Goal: Task Accomplishment & Management: Manage account settings

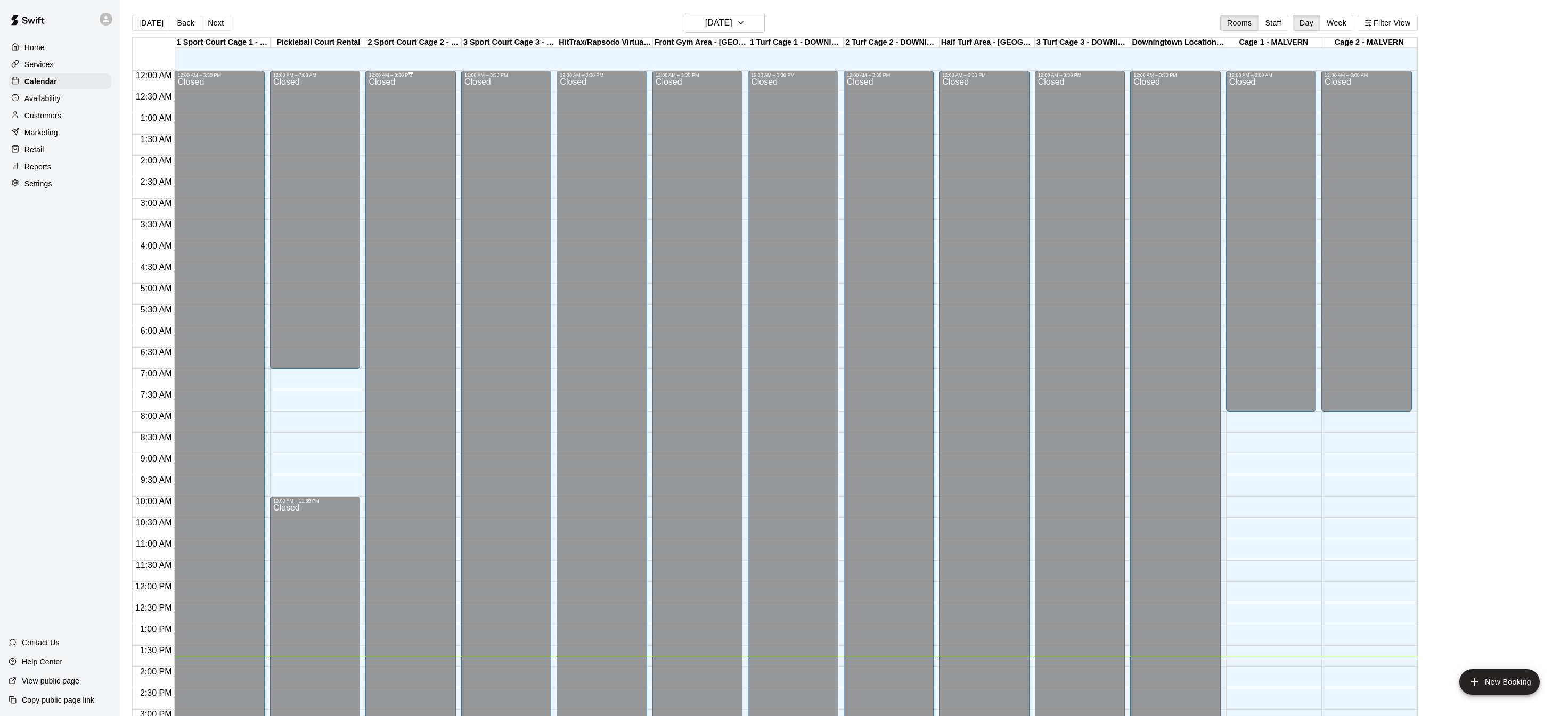
scroll to position [332, 0]
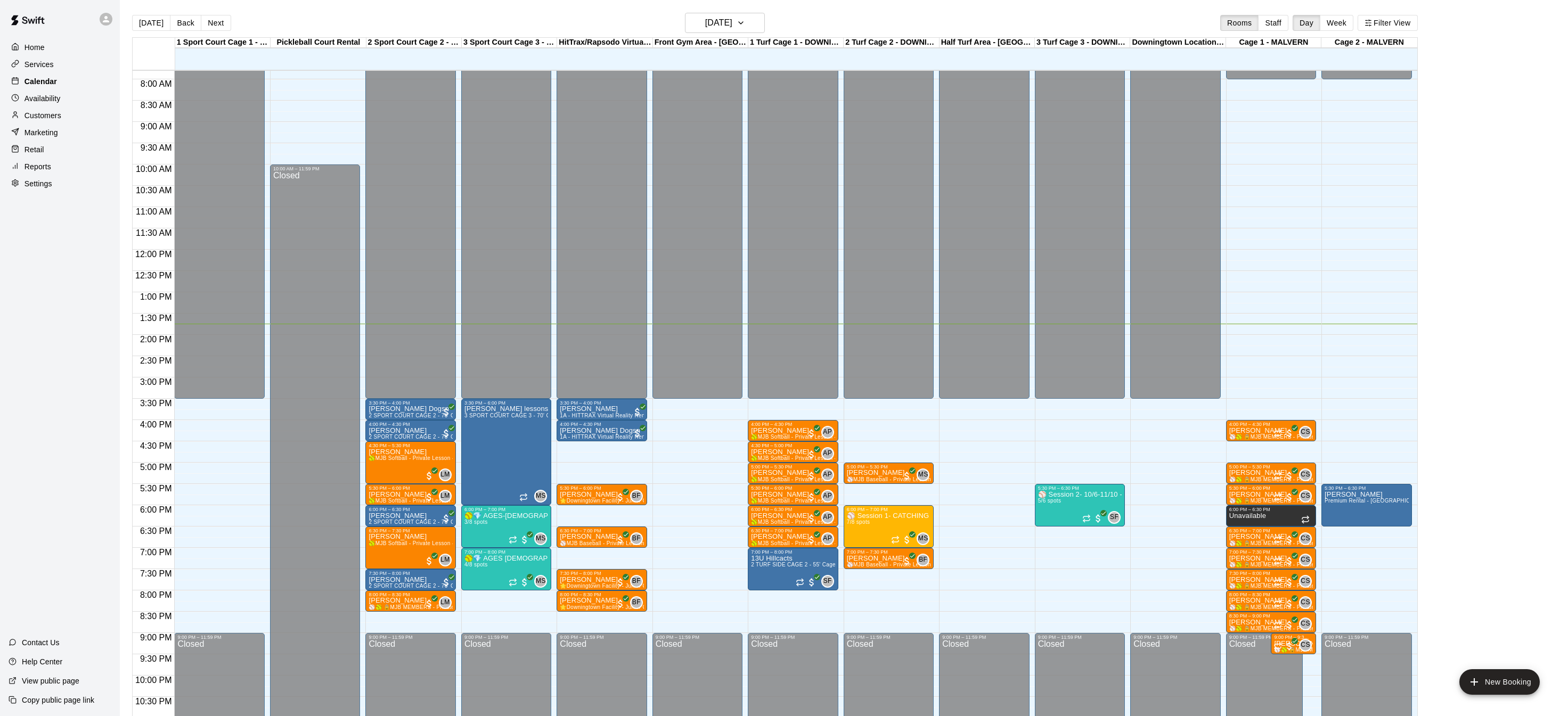
click at [54, 82] on p "Calendar" at bounding box center [41, 81] width 32 height 10
click at [48, 62] on p "Services" at bounding box center [39, 64] width 29 height 10
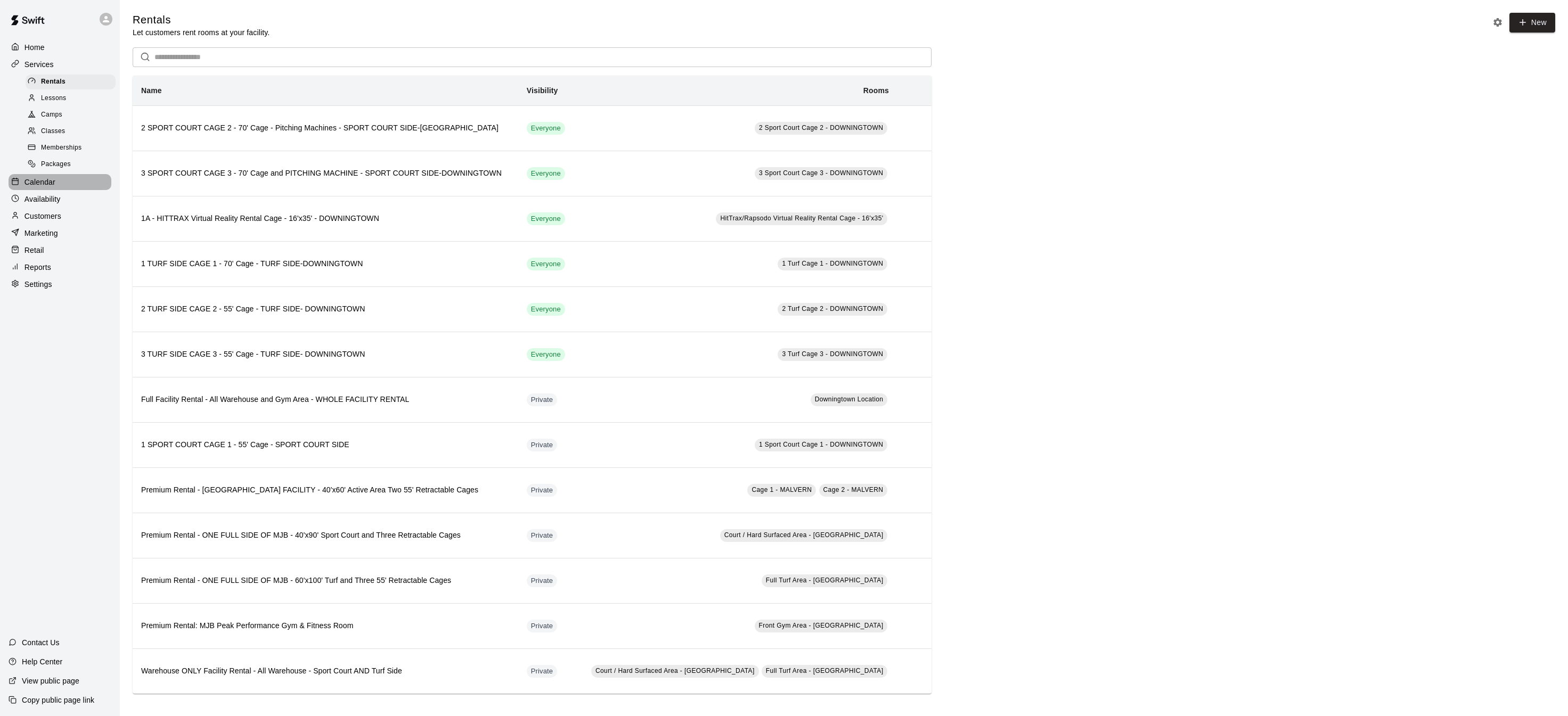
click at [30, 185] on p "Calendar" at bounding box center [40, 182] width 30 height 10
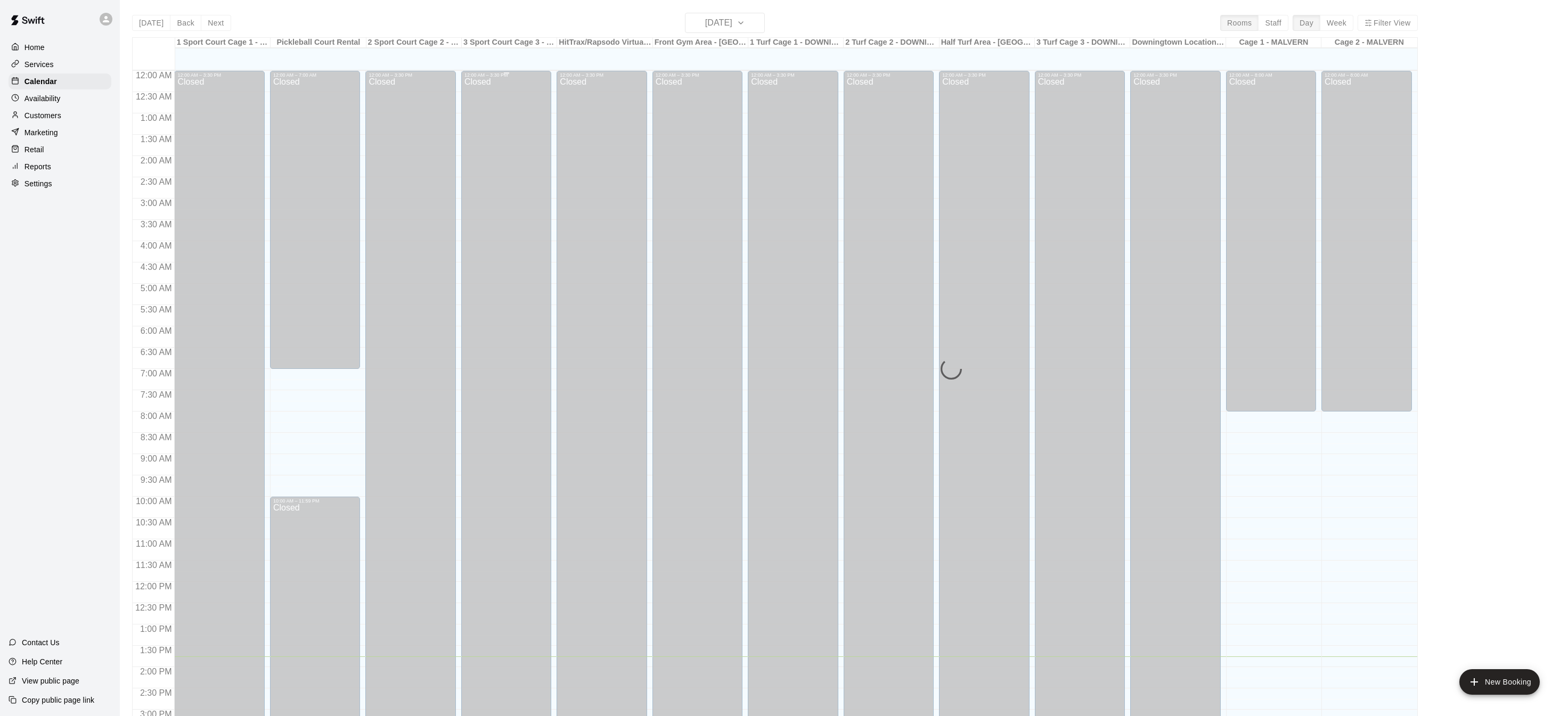
scroll to position [332, 0]
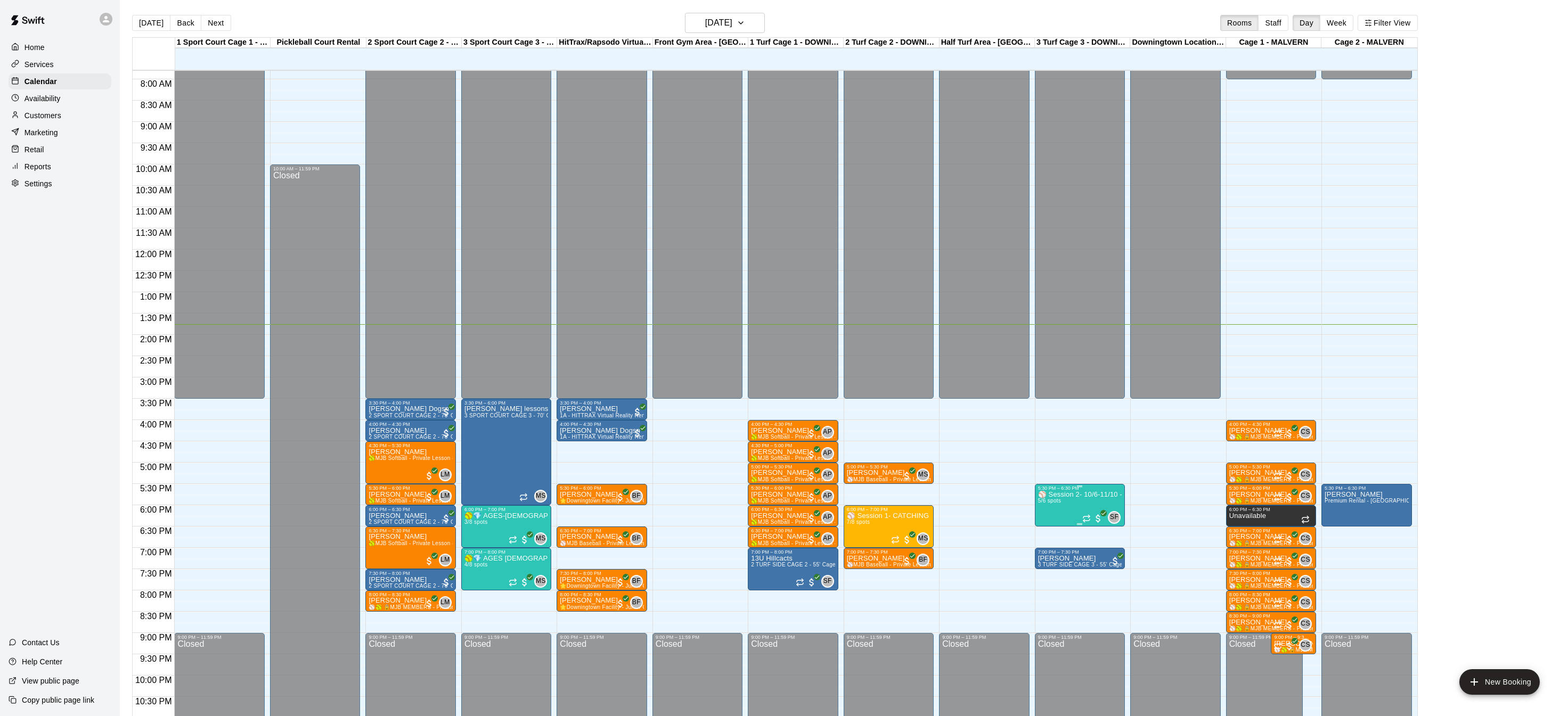
click at [1052, 521] on img "edit" at bounding box center [1049, 527] width 12 height 12
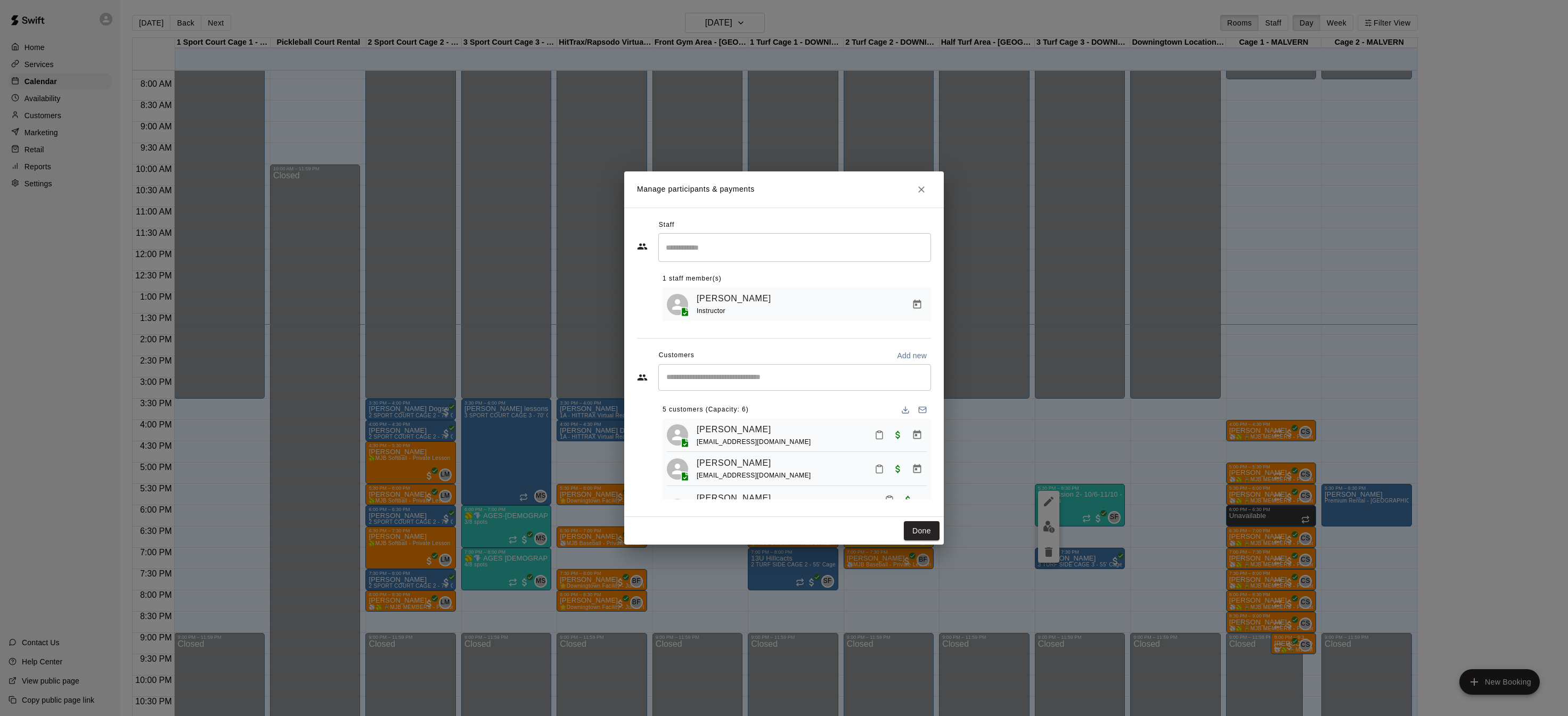
click at [922, 358] on p "Add new" at bounding box center [911, 355] width 29 height 10
select select "**"
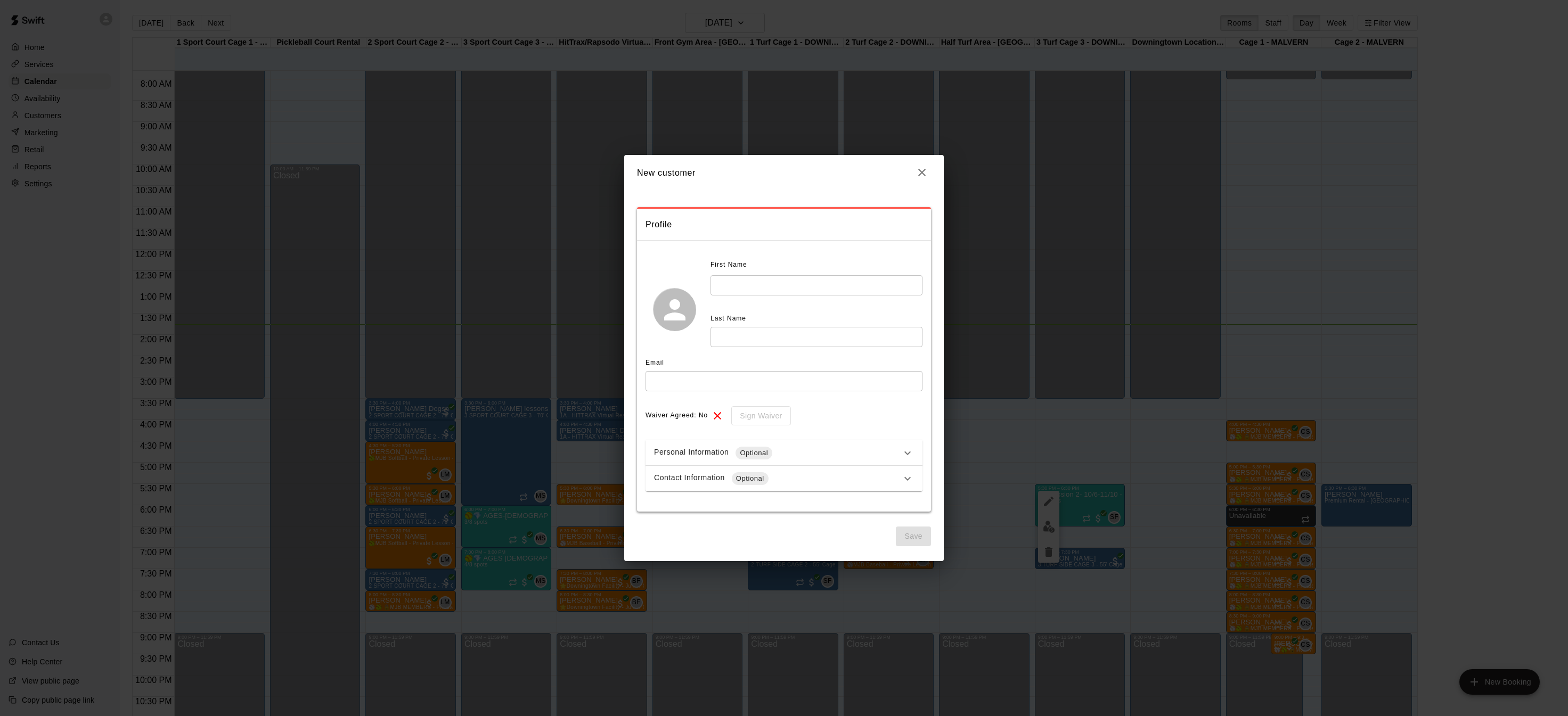
click at [765, 288] on input "text" at bounding box center [816, 284] width 212 height 20
click at [931, 167] on h2 "New customer" at bounding box center [784, 172] width 320 height 35
click at [923, 171] on icon "button" at bounding box center [922, 172] width 8 height 8
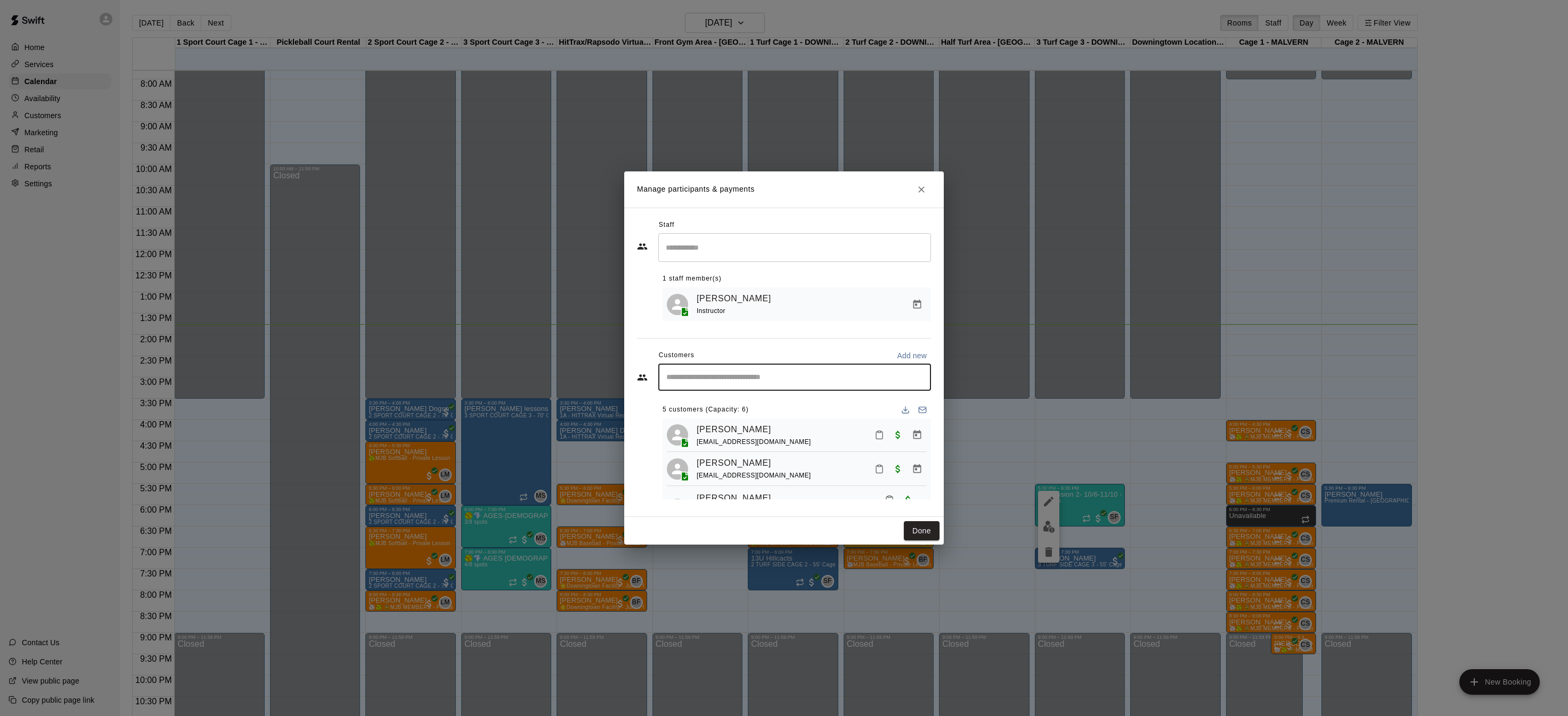
click at [755, 373] on input "Start typing to search customers..." at bounding box center [794, 377] width 264 height 10
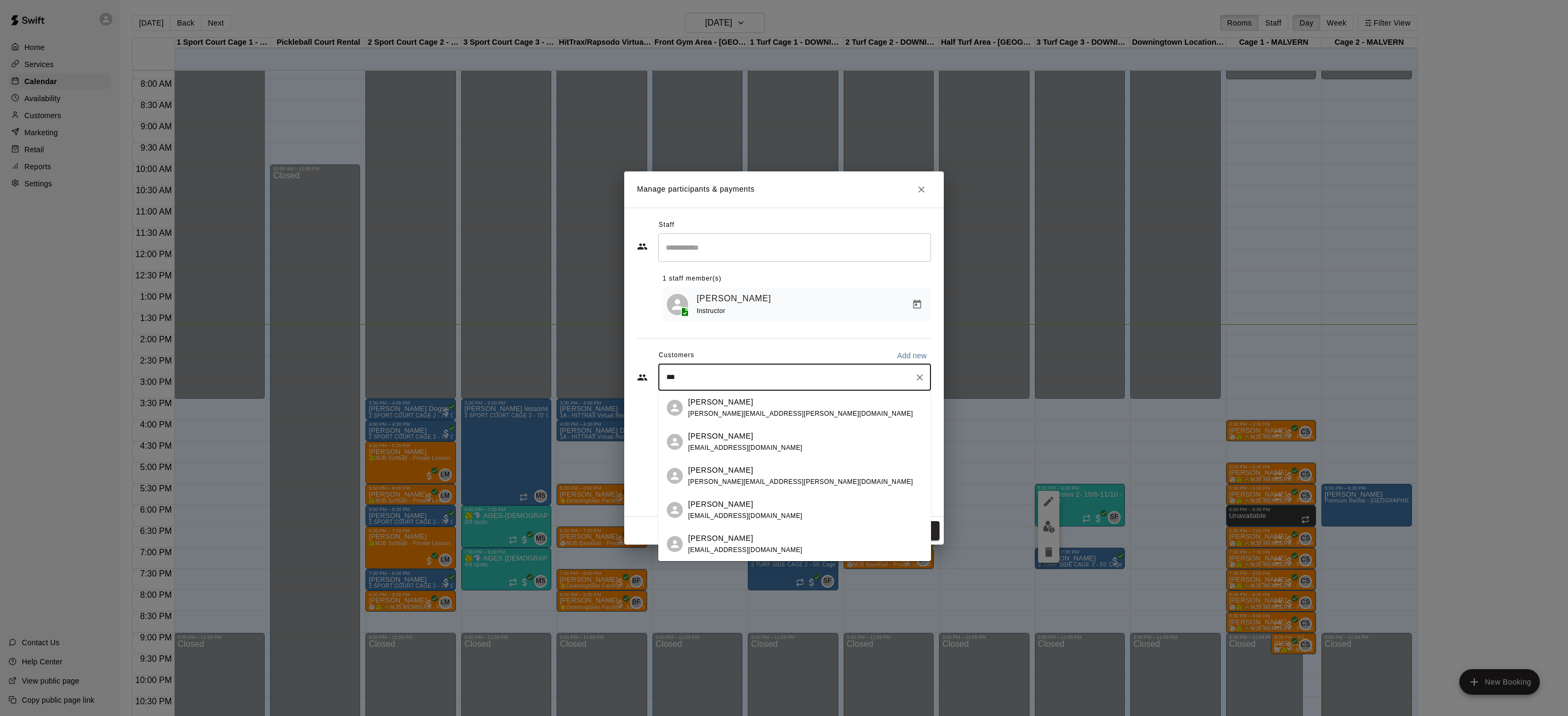
type input "****"
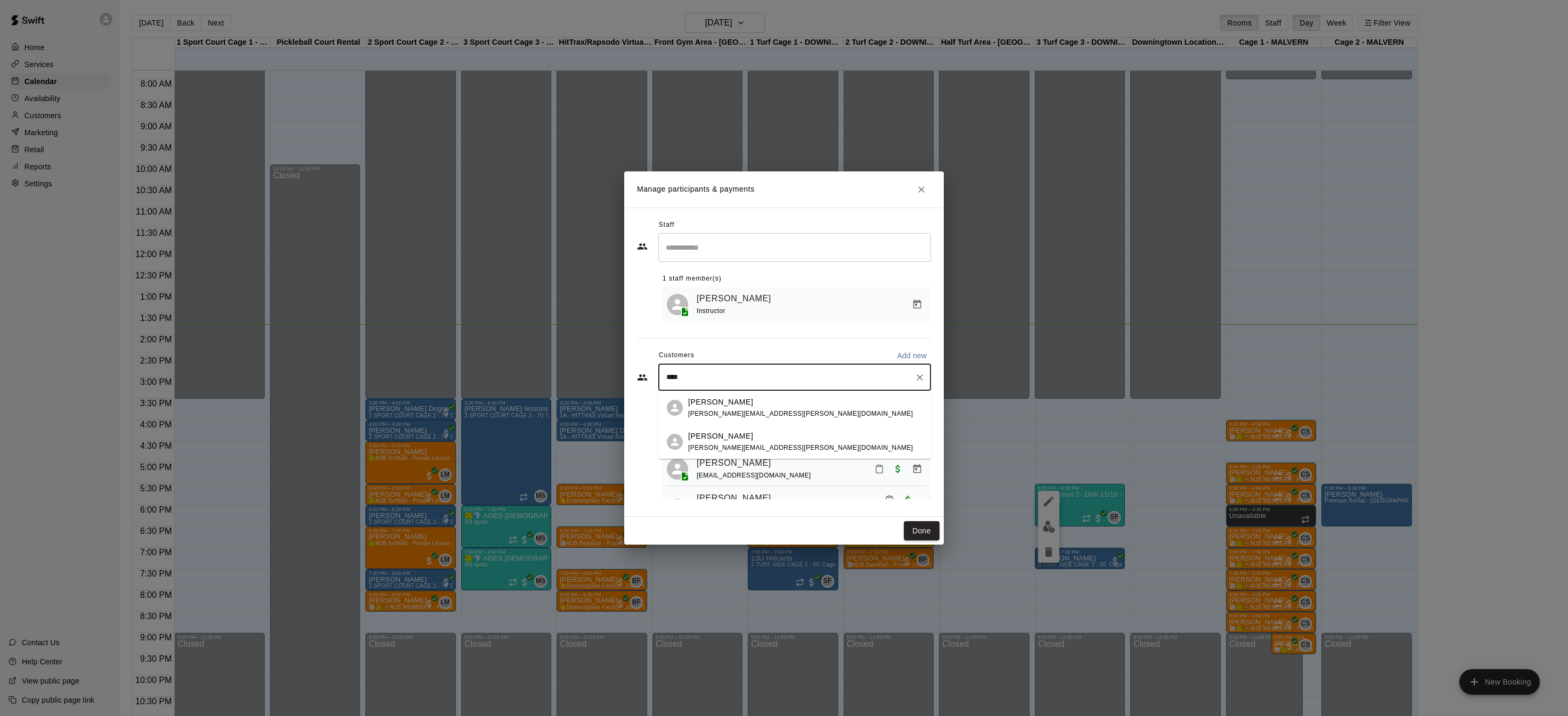
click at [711, 435] on p "Ed Bogusz" at bounding box center [720, 436] width 65 height 11
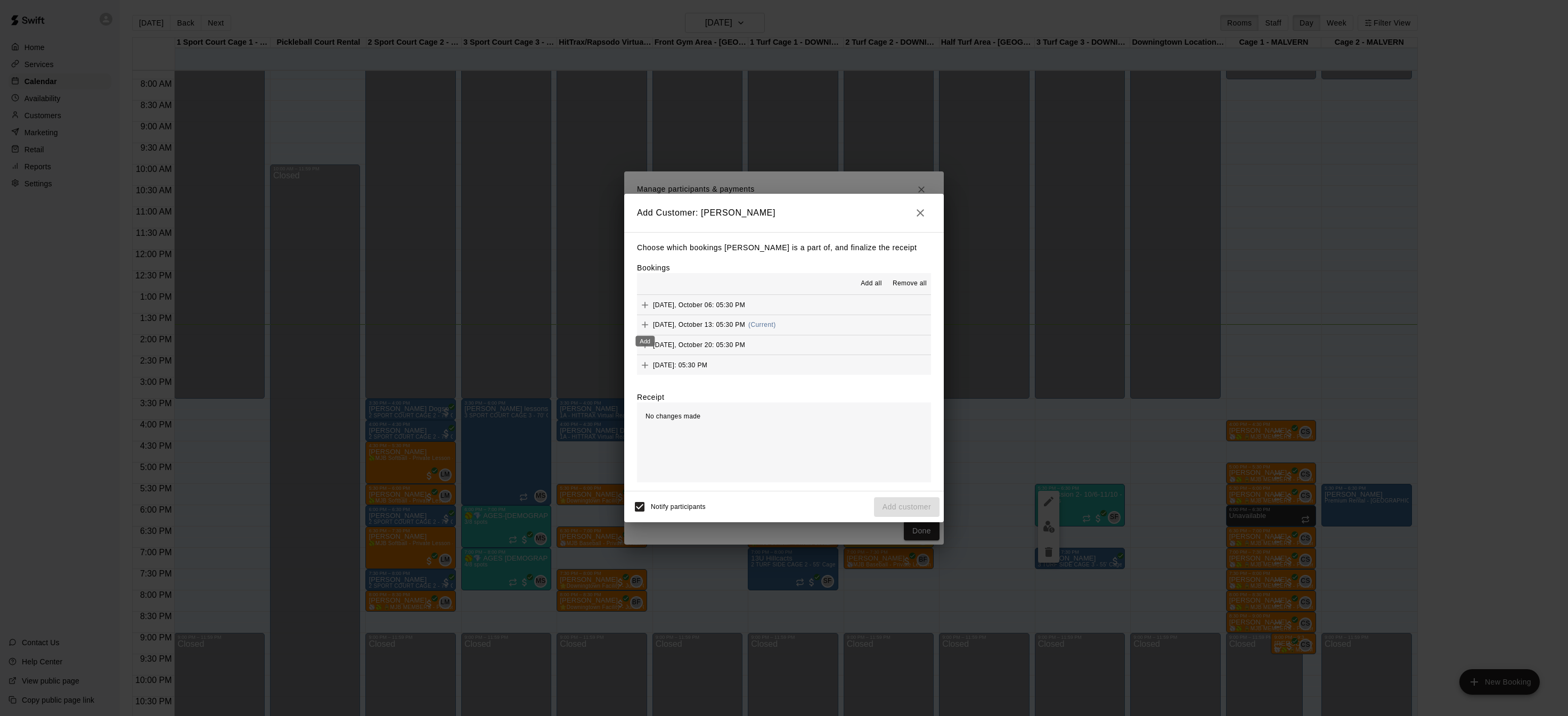
click at [643, 323] on icon "Add" at bounding box center [644, 324] width 10 height 10
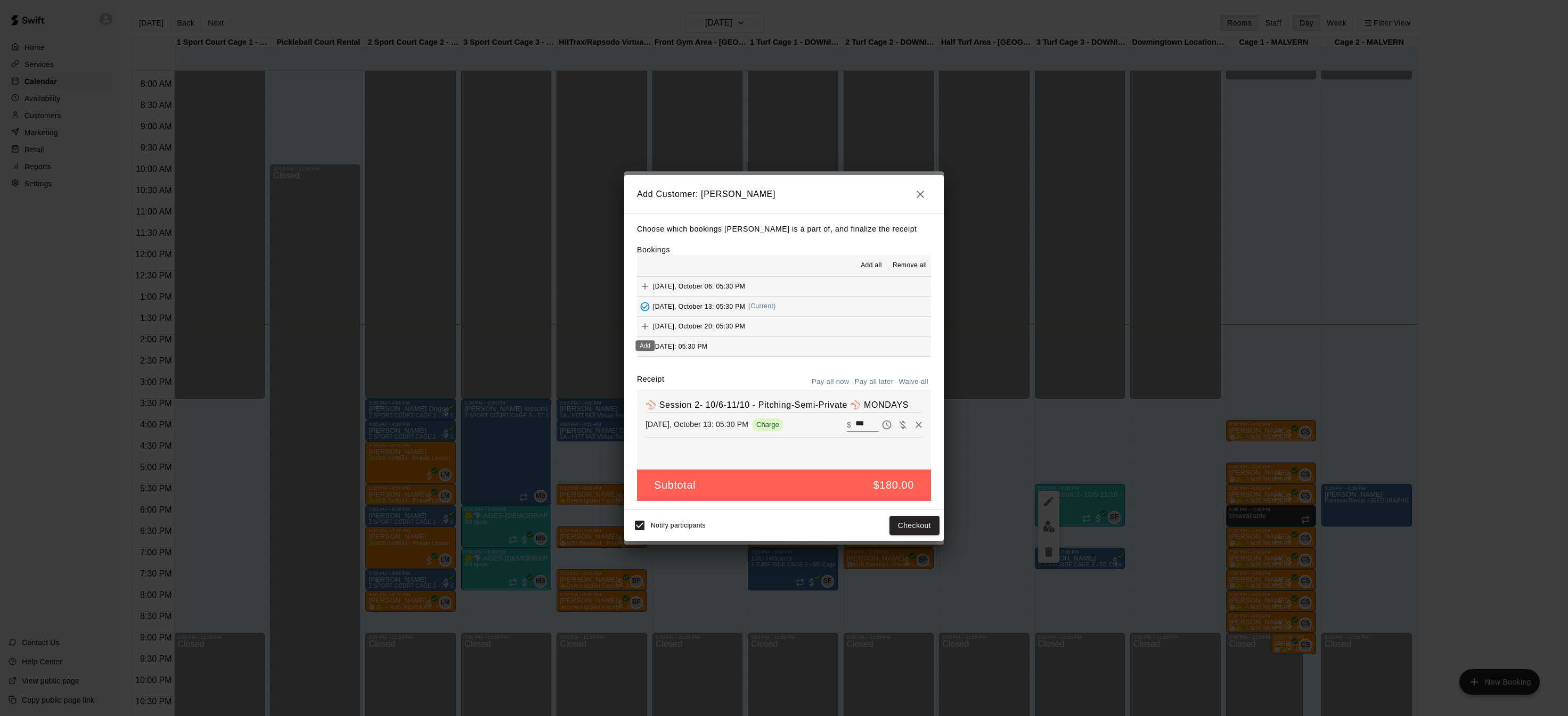
click at [643, 326] on icon "Add" at bounding box center [645, 326] width 7 height 7
click at [646, 347] on icon "Add" at bounding box center [644, 345] width 10 height 10
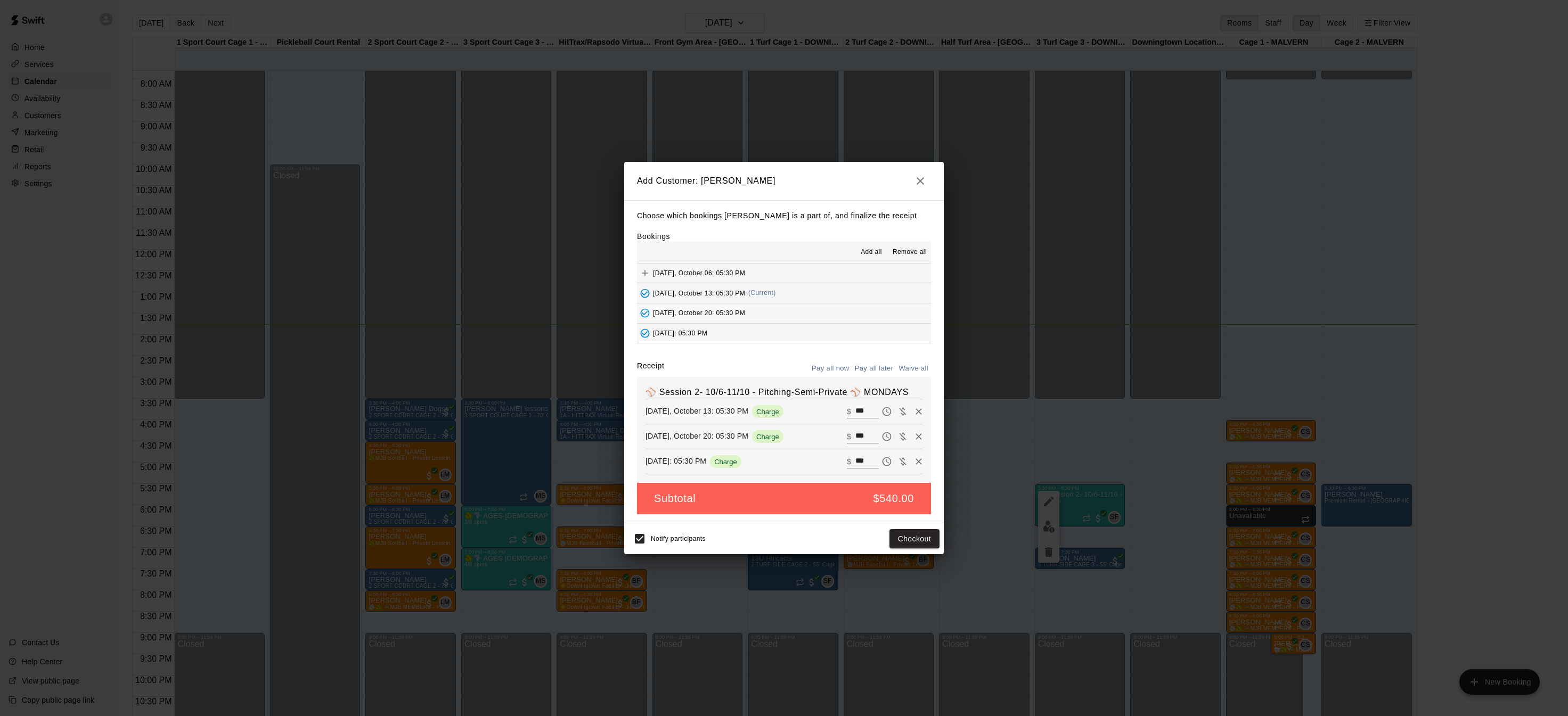
scroll to position [39, 0]
click at [644, 314] on icon "Add" at bounding box center [645, 314] width 7 height 7
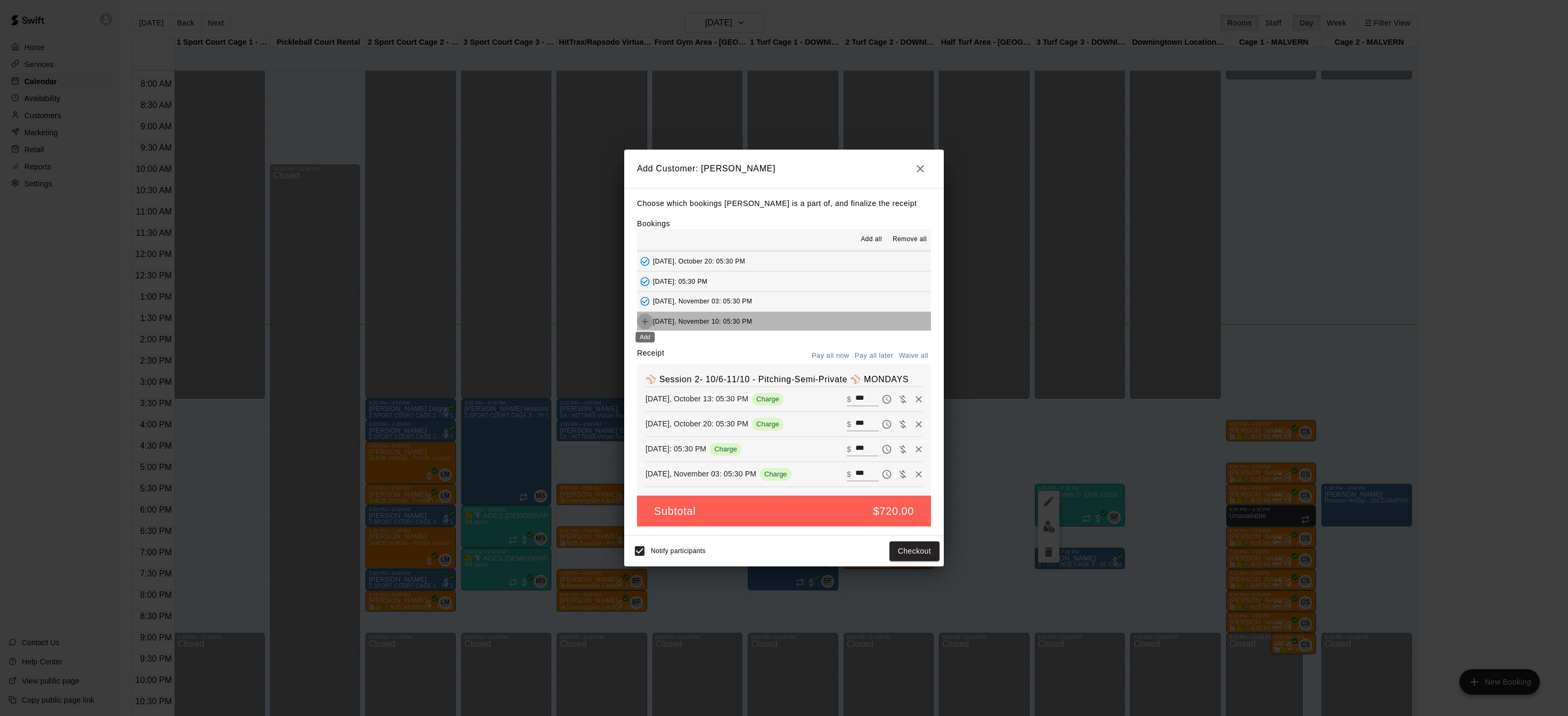
click at [646, 322] on icon "Add" at bounding box center [644, 321] width 10 height 10
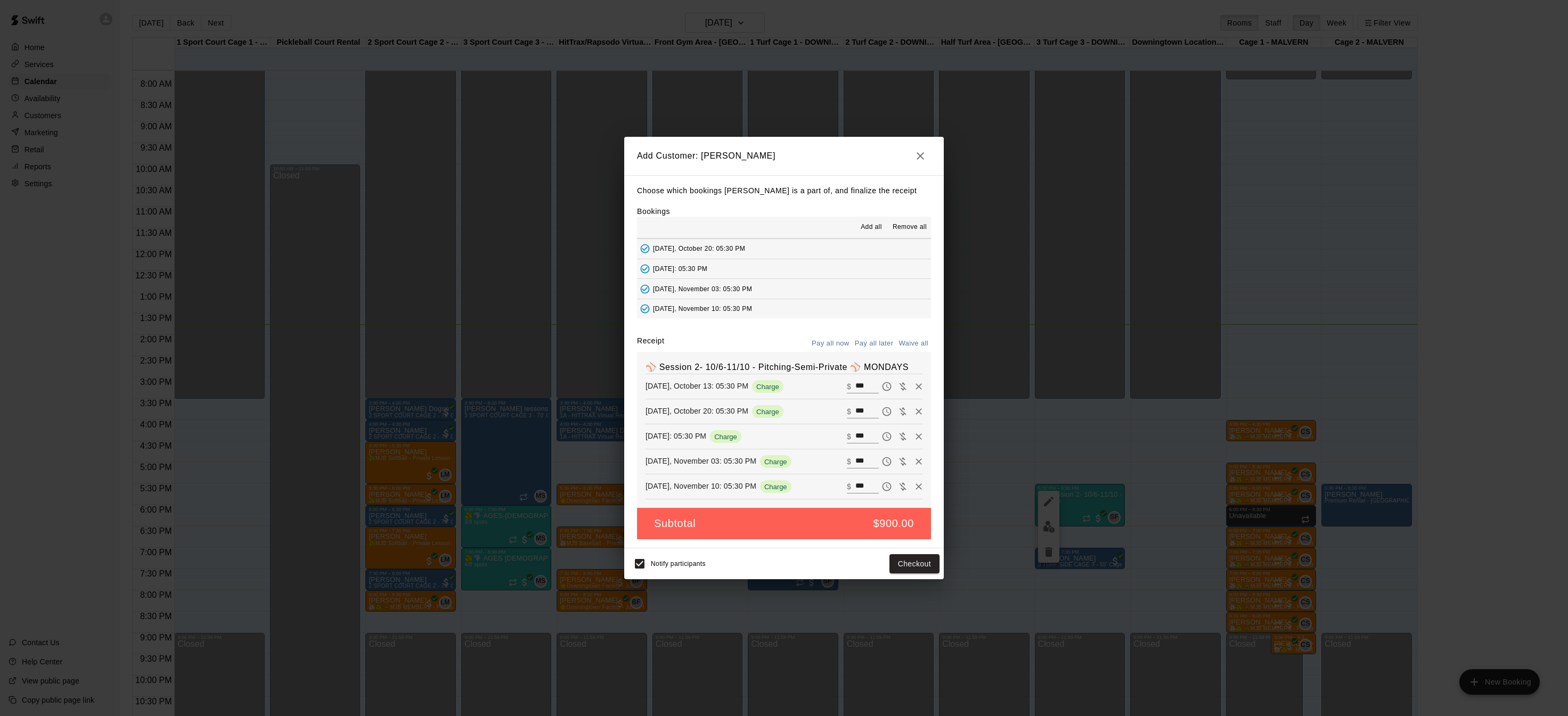
scroll to position [36, 0]
drag, startPoint x: 872, startPoint y: 385, endPoint x: 833, endPoint y: 385, distance: 39.0
click at [833, 385] on div "Monday, October 13: 05:30 PM Charge ​ $ ***" at bounding box center [784, 386] width 277 height 16
type input "***"
click at [919, 408] on icon "Remove" at bounding box center [918, 411] width 10 height 10
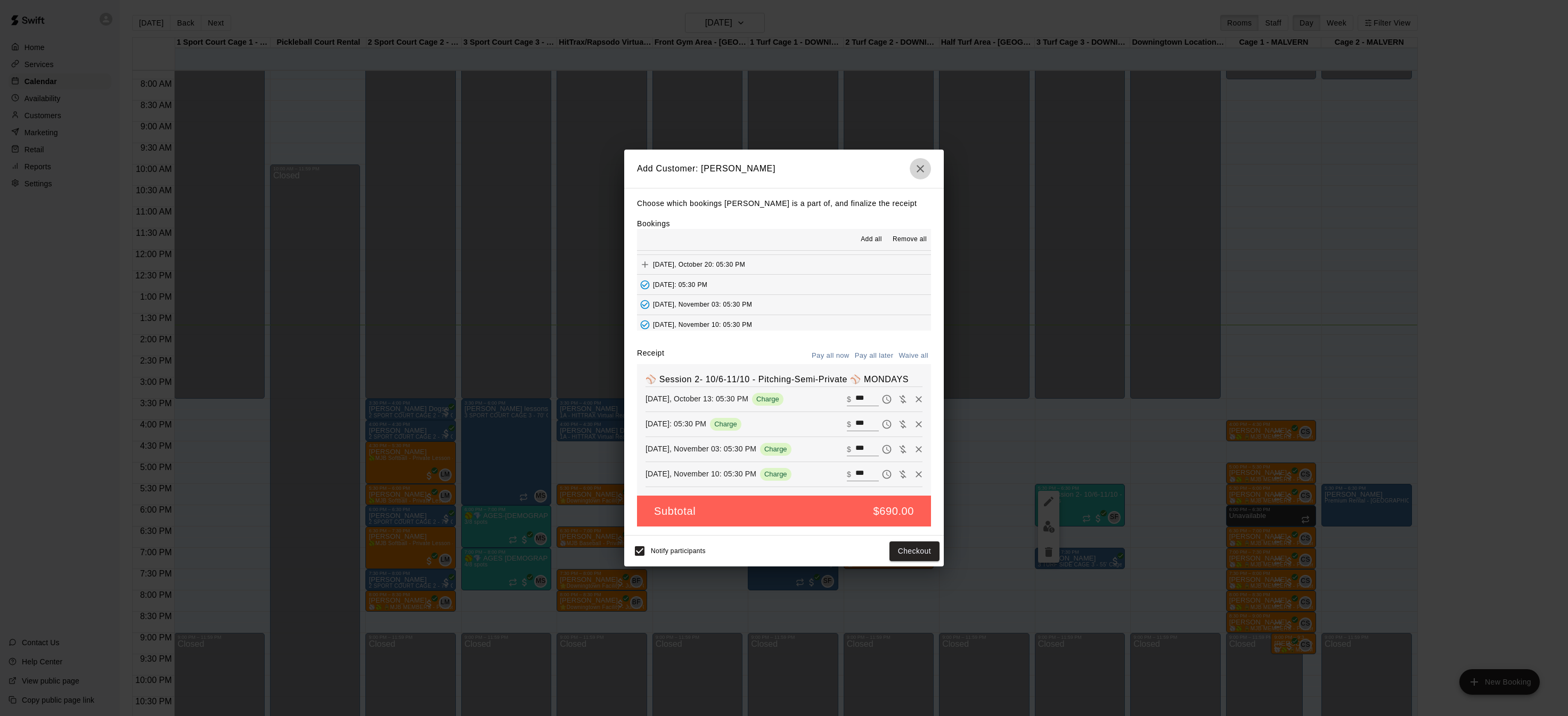
click at [925, 167] on icon "button" at bounding box center [920, 168] width 12 height 12
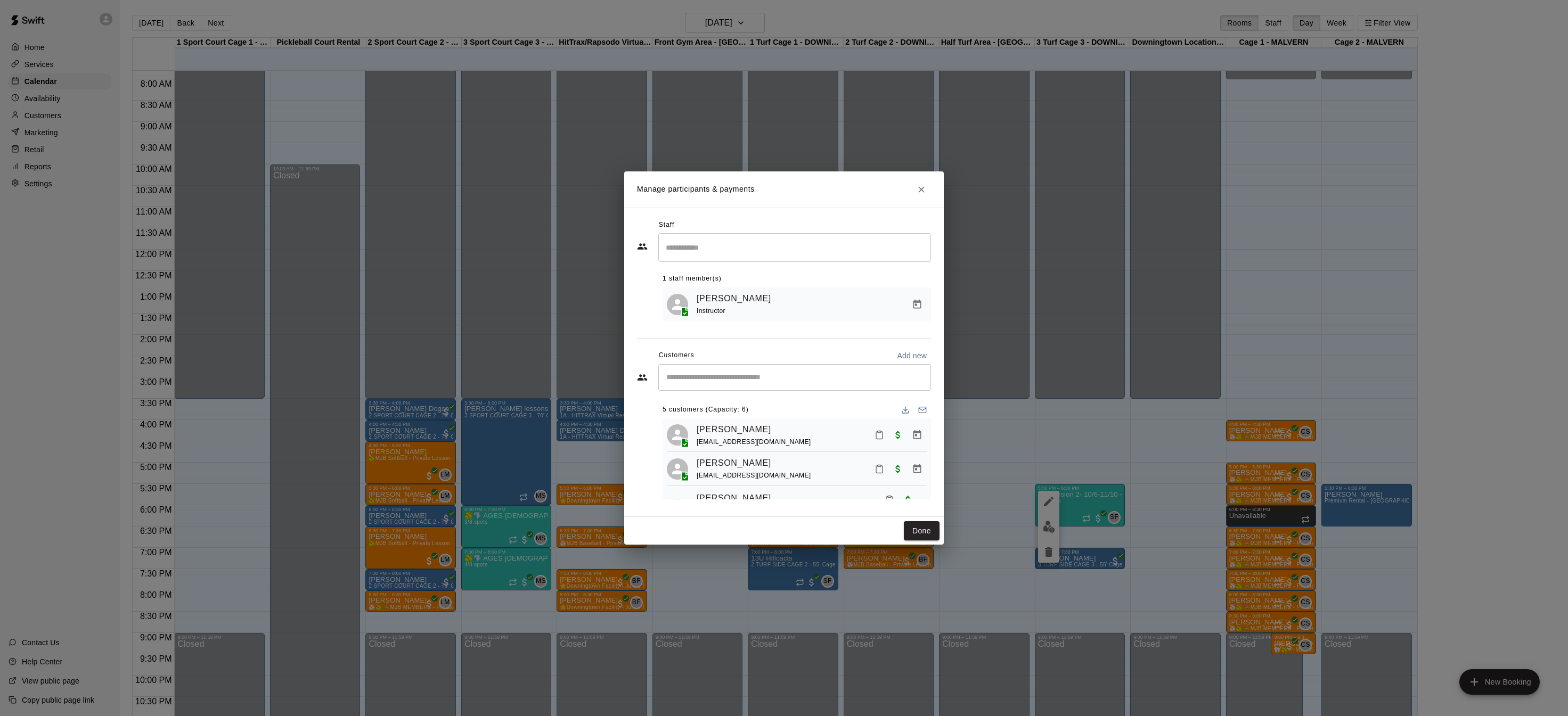
click at [739, 384] on div "​" at bounding box center [794, 377] width 273 height 27
type input "***"
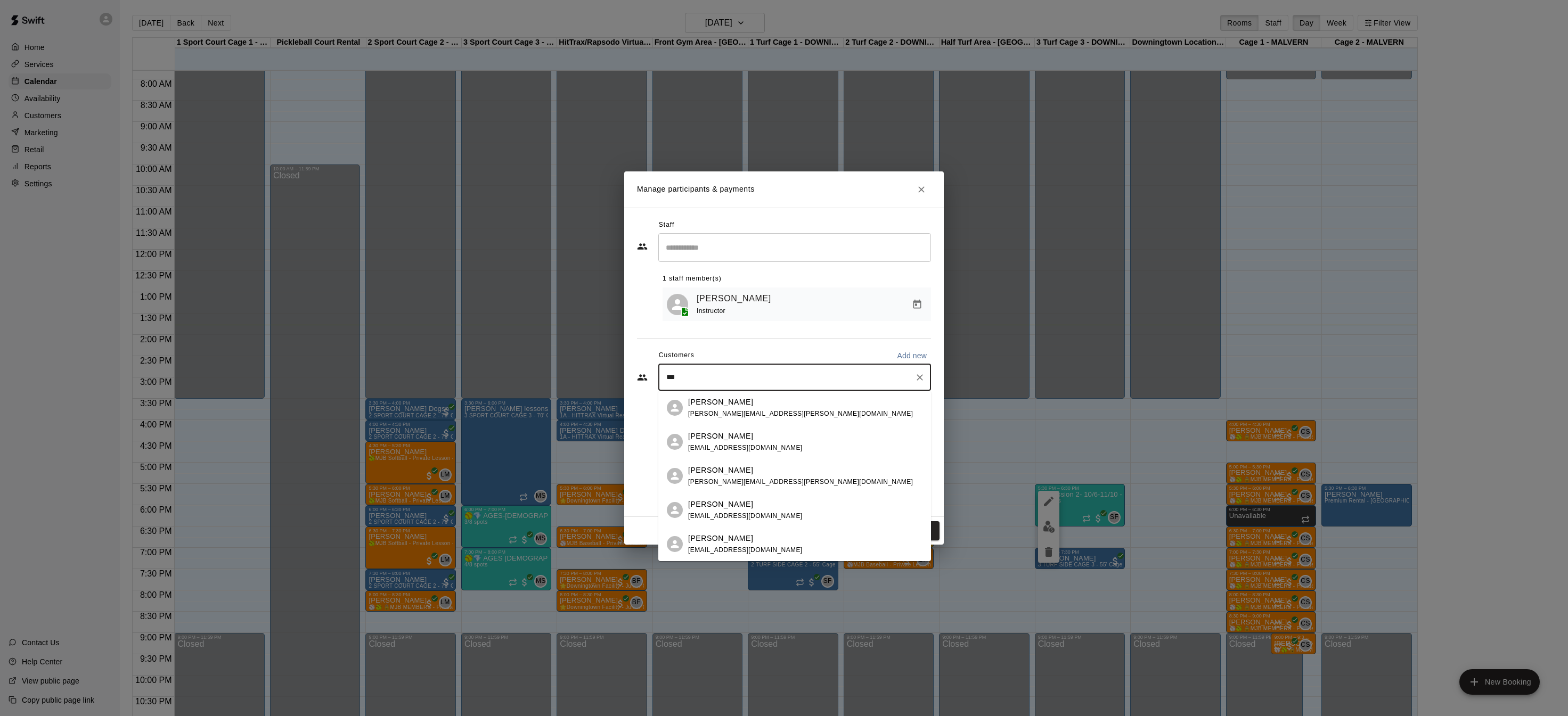
click at [733, 476] on div "Ed Bogusz rebecca.bogusz@gmail.com" at bounding box center [800, 476] width 225 height 23
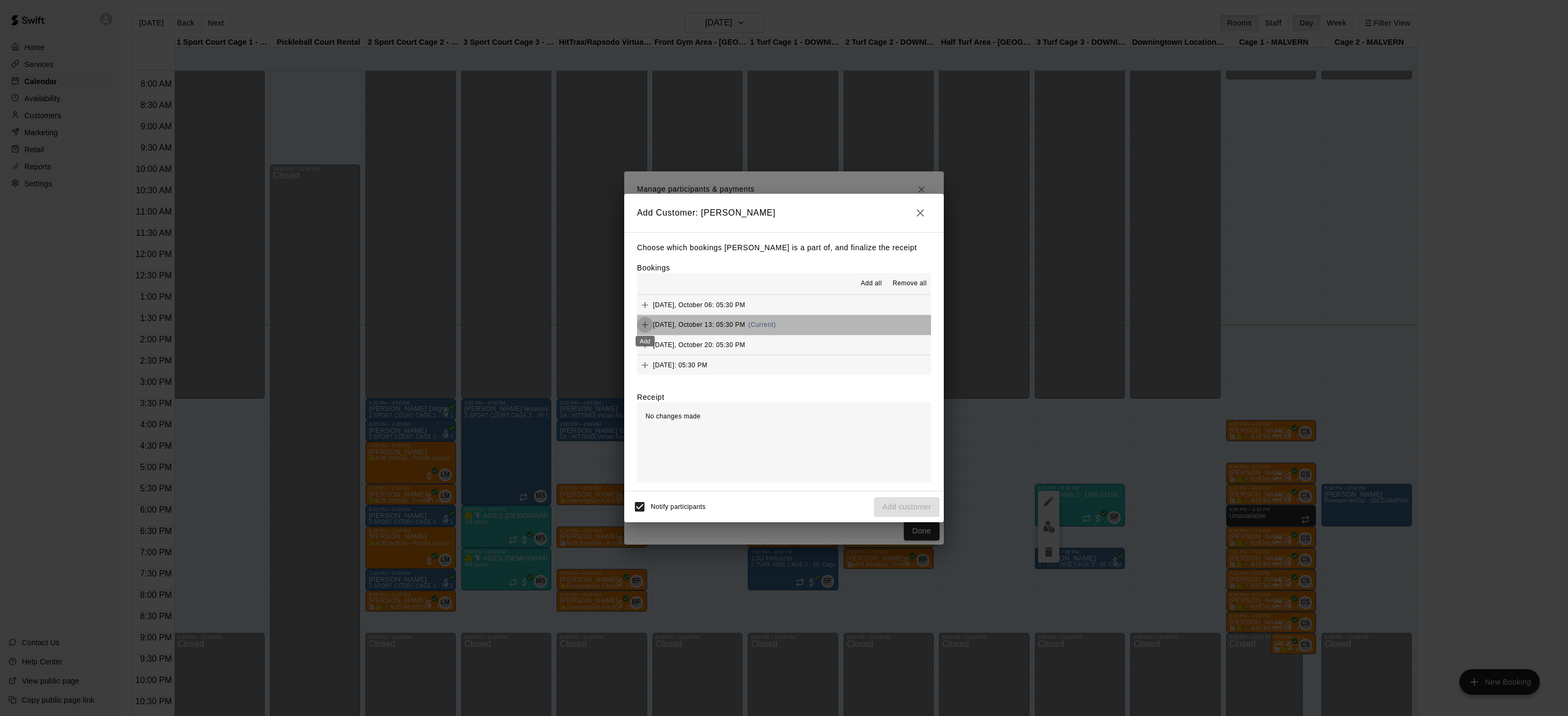
click at [643, 323] on icon "Add" at bounding box center [644, 324] width 10 height 10
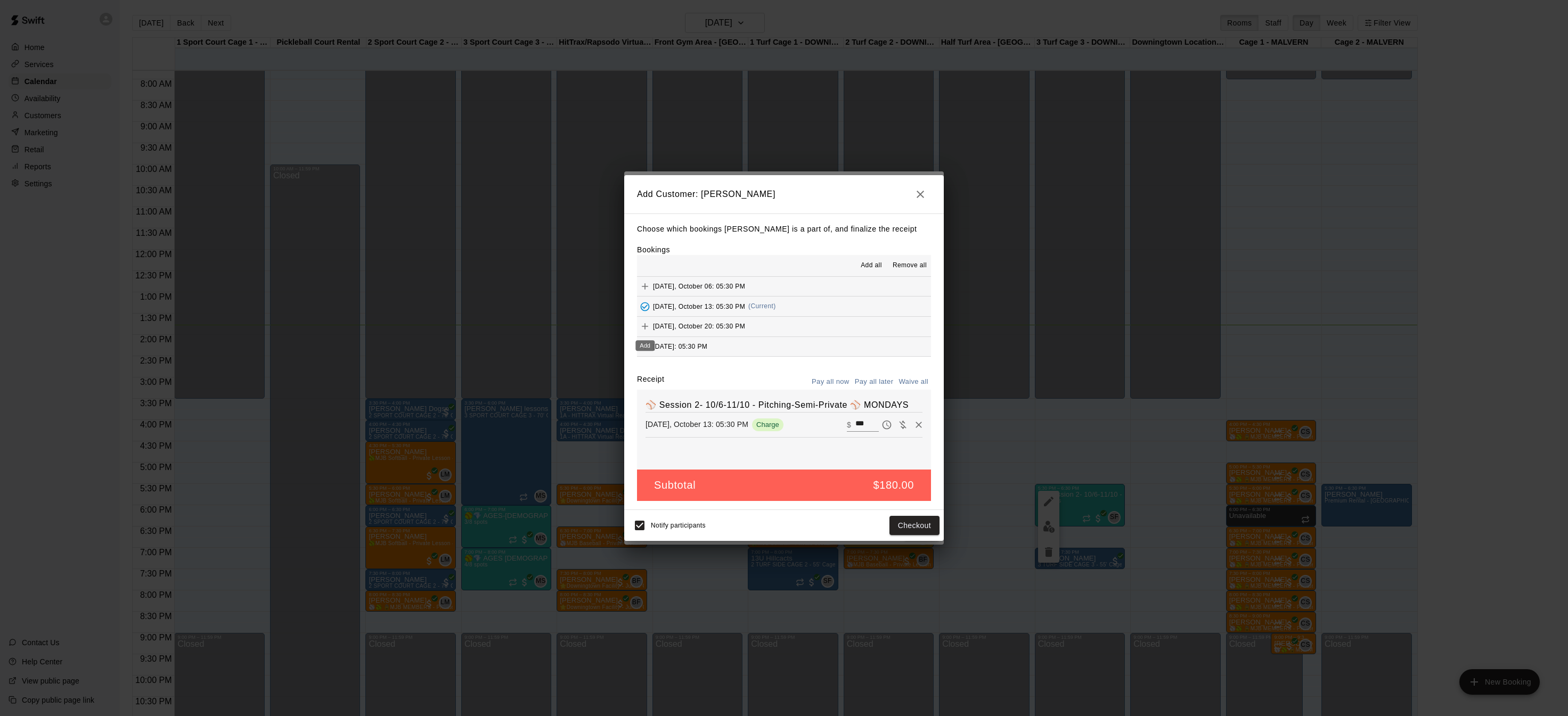
click at [643, 323] on icon "Add" at bounding box center [644, 326] width 10 height 10
click at [645, 349] on div "Add" at bounding box center [645, 358] width 21 height 19
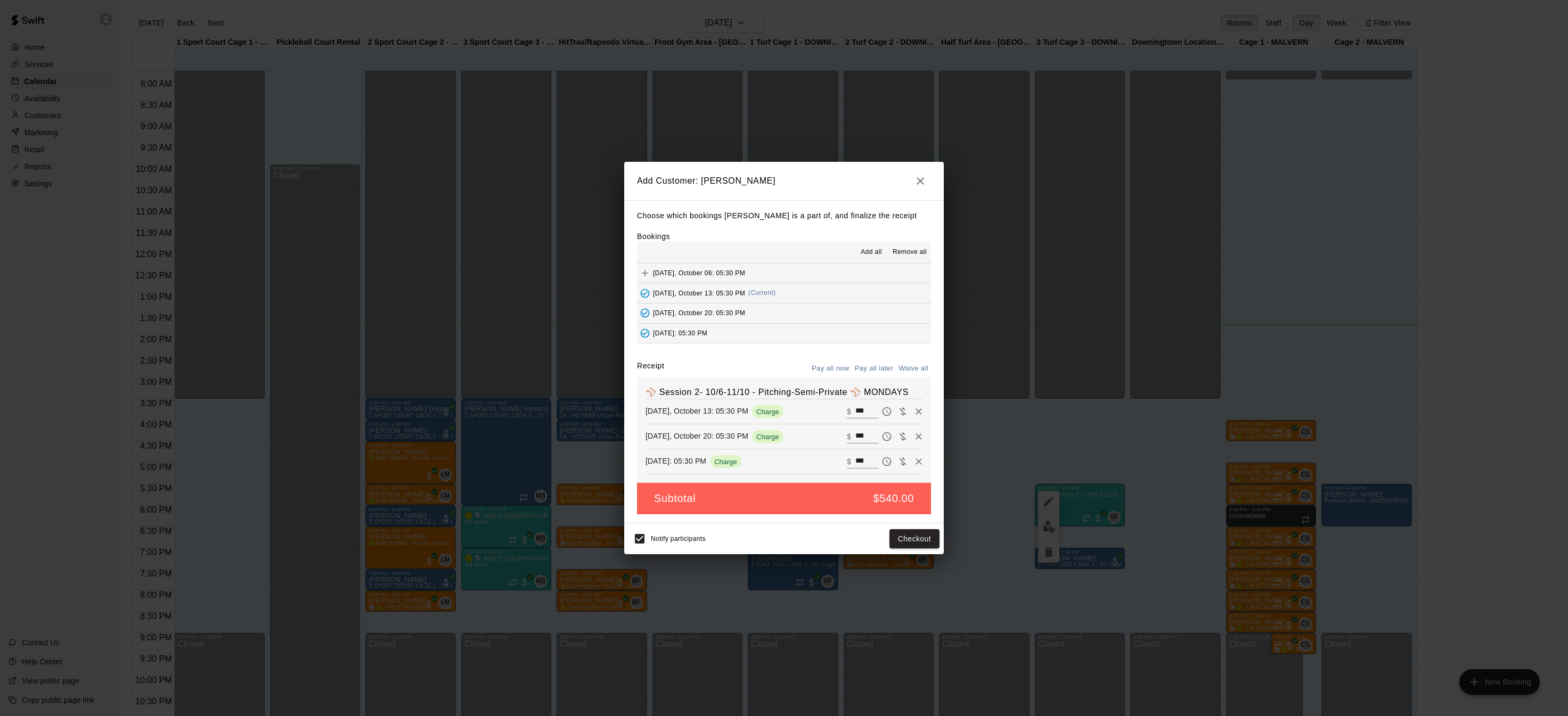
scroll to position [39, 0]
click at [647, 317] on div "Add" at bounding box center [645, 326] width 21 height 19
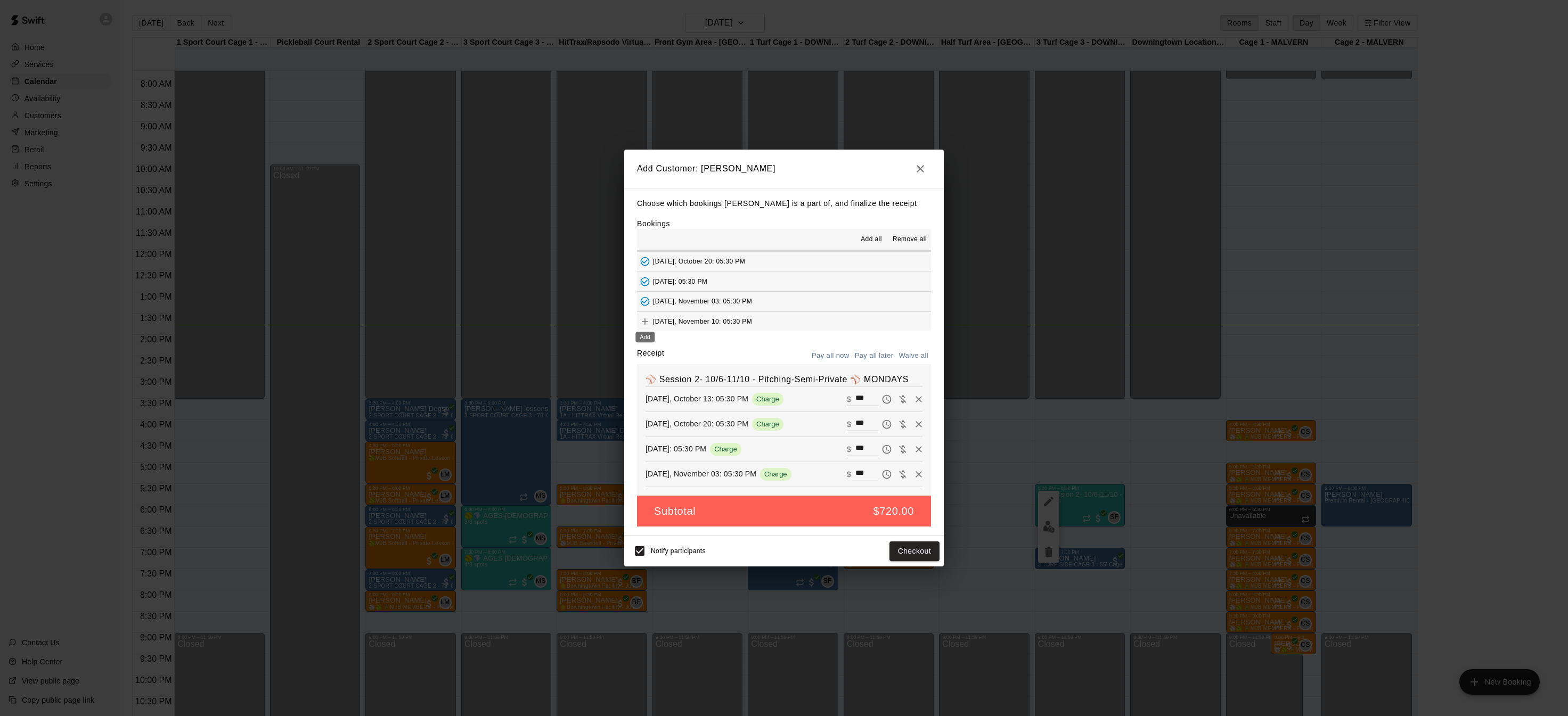
click at [647, 317] on icon "Add" at bounding box center [644, 321] width 10 height 10
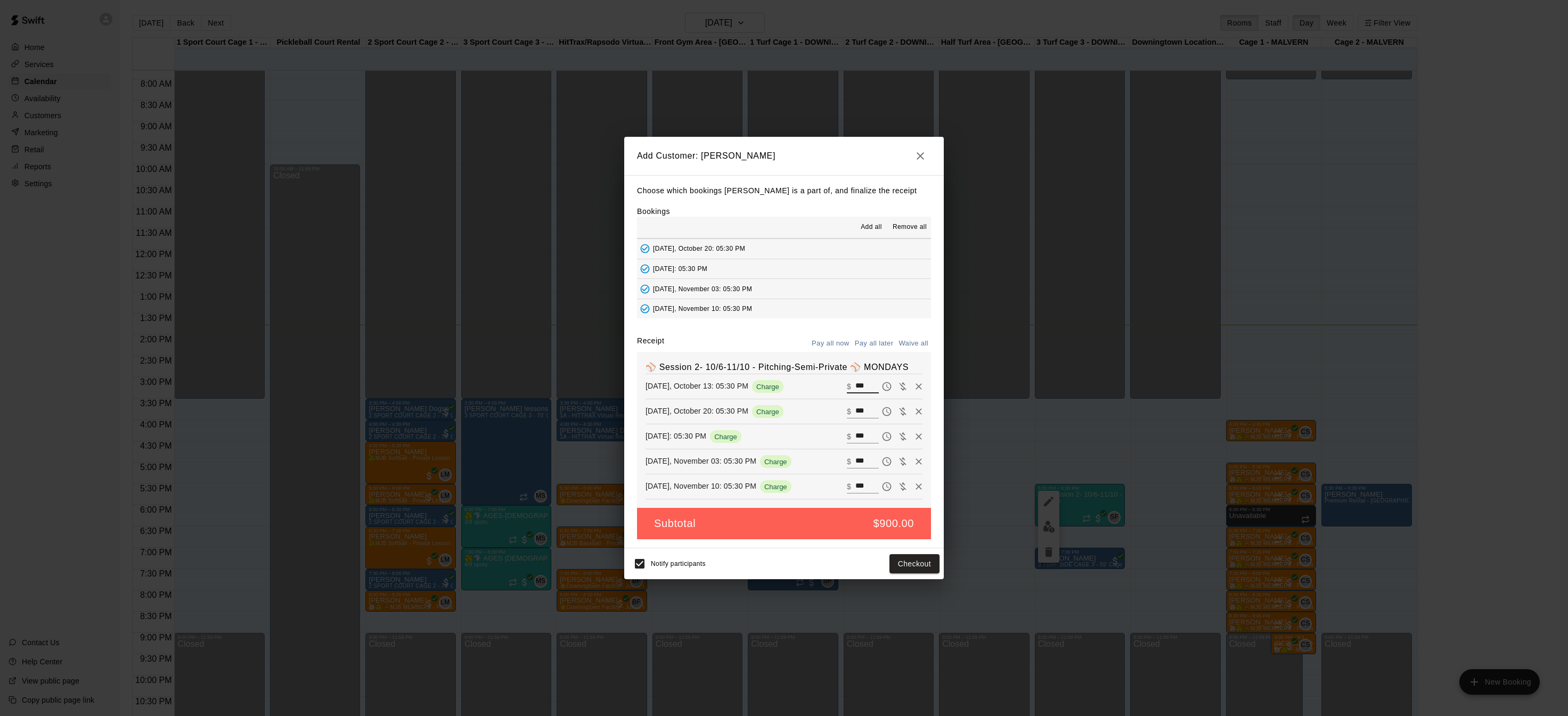
drag, startPoint x: 872, startPoint y: 384, endPoint x: 838, endPoint y: 385, distance: 34.0
click at [838, 385] on div "Monday, October 13: 05:30 PM Charge ​ $ ***" at bounding box center [784, 386] width 277 height 16
type input "***"
drag, startPoint x: 871, startPoint y: 408, endPoint x: 836, endPoint y: 407, distance: 35.0
click at [837, 407] on div "Monday, October 20: 05:30 PM Charge ​ $ ***" at bounding box center [784, 411] width 277 height 16
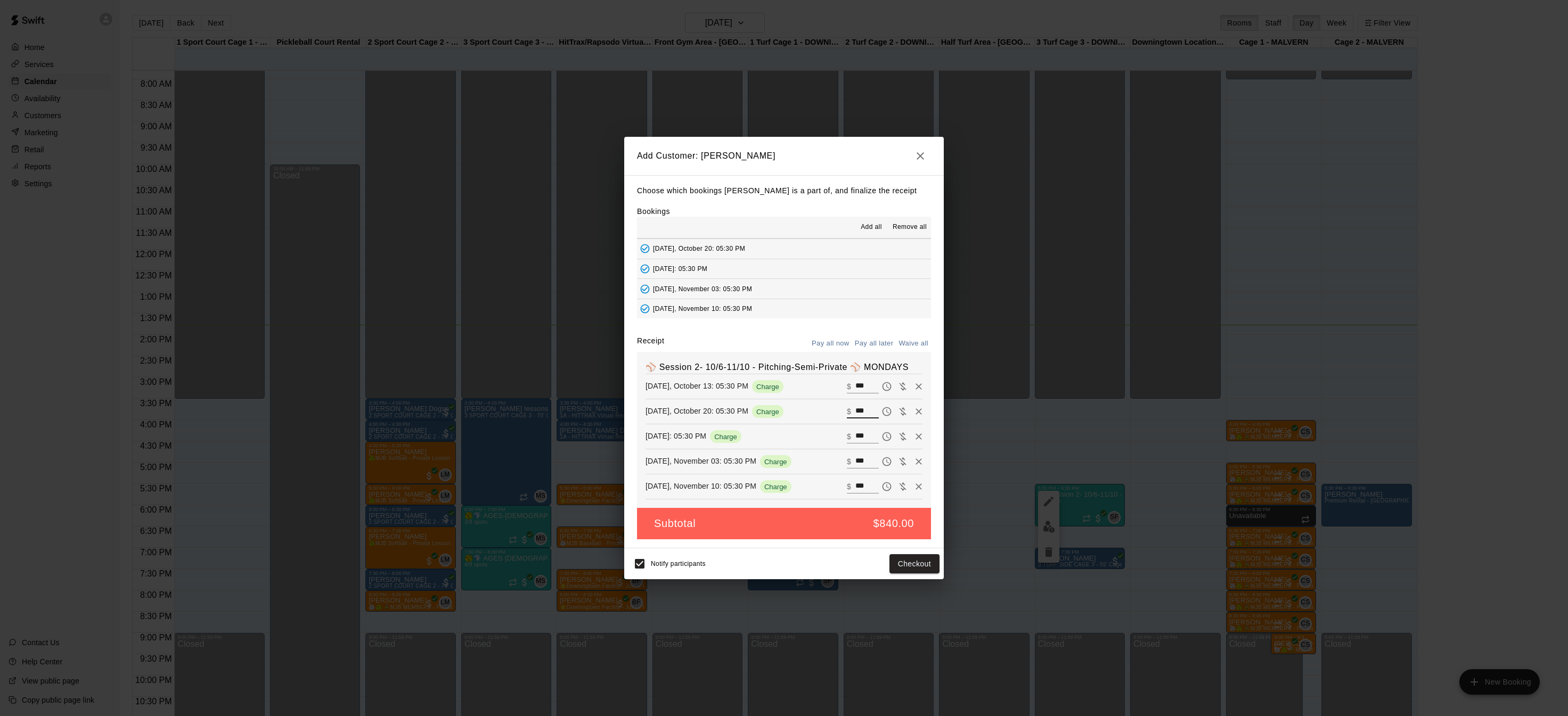
type input "***"
drag, startPoint x: 860, startPoint y: 433, endPoint x: 835, endPoint y: 435, distance: 25.1
click at [835, 435] on div "Monday, October 27: 05:30 PM Charge ​ $ ***" at bounding box center [784, 436] width 277 height 16
type input "***"
drag, startPoint x: 870, startPoint y: 458, endPoint x: 842, endPoint y: 460, distance: 28.1
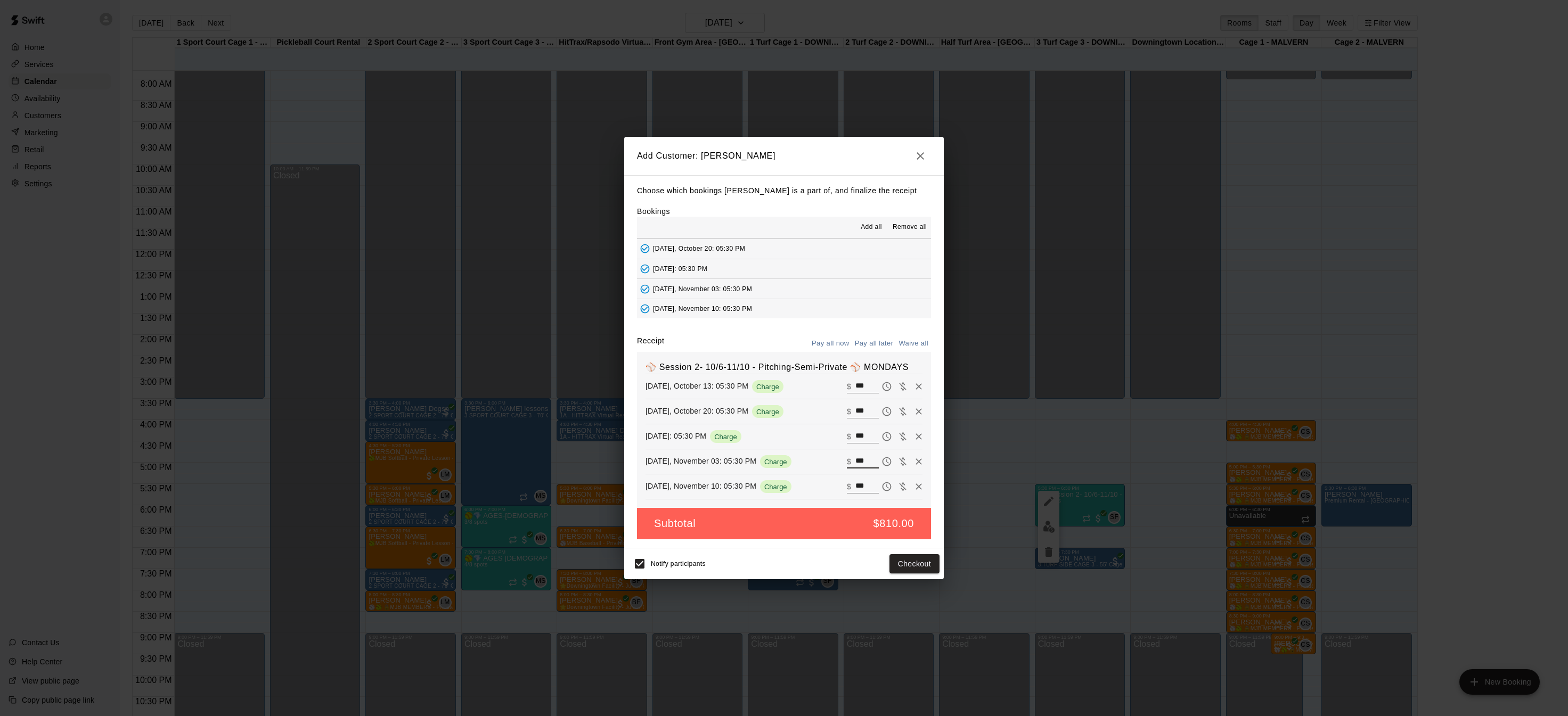
click at [844, 460] on div "Monday, November 03: 05:30 PM Charge ​ $ ***" at bounding box center [784, 461] width 277 height 16
type input "***"
drag, startPoint x: 872, startPoint y: 413, endPoint x: 827, endPoint y: 413, distance: 45.0
click at [827, 413] on div "Monday, October 20: 05:30 PM Charge ​ $ ***" at bounding box center [784, 411] width 277 height 16
type input "*"
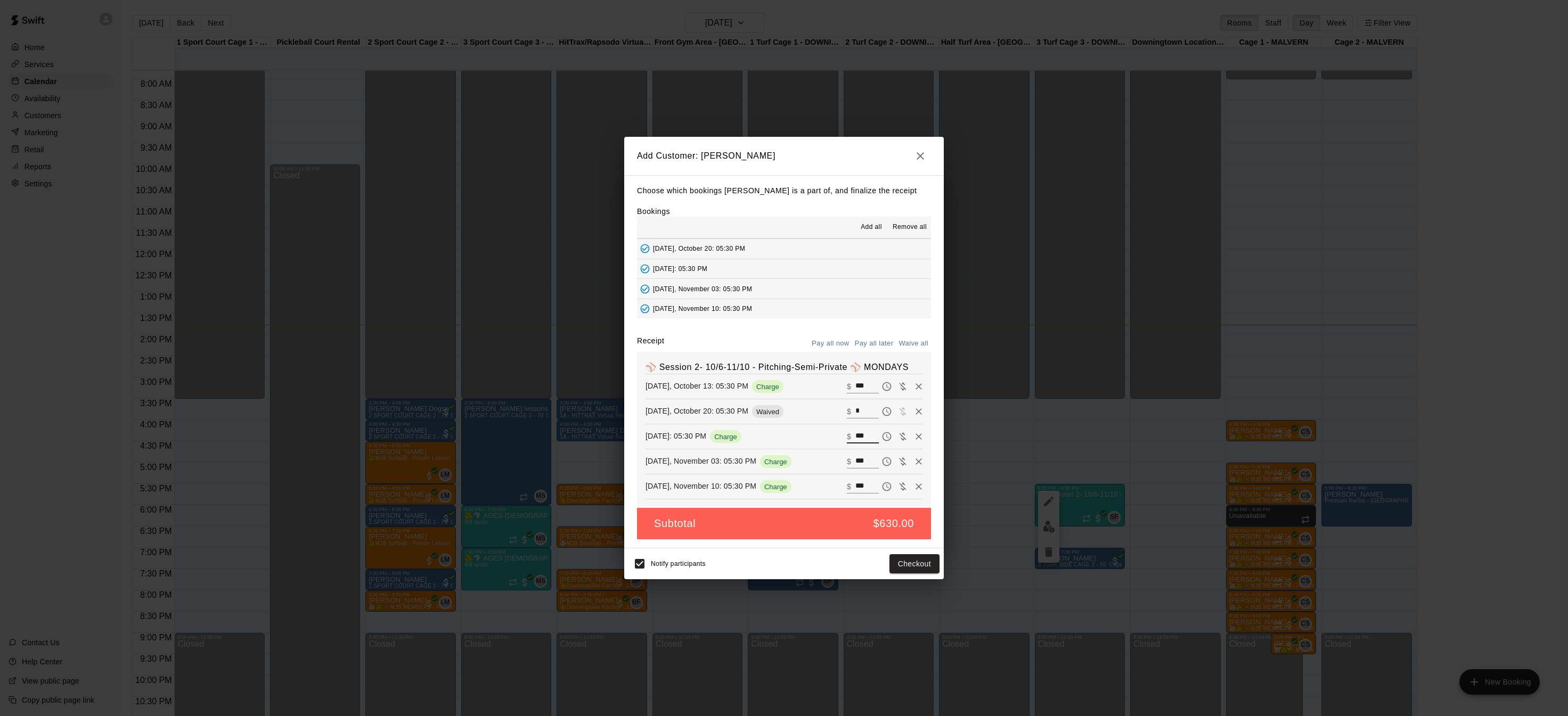
drag, startPoint x: 871, startPoint y: 434, endPoint x: 847, endPoint y: 434, distance: 24.0
click at [847, 434] on div "​ $ ***" at bounding box center [863, 436] width 32 height 14
type input "*"
drag, startPoint x: 871, startPoint y: 457, endPoint x: 833, endPoint y: 458, distance: 38.0
click at [833, 458] on div "Monday, November 03: 05:30 PM Charge ​ $ ***" at bounding box center [784, 461] width 277 height 16
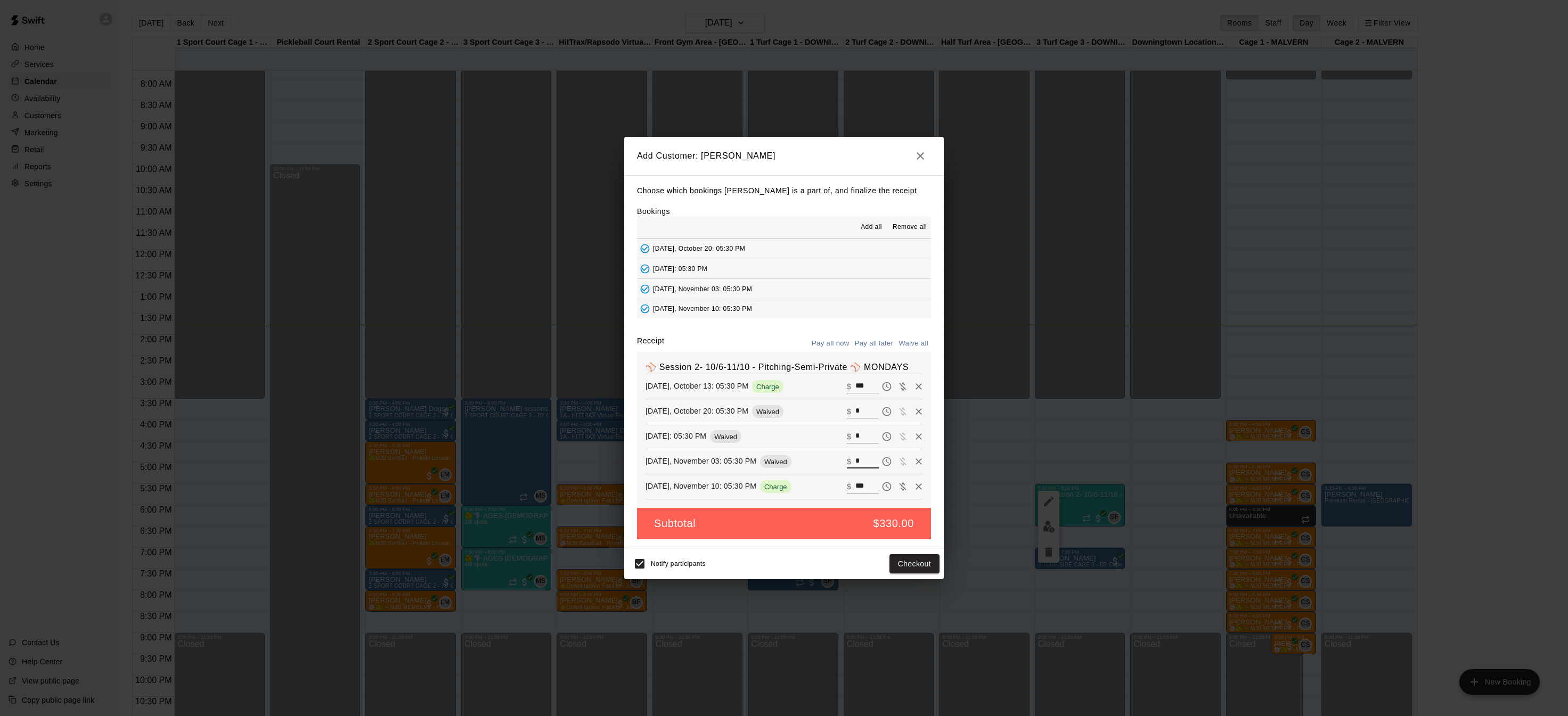
type input "*"
drag, startPoint x: 839, startPoint y: 485, endPoint x: 831, endPoint y: 486, distance: 8.1
click at [830, 486] on div "Monday, November 10: 05:30 PM Charge ​ $ ***" at bounding box center [784, 486] width 277 height 16
type input "*"
click at [910, 567] on button "Checkout" at bounding box center [914, 564] width 50 height 20
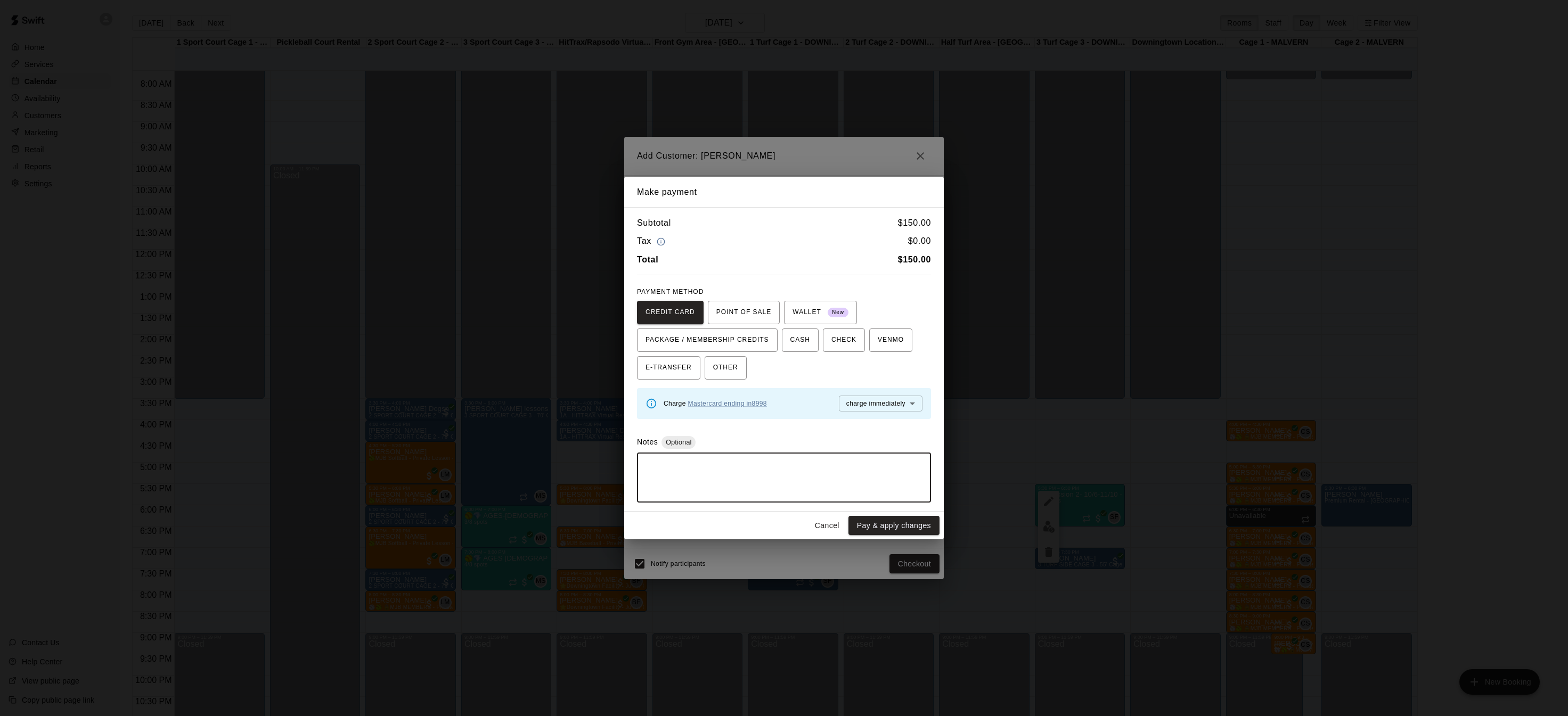
click at [830, 486] on textarea at bounding box center [783, 477] width 279 height 32
type textarea "**********"
click at [892, 528] on button "Pay & apply changes" at bounding box center [894, 526] width 91 height 20
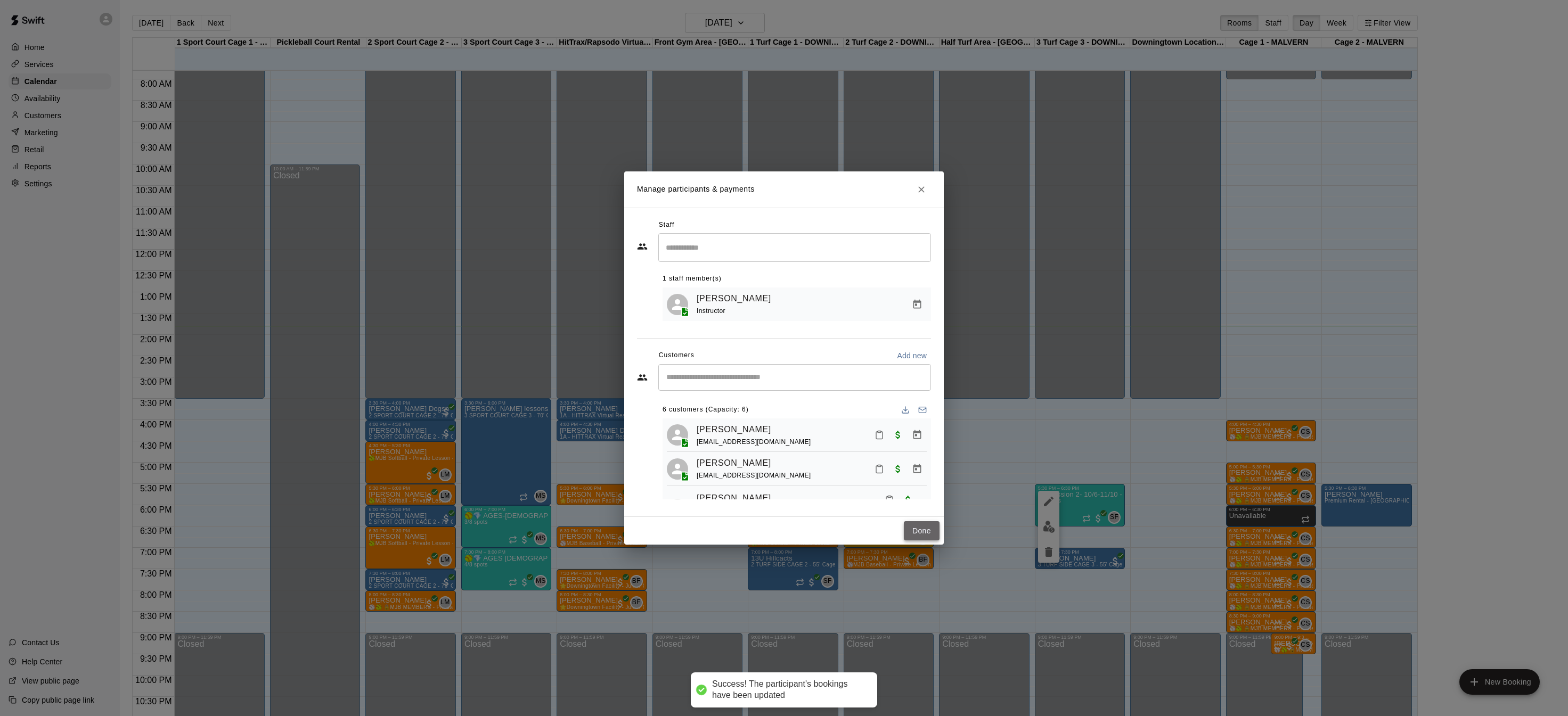
click at [913, 528] on button "Done" at bounding box center [922, 531] width 36 height 20
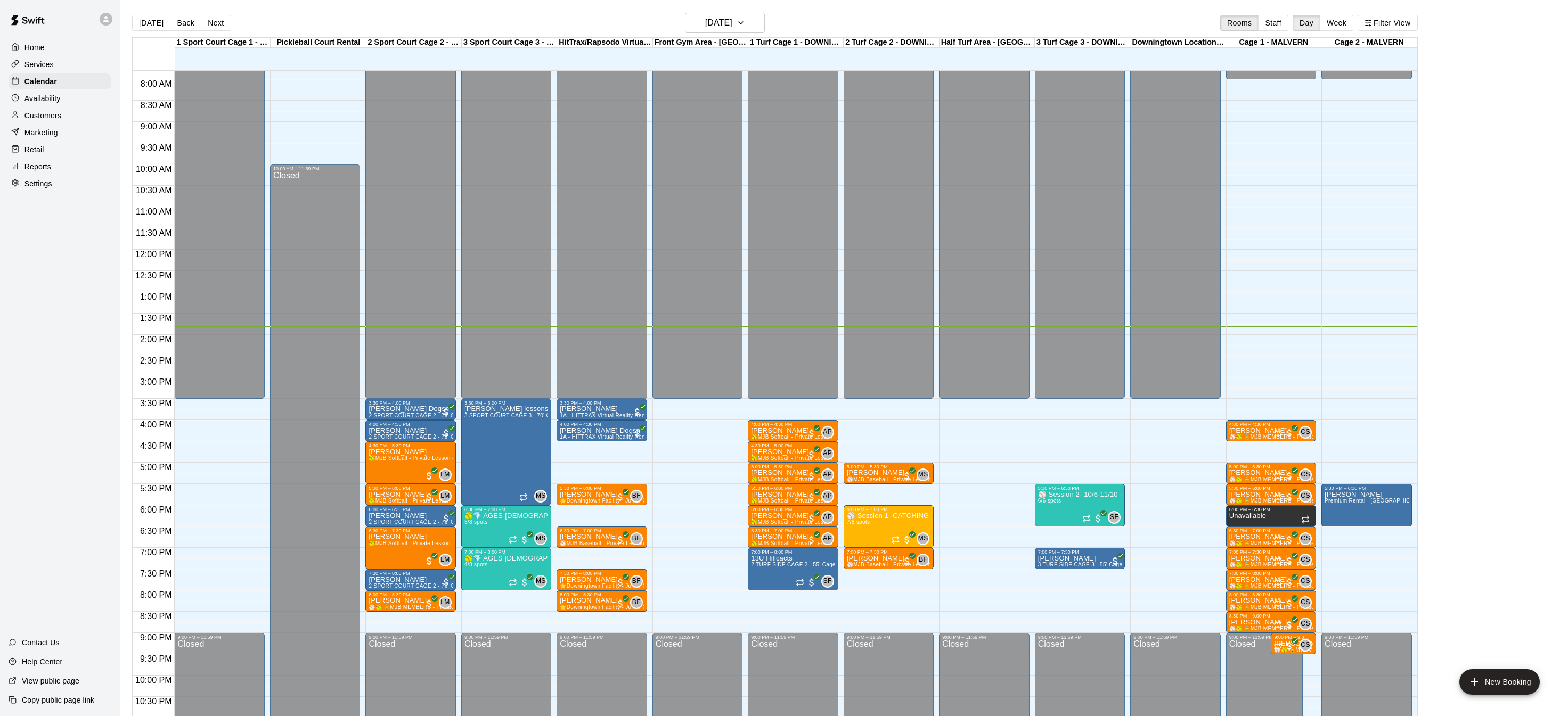
click at [57, 184] on div "Settings" at bounding box center [60, 184] width 103 height 16
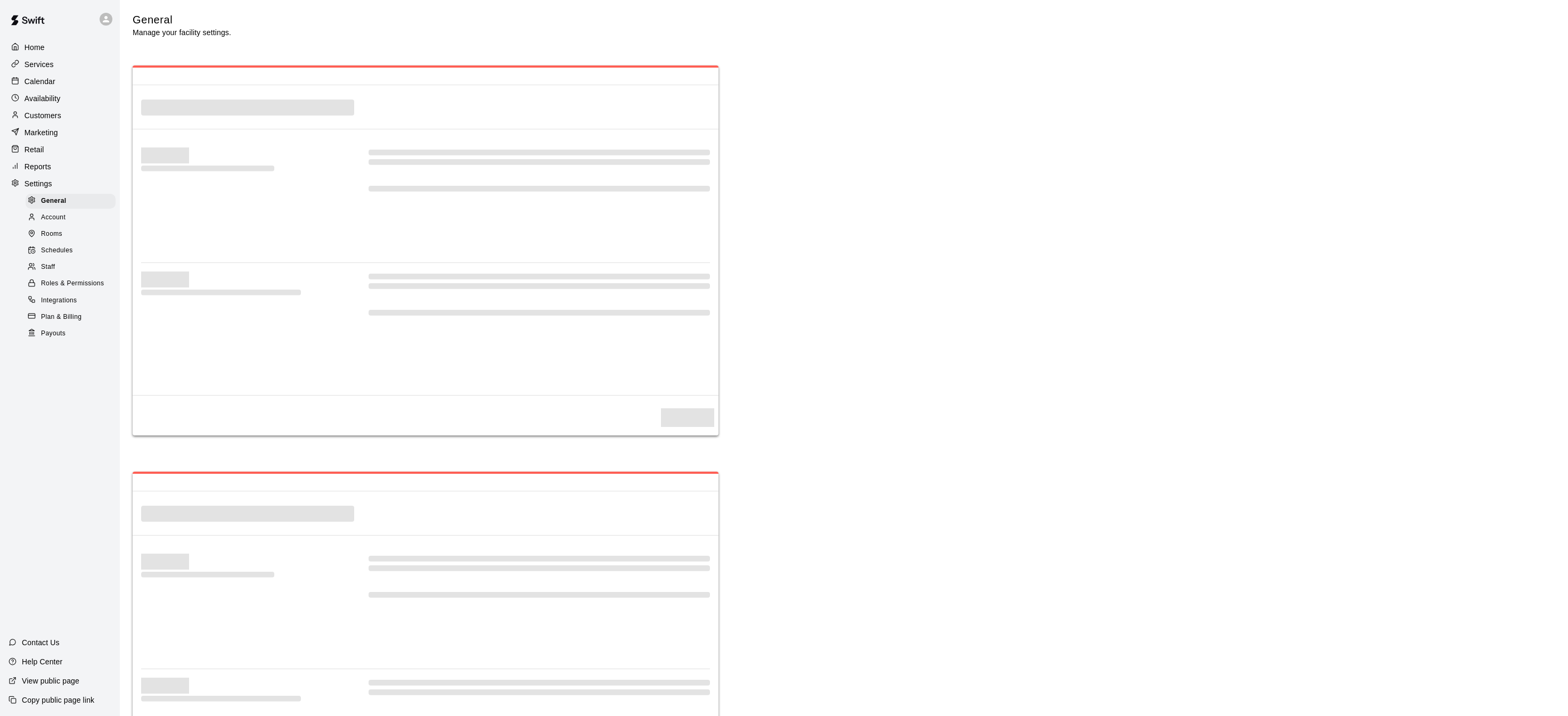
select select "**"
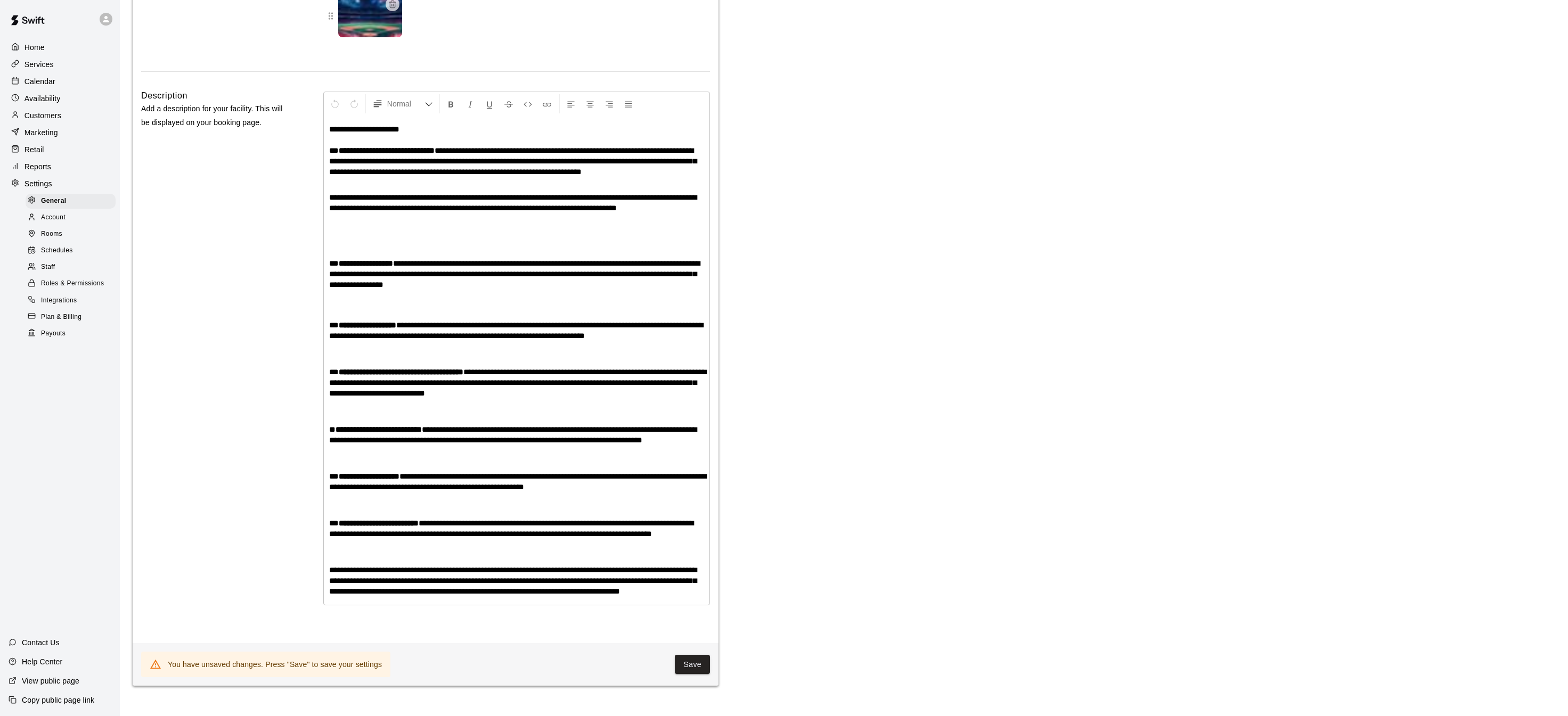
scroll to position [2353, 0]
click at [32, 48] on p "Home" at bounding box center [34, 47] width 20 height 10
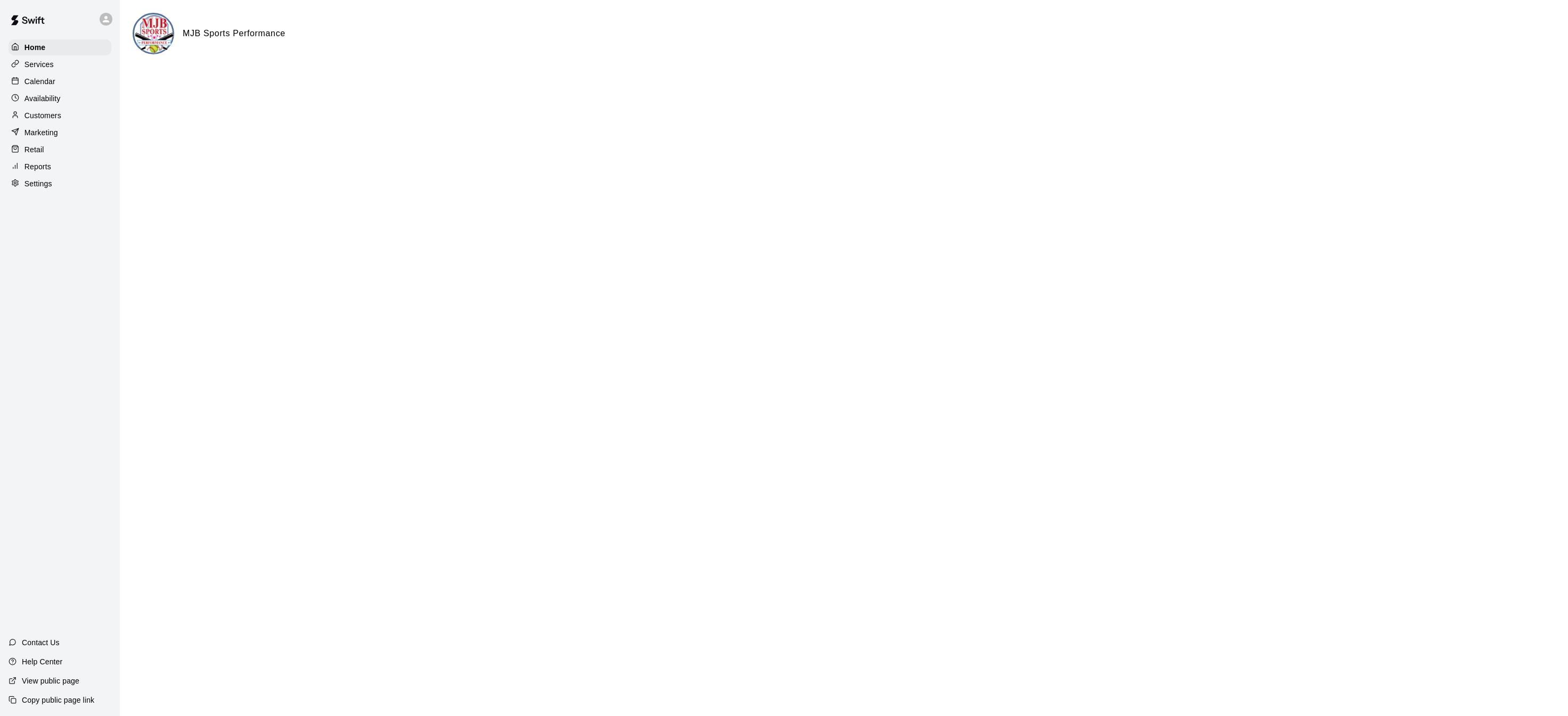
click at [49, 182] on p "Settings" at bounding box center [38, 184] width 28 height 10
select select "**"
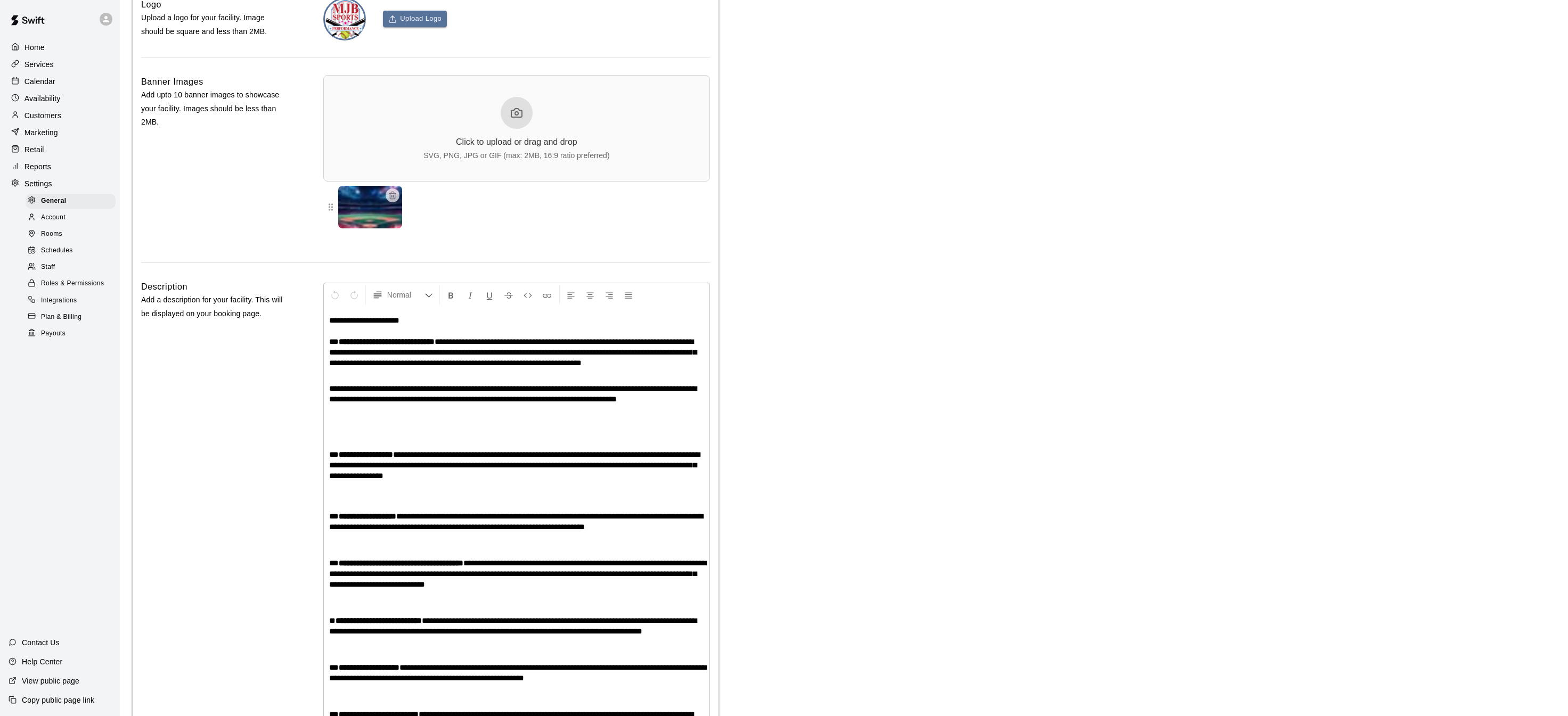
scroll to position [2277, 0]
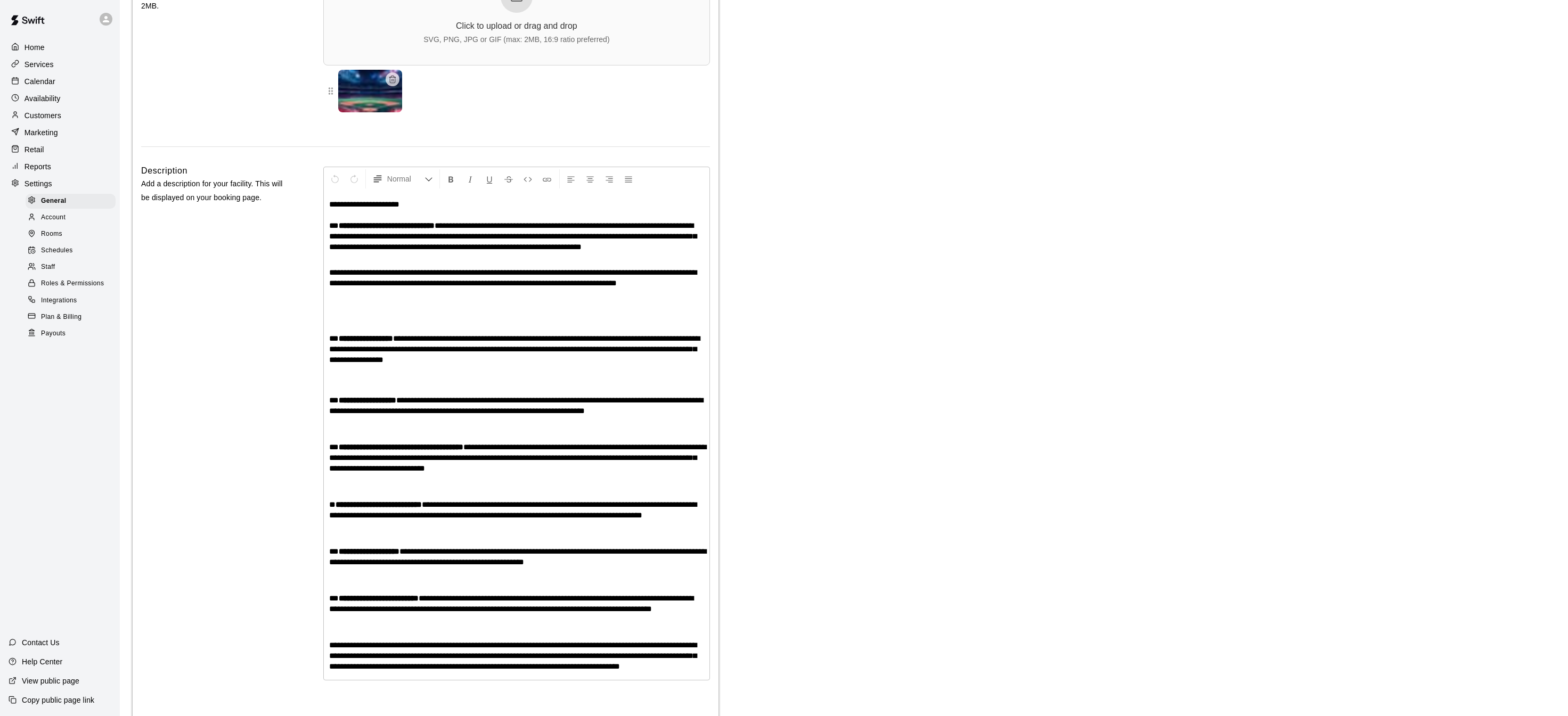
click at [51, 331] on span "Payouts" at bounding box center [53, 333] width 25 height 10
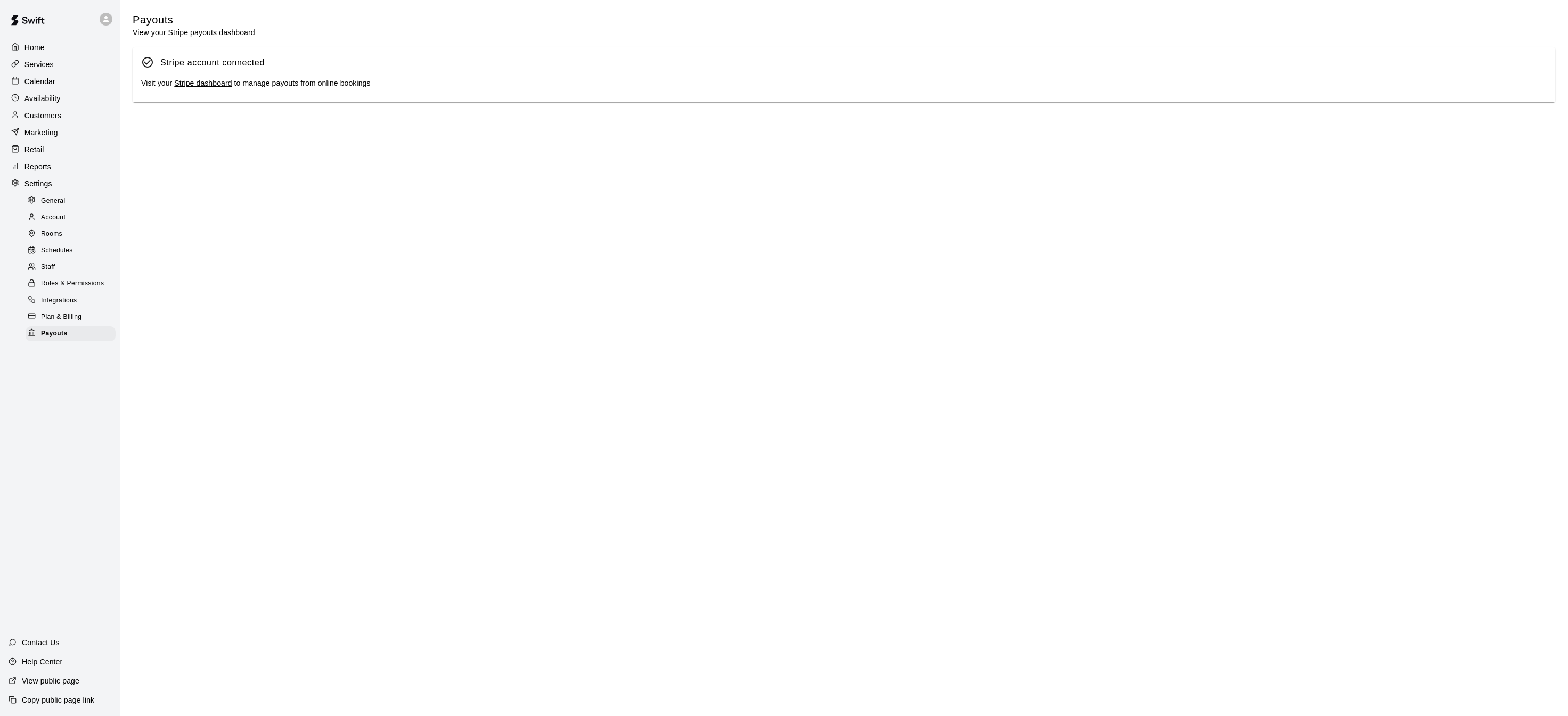
click at [209, 82] on link "Stripe dashboard" at bounding box center [203, 83] width 57 height 9
click at [43, 79] on p "Calendar" at bounding box center [40, 81] width 30 height 10
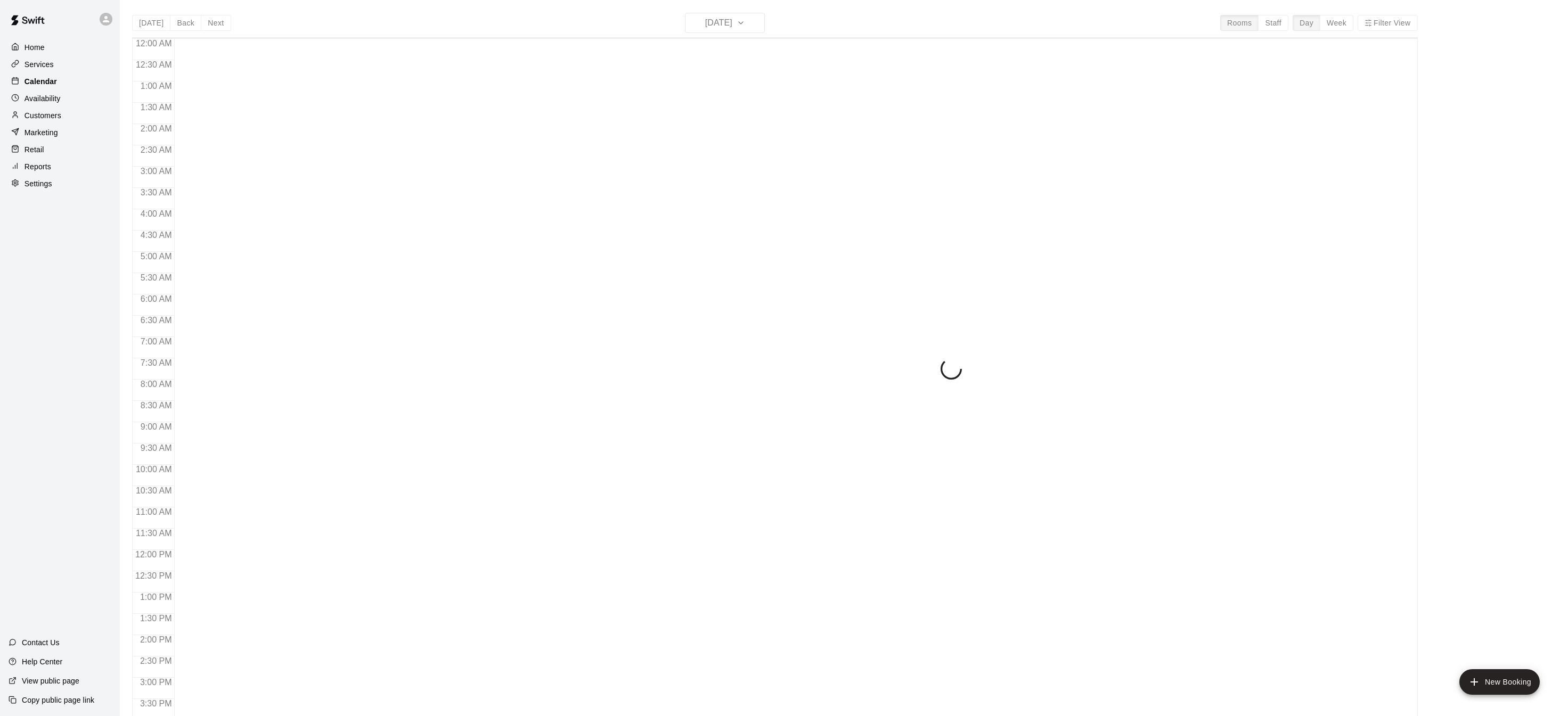
scroll to position [332, 0]
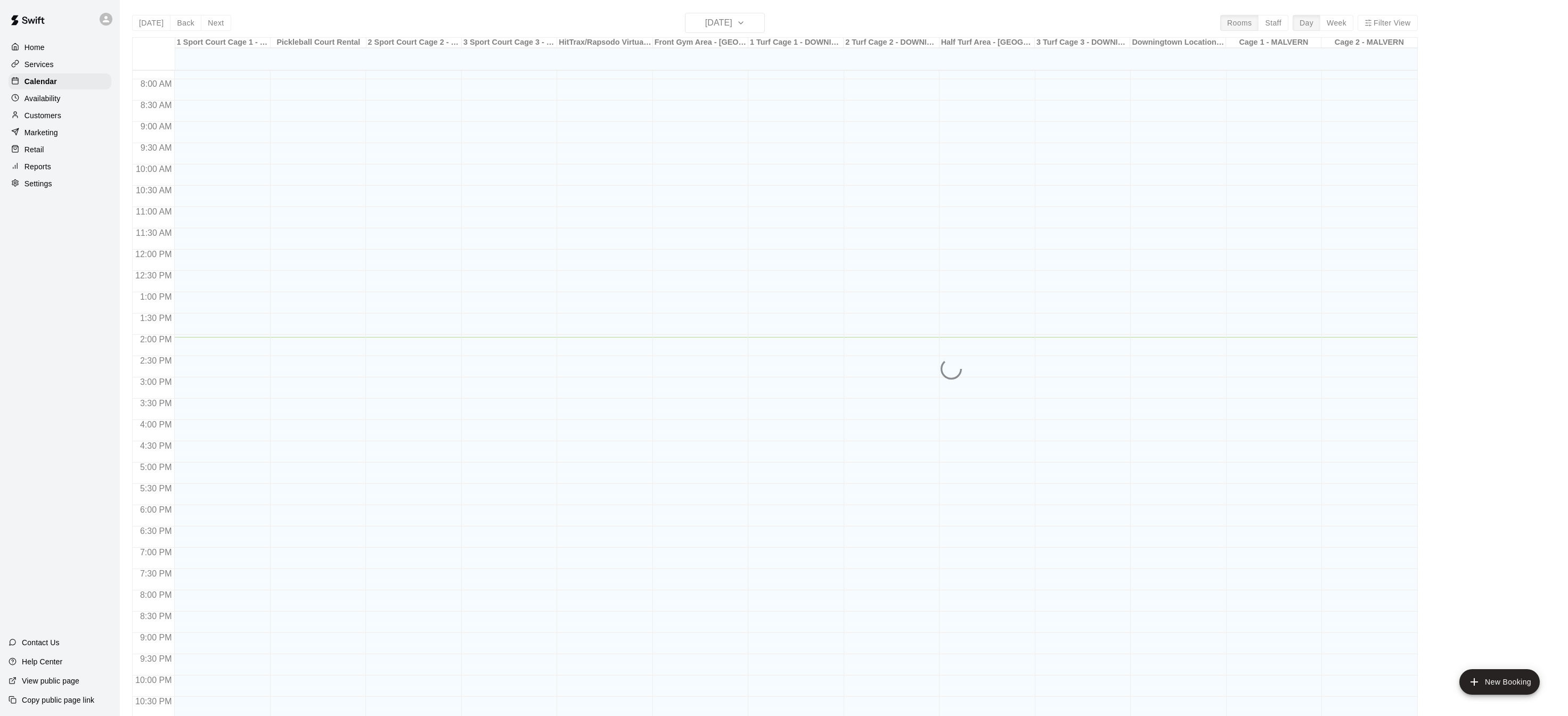
click at [46, 68] on p "Services" at bounding box center [39, 64] width 29 height 10
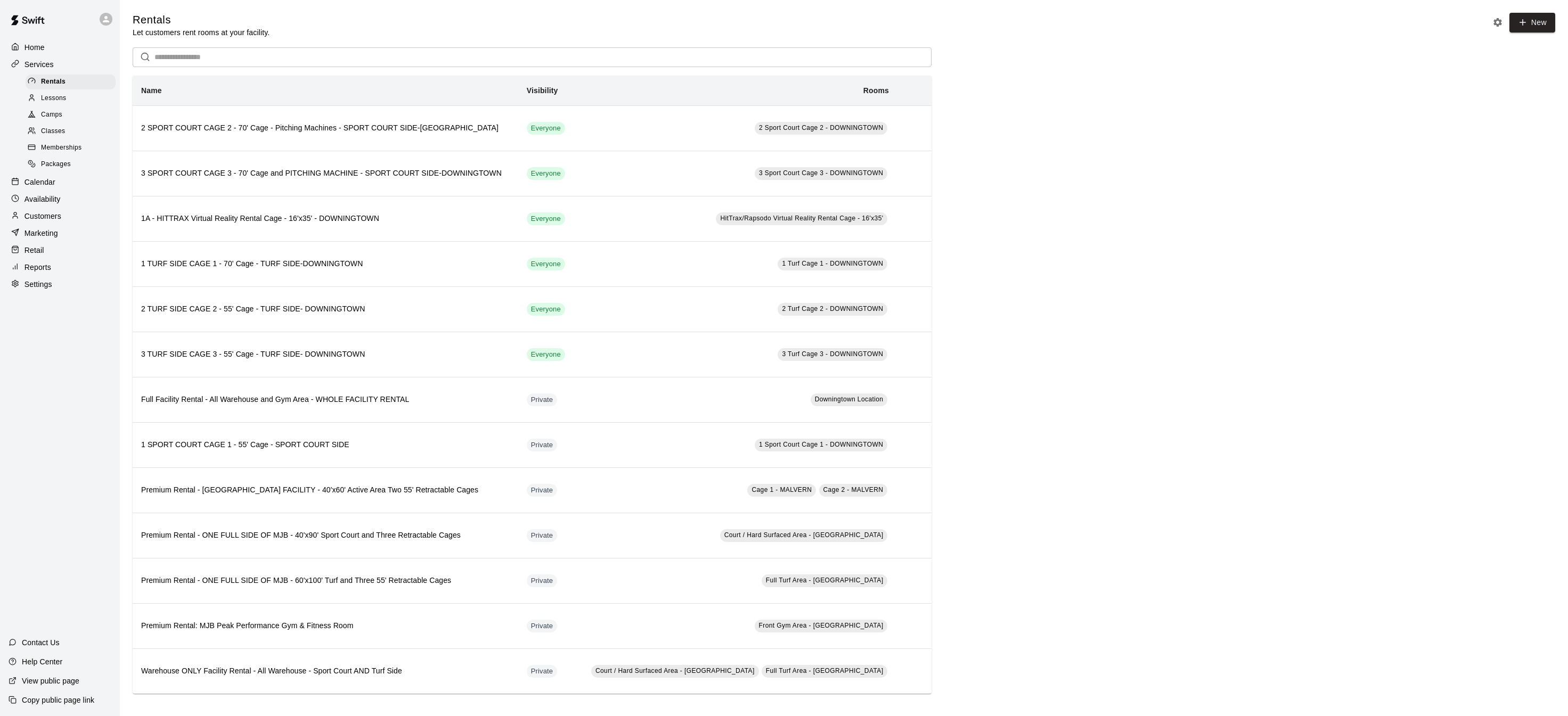
click at [58, 131] on span "Classes" at bounding box center [52, 131] width 24 height 10
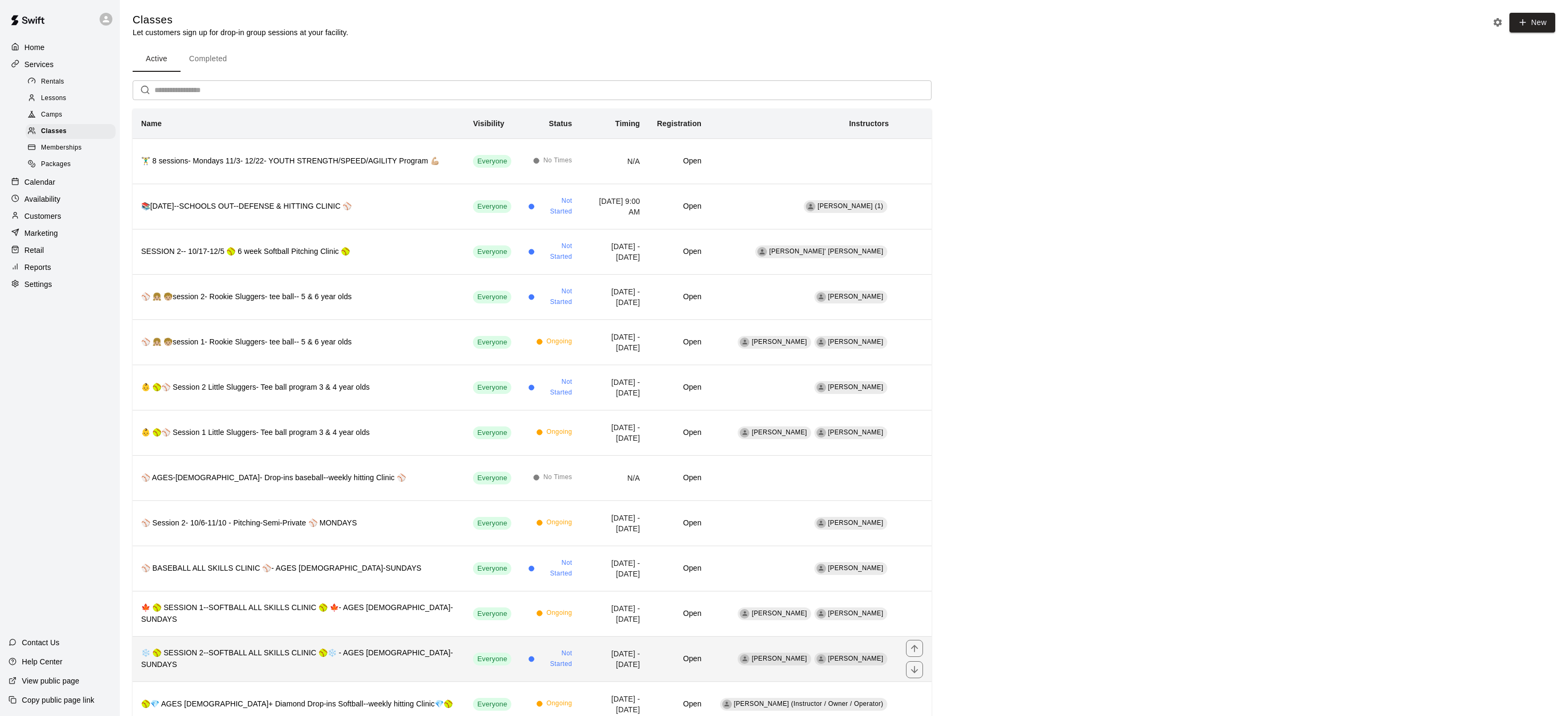
click at [287, 636] on th "❄️ 🥎 SESSION 2--SOFTBALL ALL SKILLS CLINIC 🥎❄️ - AGES 8-12-SUNDAYS" at bounding box center [298, 659] width 332 height 46
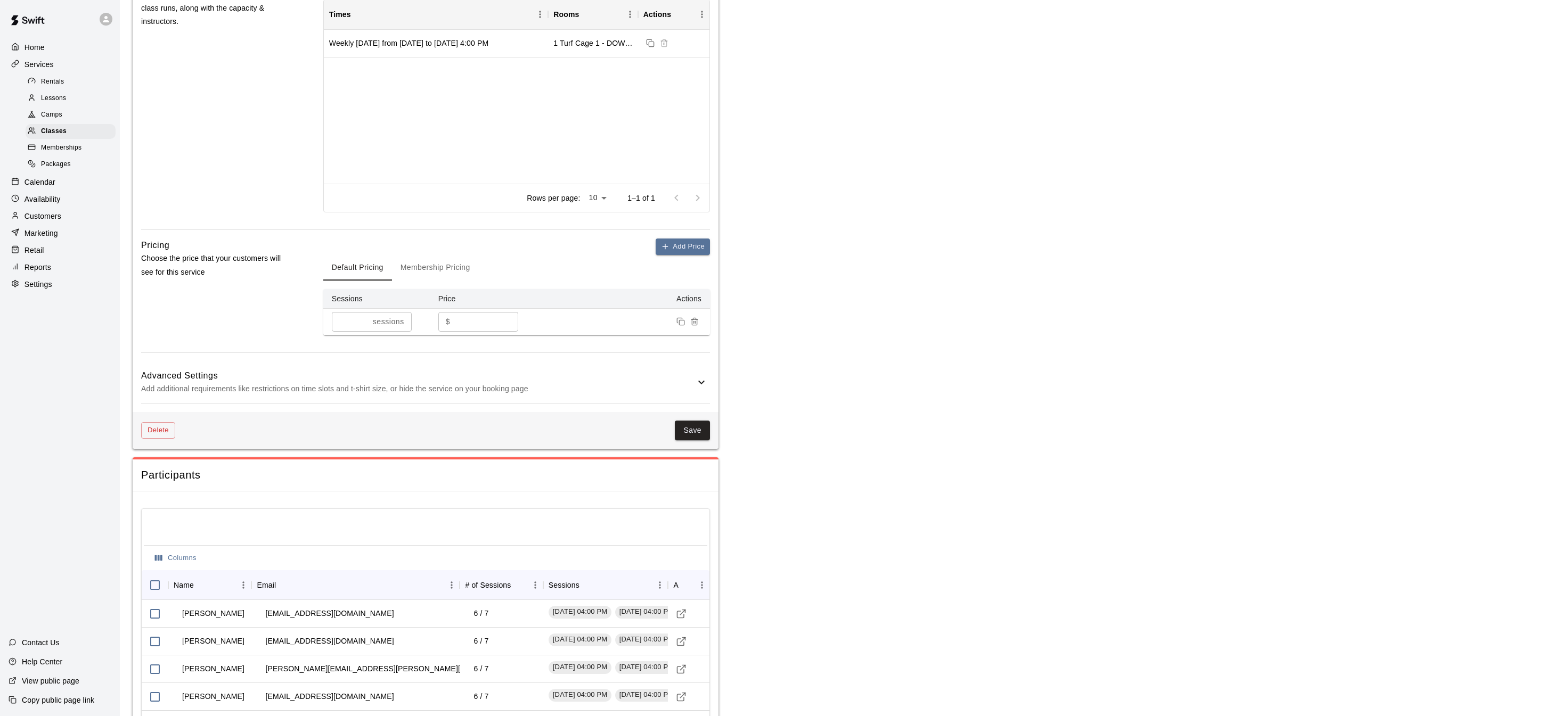
scroll to position [695, 0]
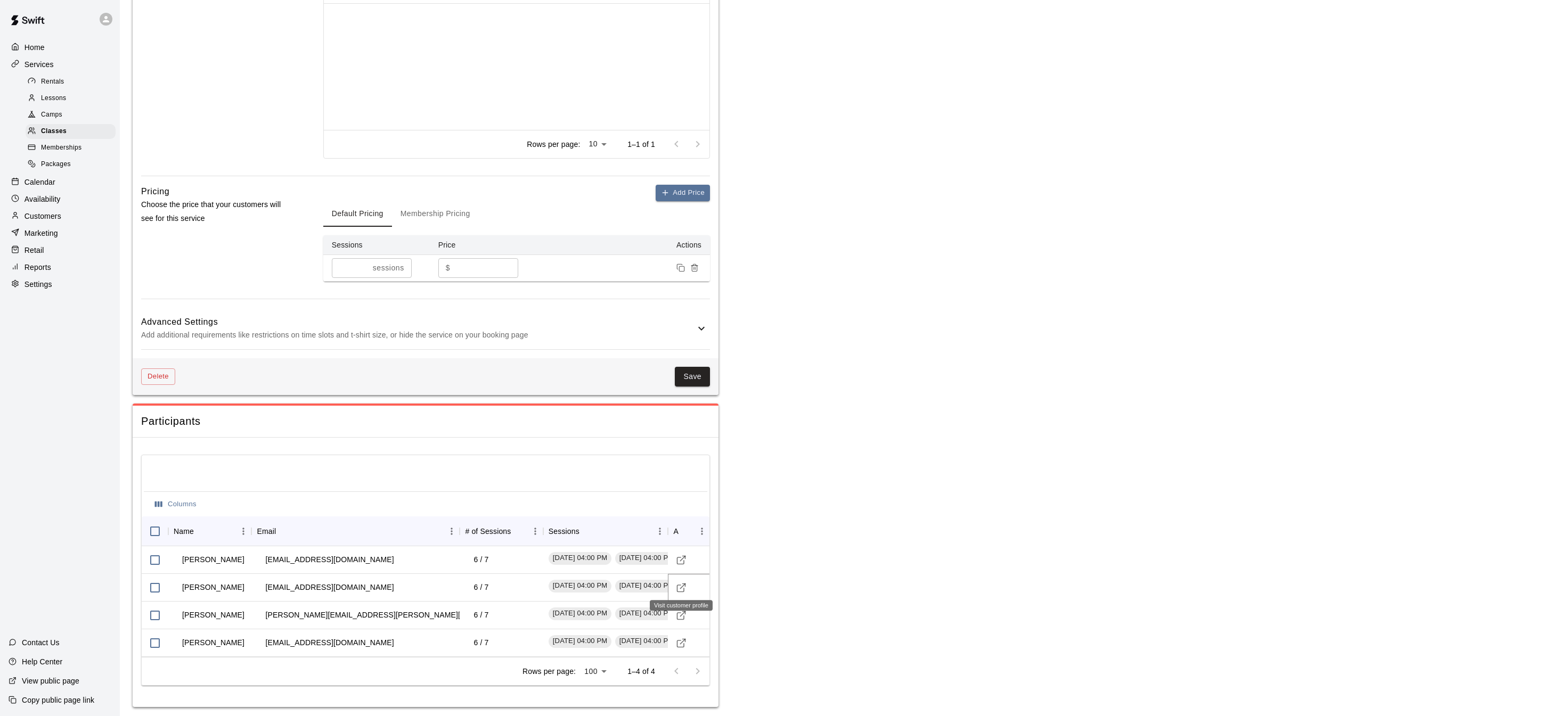
click at [679, 585] on icon "Visit customer profile" at bounding box center [681, 588] width 10 height 10
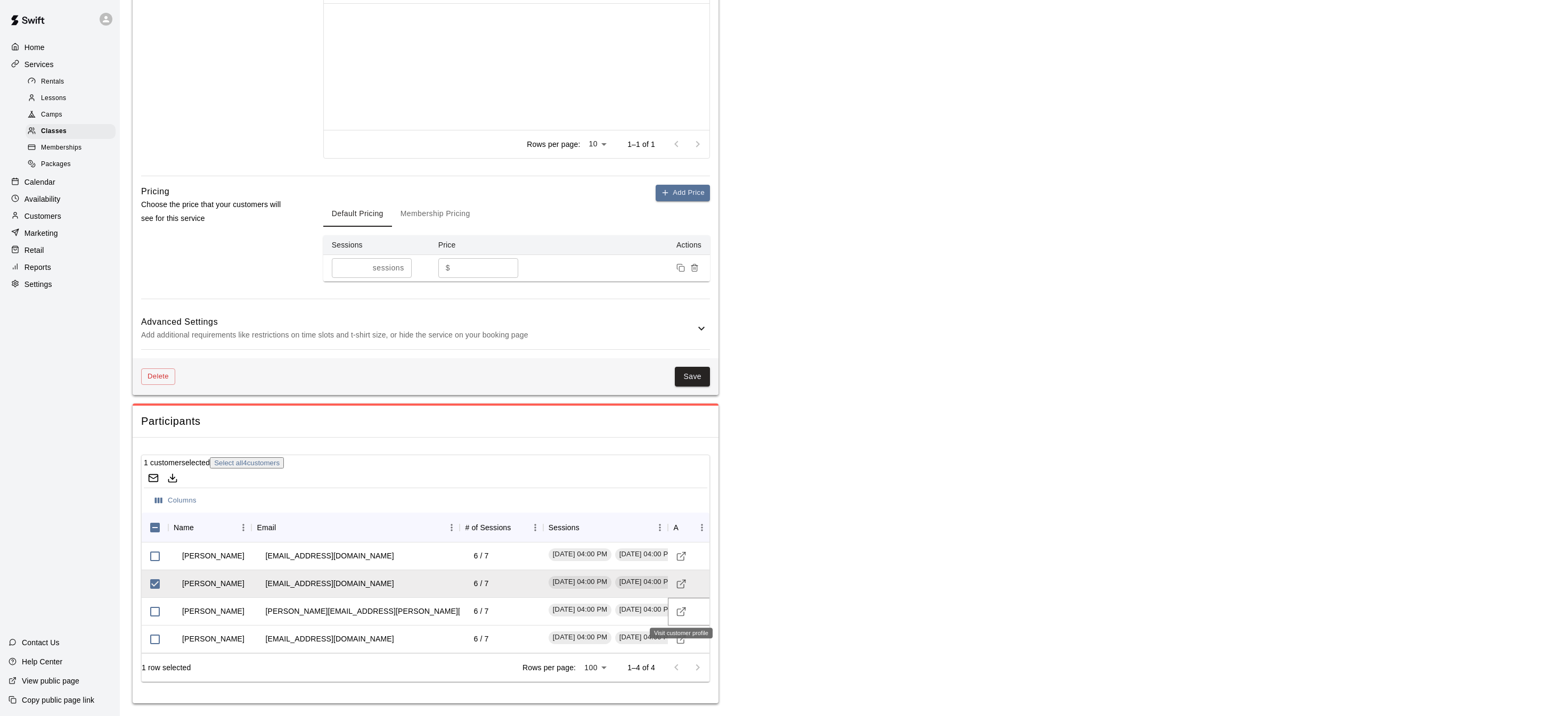
click at [686, 612] on icon "Visit customer profile" at bounding box center [681, 611] width 10 height 10
click at [682, 639] on icon "Visit customer profile" at bounding box center [681, 639] width 10 height 10
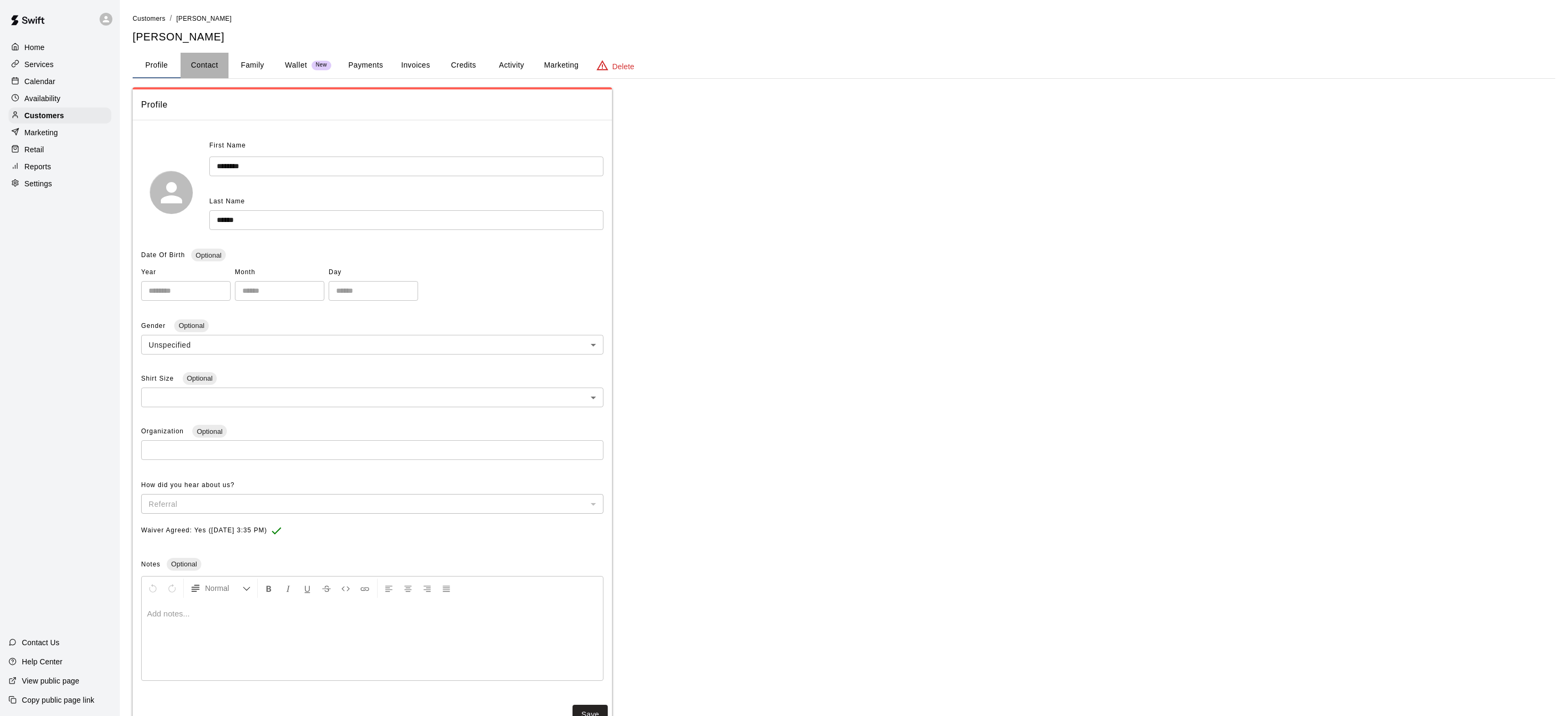
click at [212, 65] on button "Contact" at bounding box center [205, 65] width 48 height 26
select select "**"
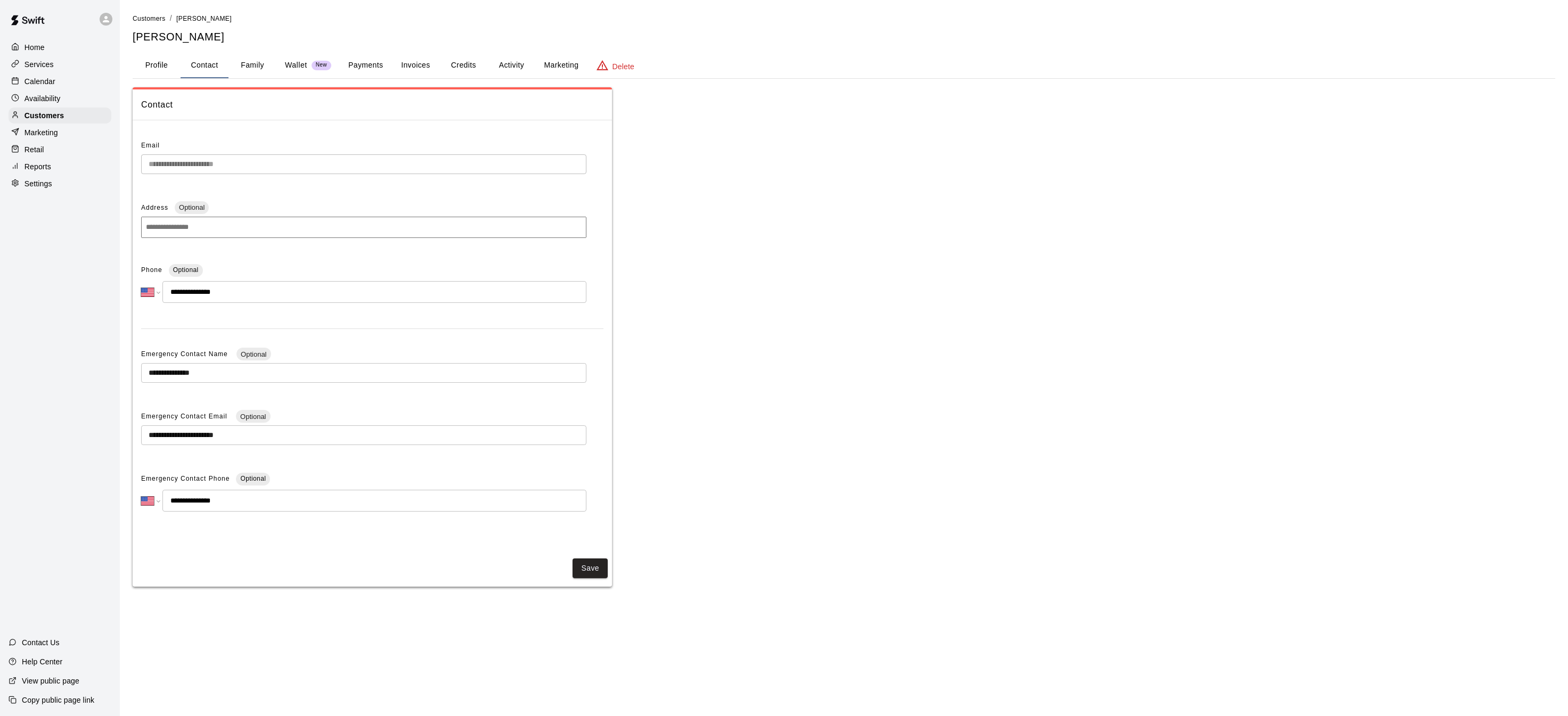
click at [252, 63] on button "Family" at bounding box center [252, 65] width 48 height 26
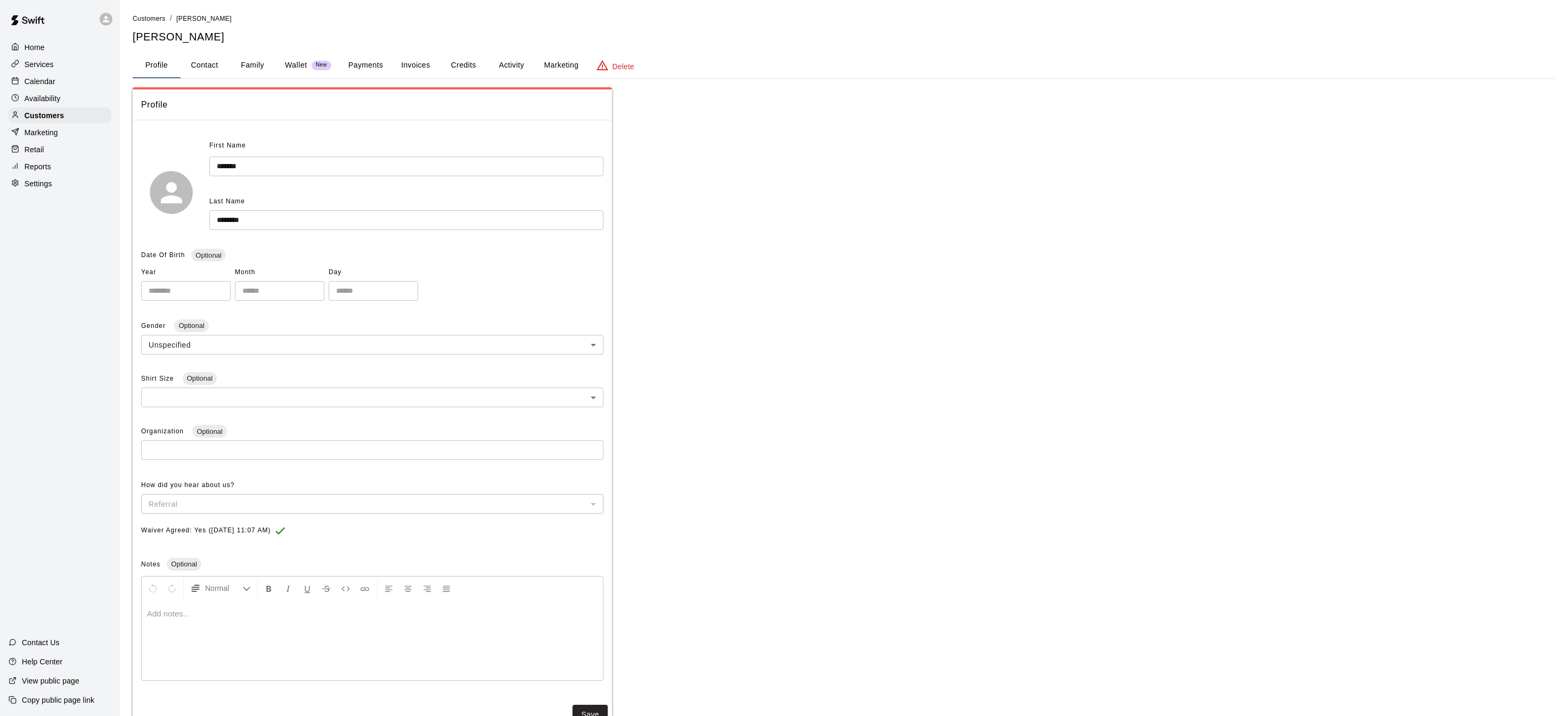
click at [270, 61] on button "Family" at bounding box center [252, 65] width 48 height 26
click at [257, 63] on button "Family" at bounding box center [252, 65] width 48 height 26
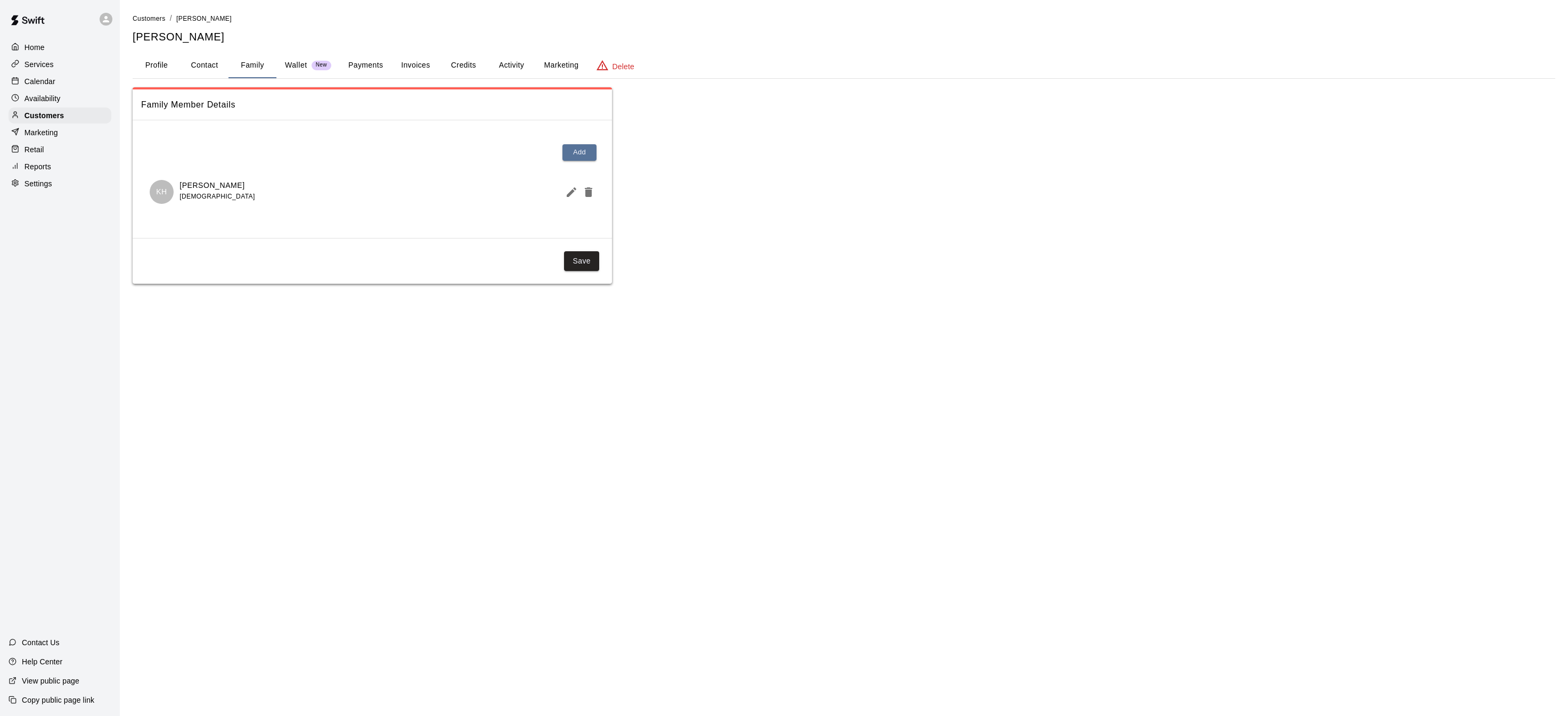
click at [68, 42] on div "Home" at bounding box center [60, 47] width 103 height 16
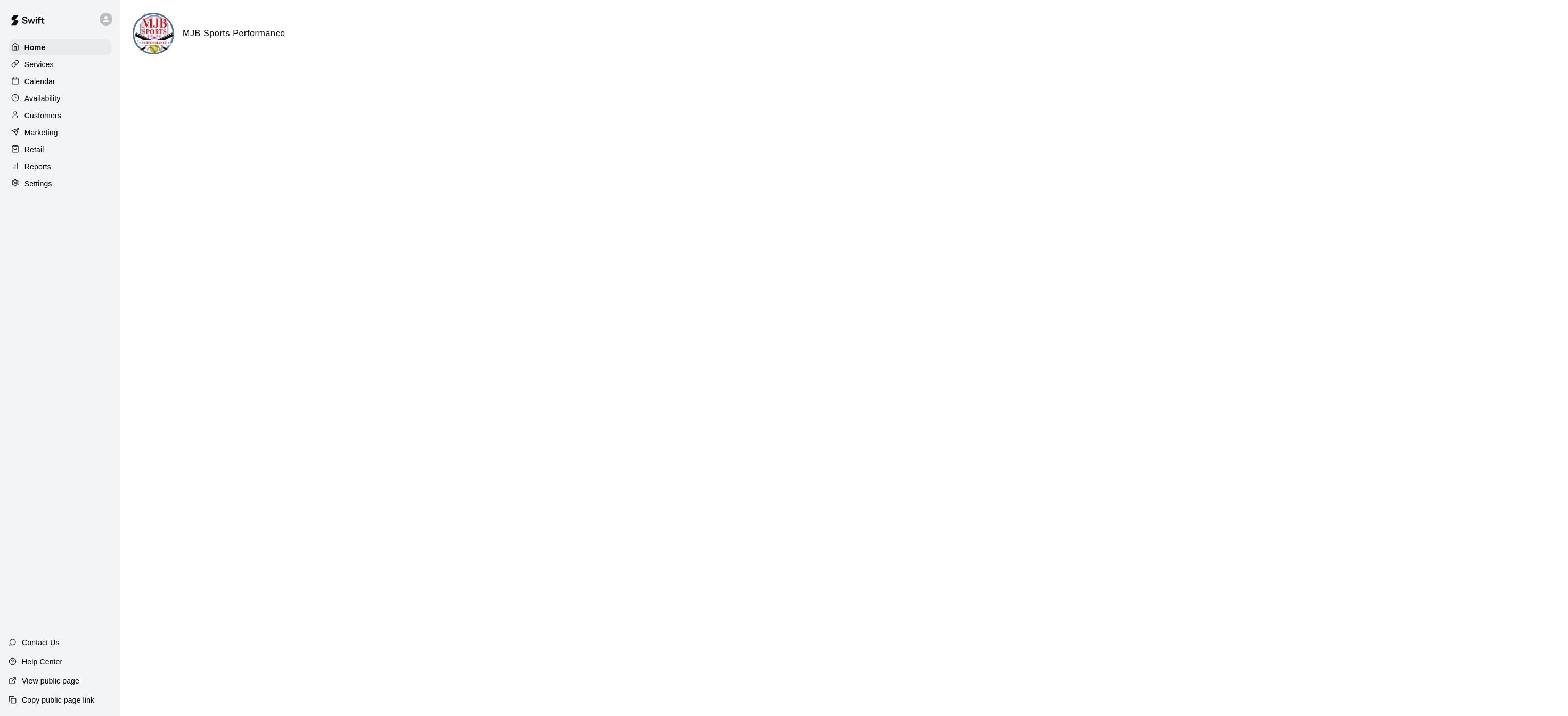
click at [69, 81] on div "Calendar" at bounding box center [60, 81] width 103 height 16
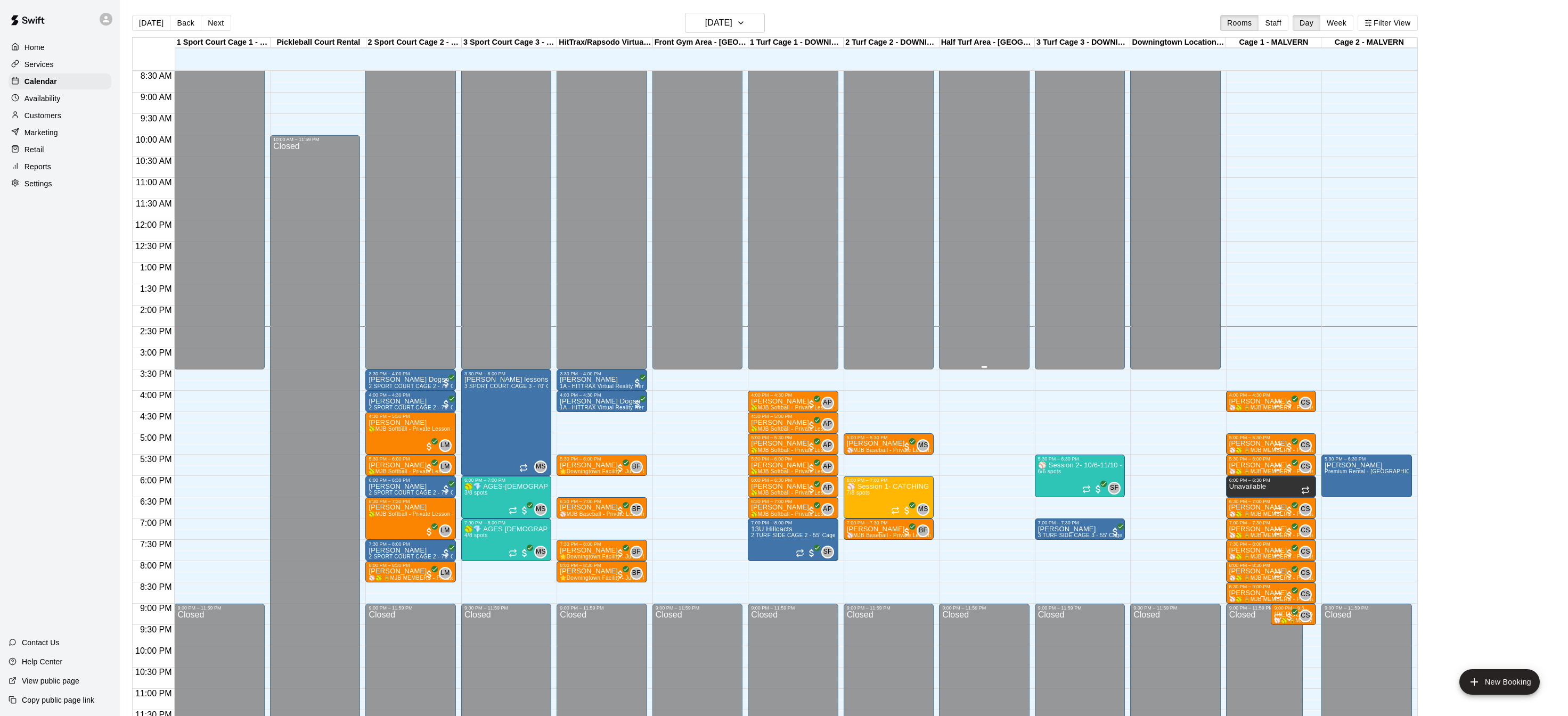
scroll to position [364, 0]
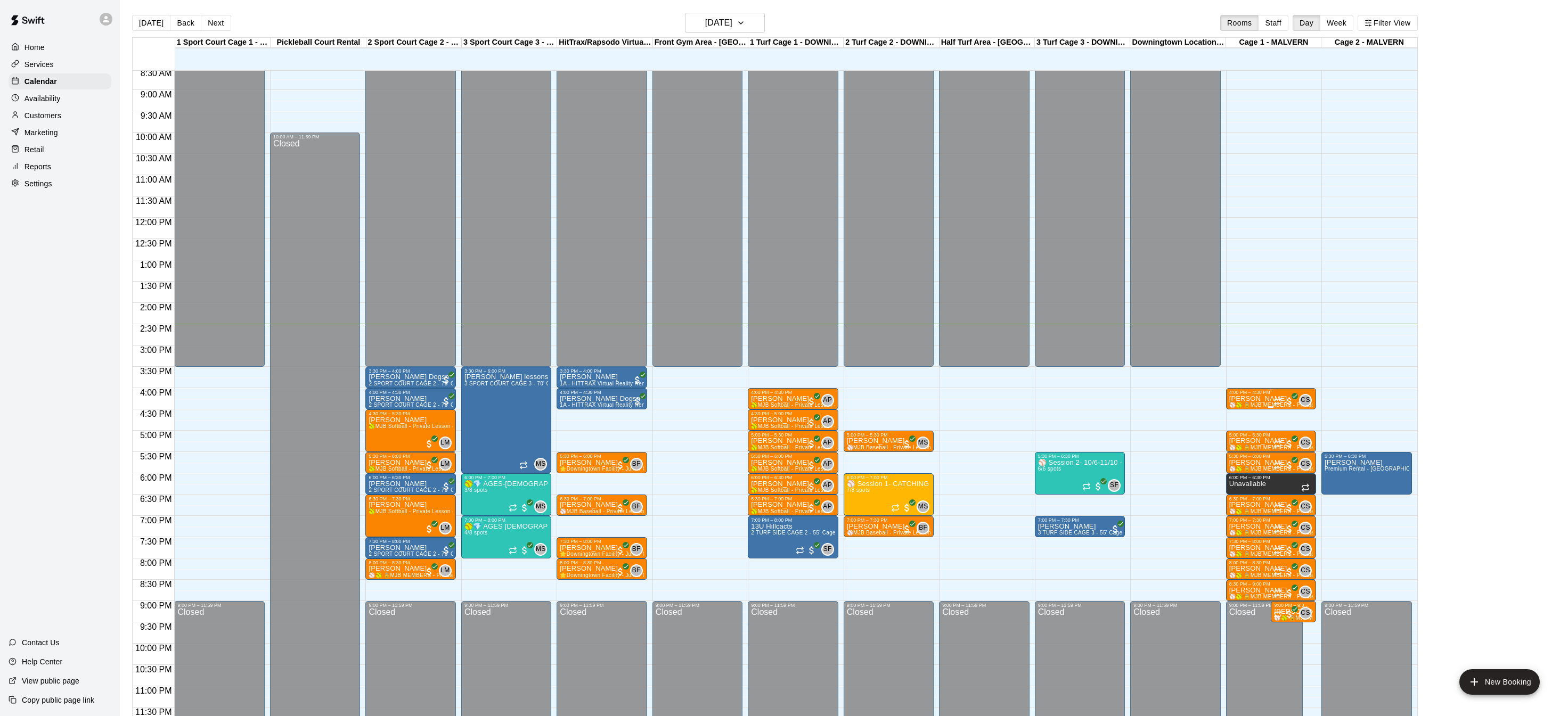
click at [1258, 398] on p "[PERSON_NAME]" at bounding box center [1271, 398] width 84 height 0
click at [1242, 450] on button "delete" at bounding box center [1240, 460] width 21 height 21
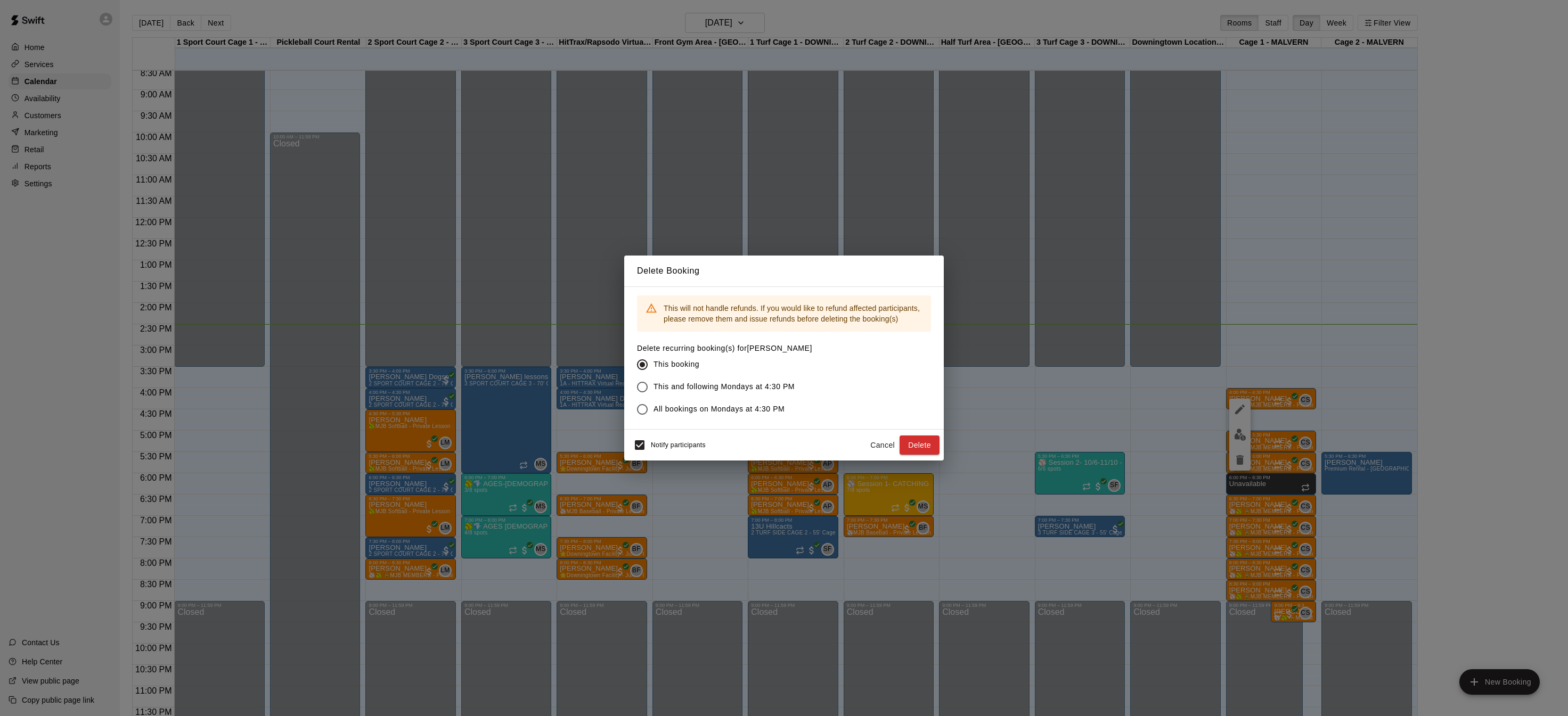
click at [695, 444] on span "Notify participants" at bounding box center [678, 445] width 55 height 8
click at [911, 439] on button "Delete" at bounding box center [920, 445] width 40 height 20
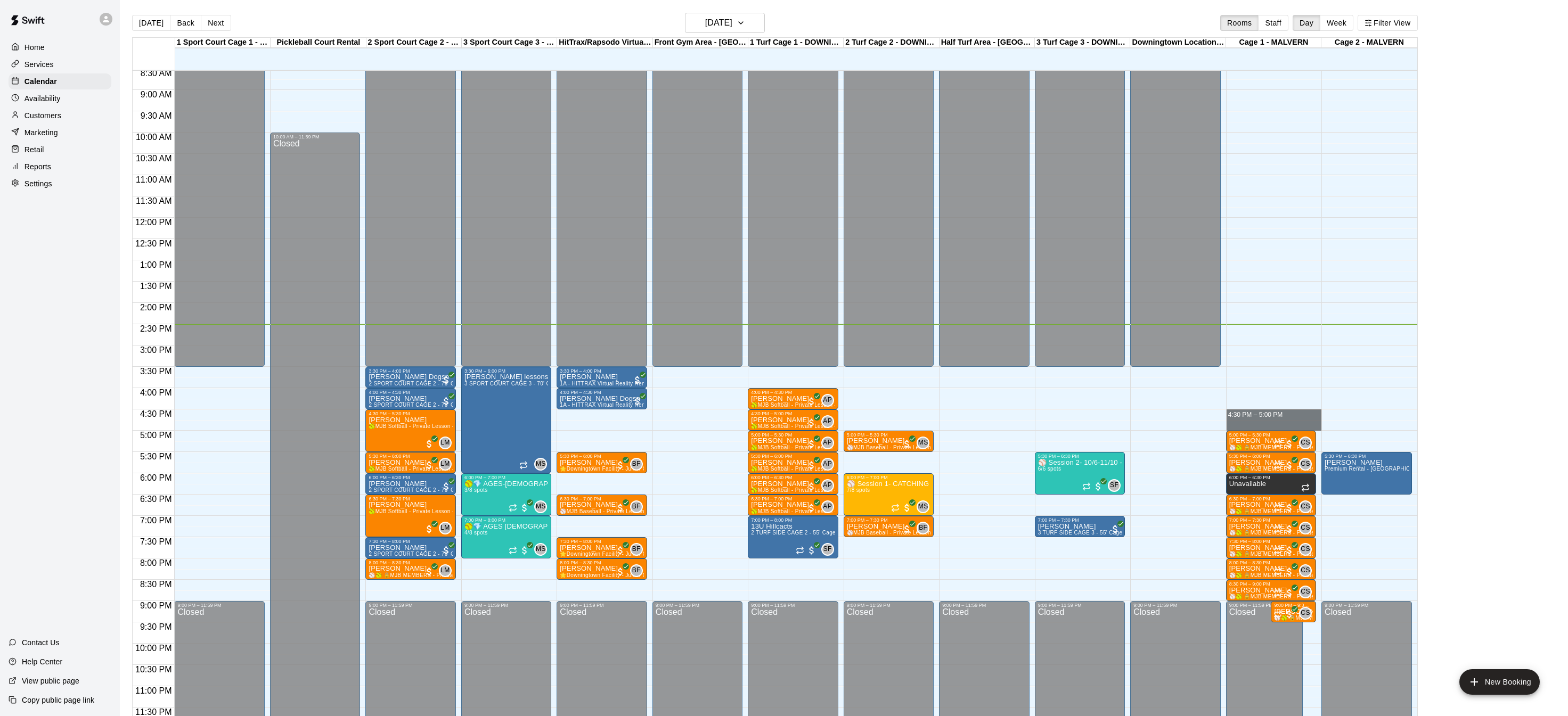
drag, startPoint x: 1291, startPoint y: 416, endPoint x: 1288, endPoint y: 427, distance: 11.4
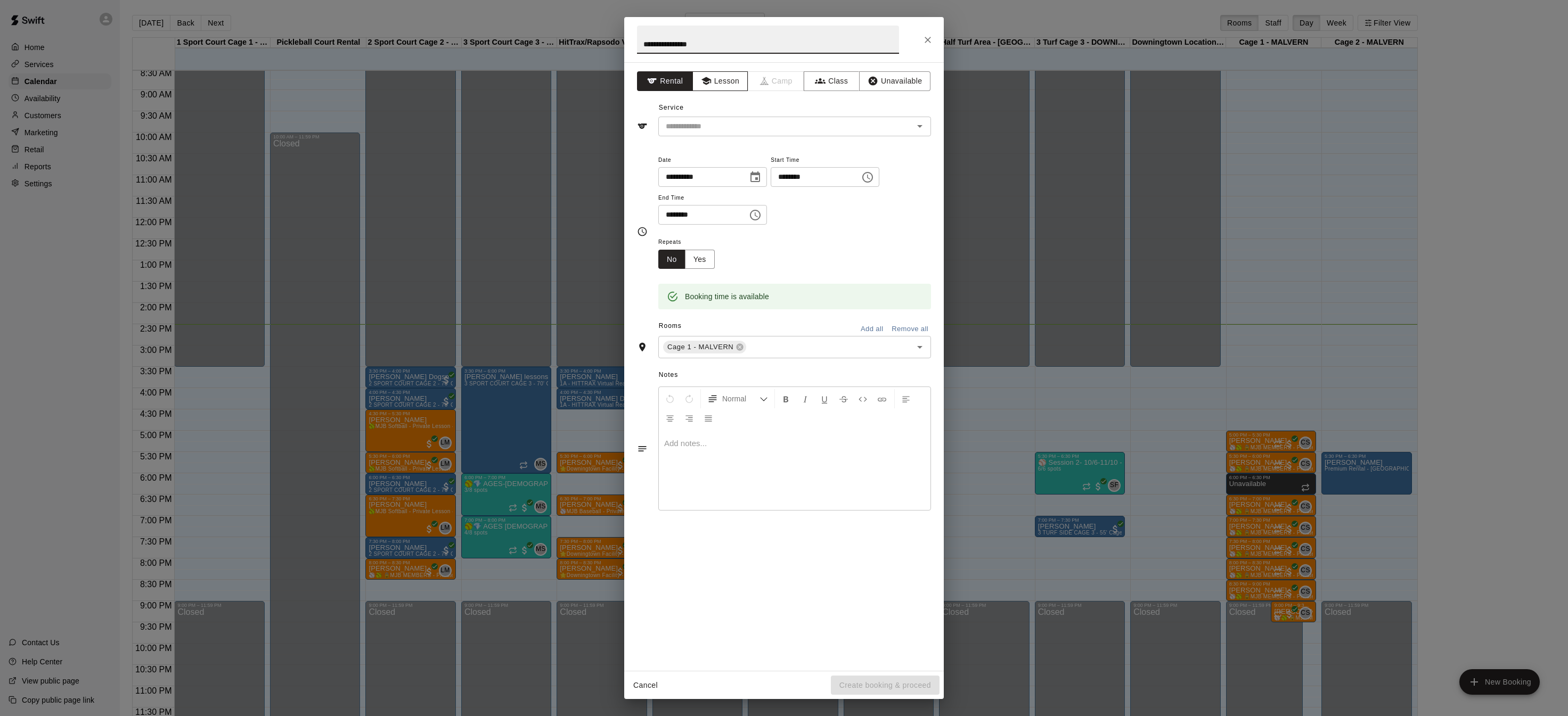
type input "**********"
click at [716, 86] on button "Lesson" at bounding box center [720, 81] width 56 height 20
click at [761, 136] on div "**********" at bounding box center [784, 367] width 320 height 609
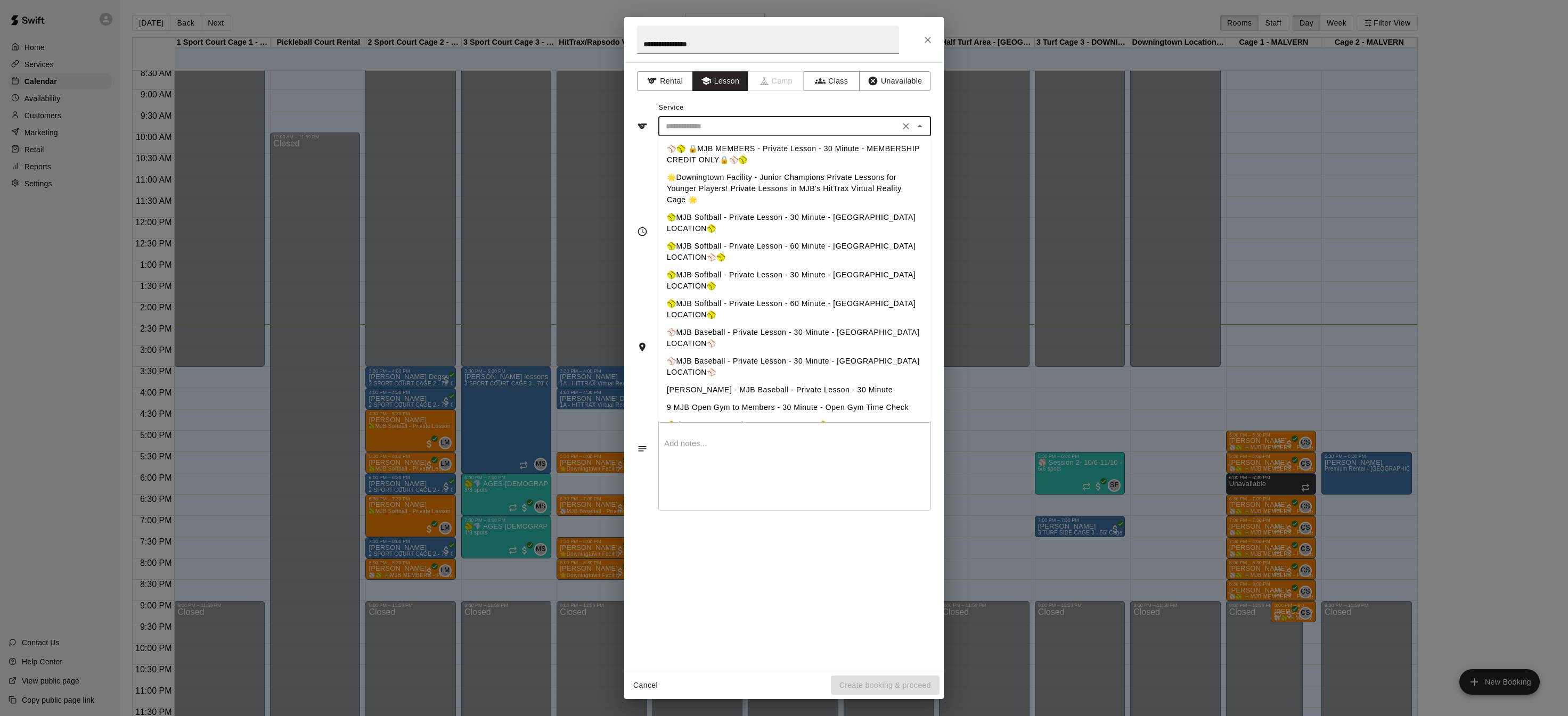
click at [761, 126] on input "text" at bounding box center [778, 126] width 235 height 13
click at [742, 147] on li "⚾️🥎 🔒MJB MEMBERS - Private Lesson - 30 Minute - MEMBERSHIP CREDIT ONLY🔒⚾️🥎" at bounding box center [794, 154] width 273 height 29
type input "**********"
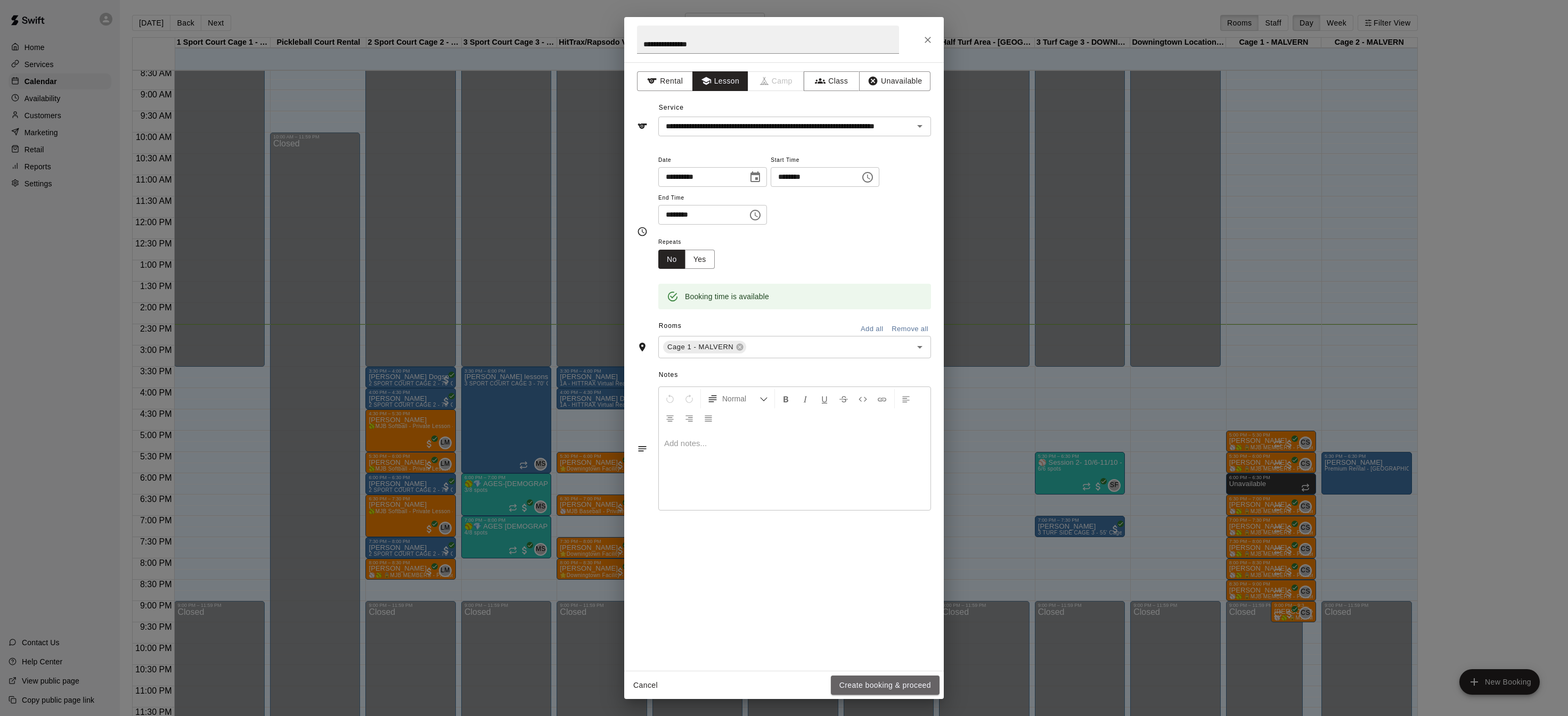
drag, startPoint x: 895, startPoint y: 685, endPoint x: 896, endPoint y: 672, distance: 13.0
click at [895, 685] on button "Create booking & proceed" at bounding box center [885, 686] width 108 height 20
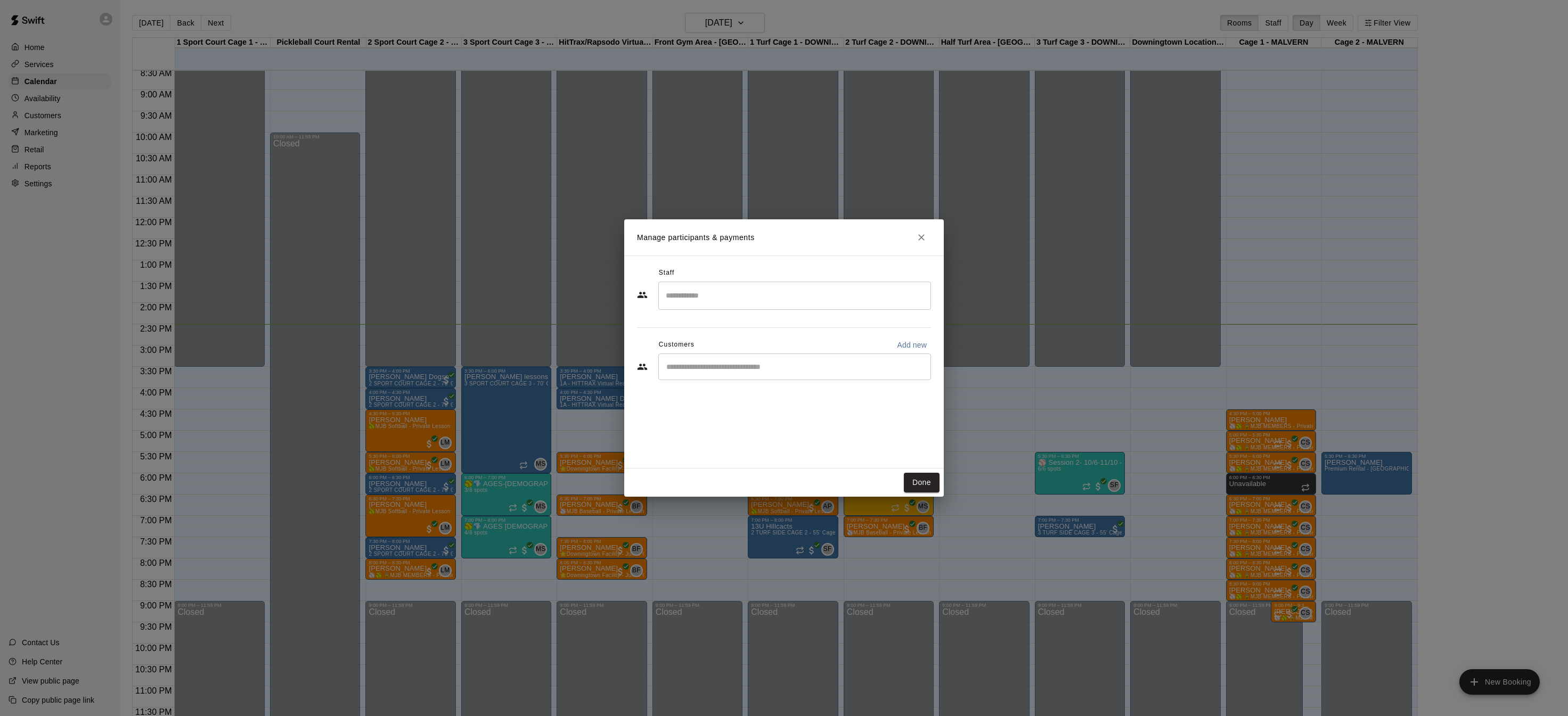
click at [755, 302] on input "Search staff" at bounding box center [794, 296] width 264 height 19
click at [765, 327] on div "[PERSON_NAME] (1) Instructor" at bounding box center [804, 332] width 237 height 21
type input "****"
click at [673, 323] on div "Staff **** ​ Customers Add new ​" at bounding box center [784, 327] width 294 height 126
click at [679, 357] on div "​" at bounding box center [794, 367] width 273 height 27
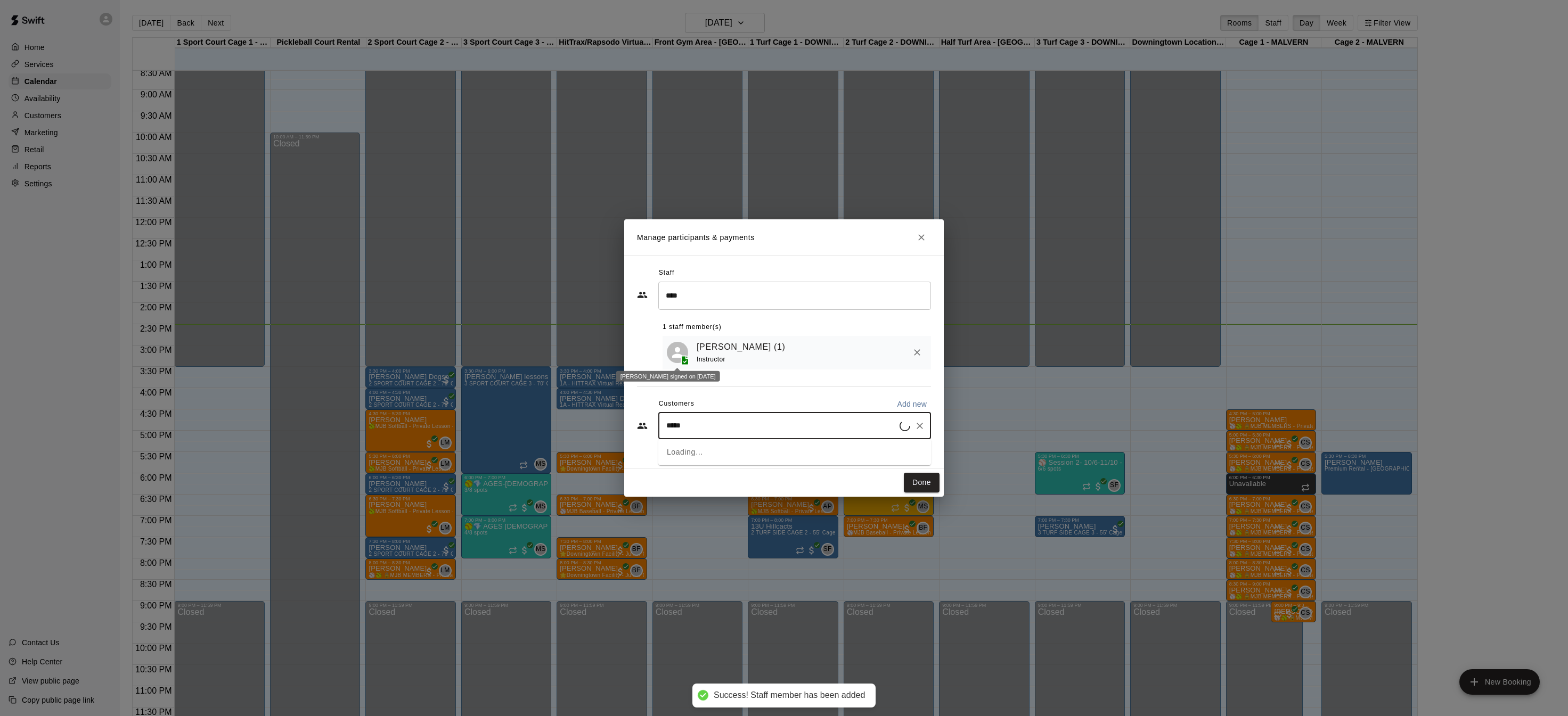
type input "******"
click at [708, 440] on div "[PERSON_NAME] 4 'Home Run' Membership Program - MJB Baseball [EMAIL_ADDRESS][DO…" at bounding box center [794, 456] width 273 height 34
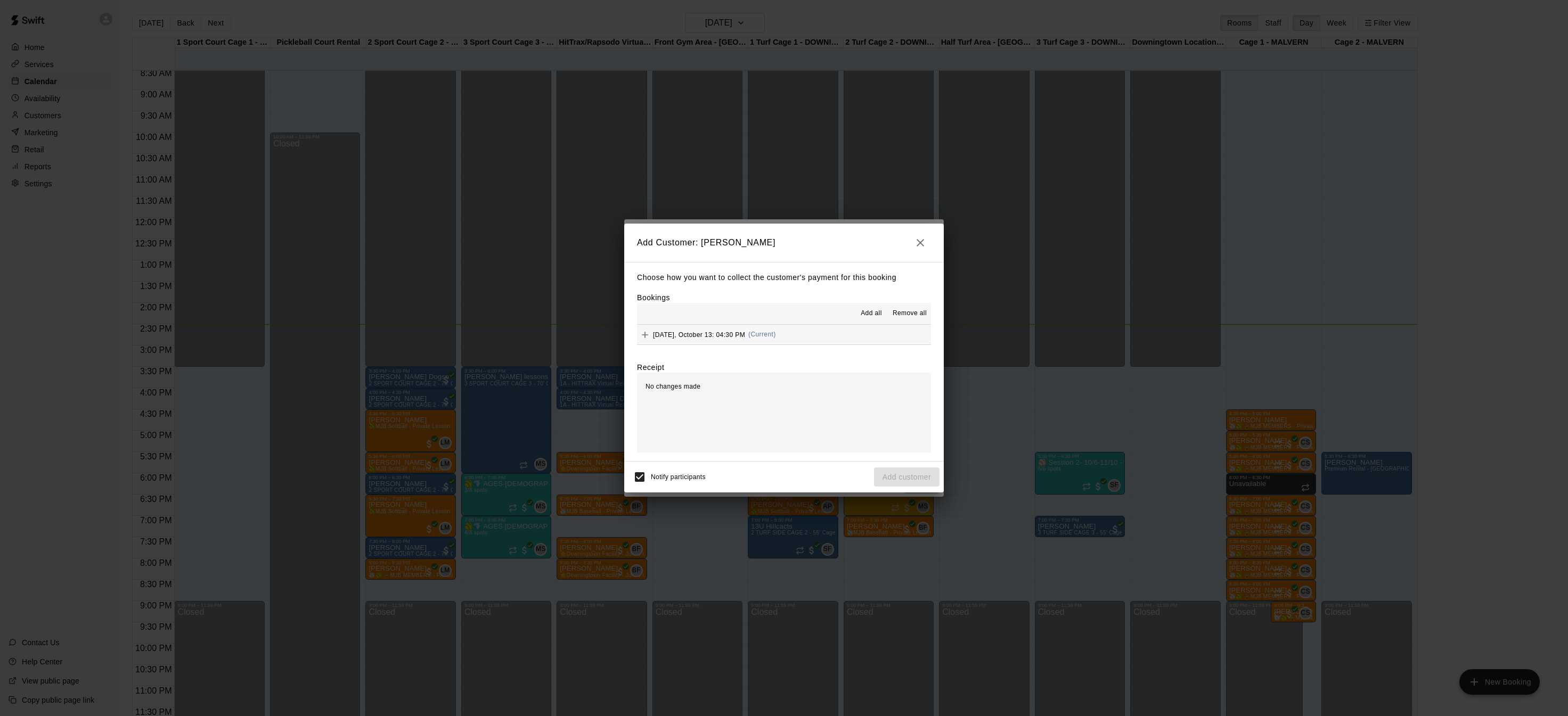
click at [648, 343] on body "Home Services Calendar Availability Customers Marketing Retail Reports Settings…" at bounding box center [784, 366] width 1568 height 733
click at [646, 340] on body "Home Services Calendar Availability Customers Marketing Retail Reports Settings…" at bounding box center [784, 366] width 1568 height 733
click at [647, 337] on icon "Add" at bounding box center [644, 335] width 10 height 10
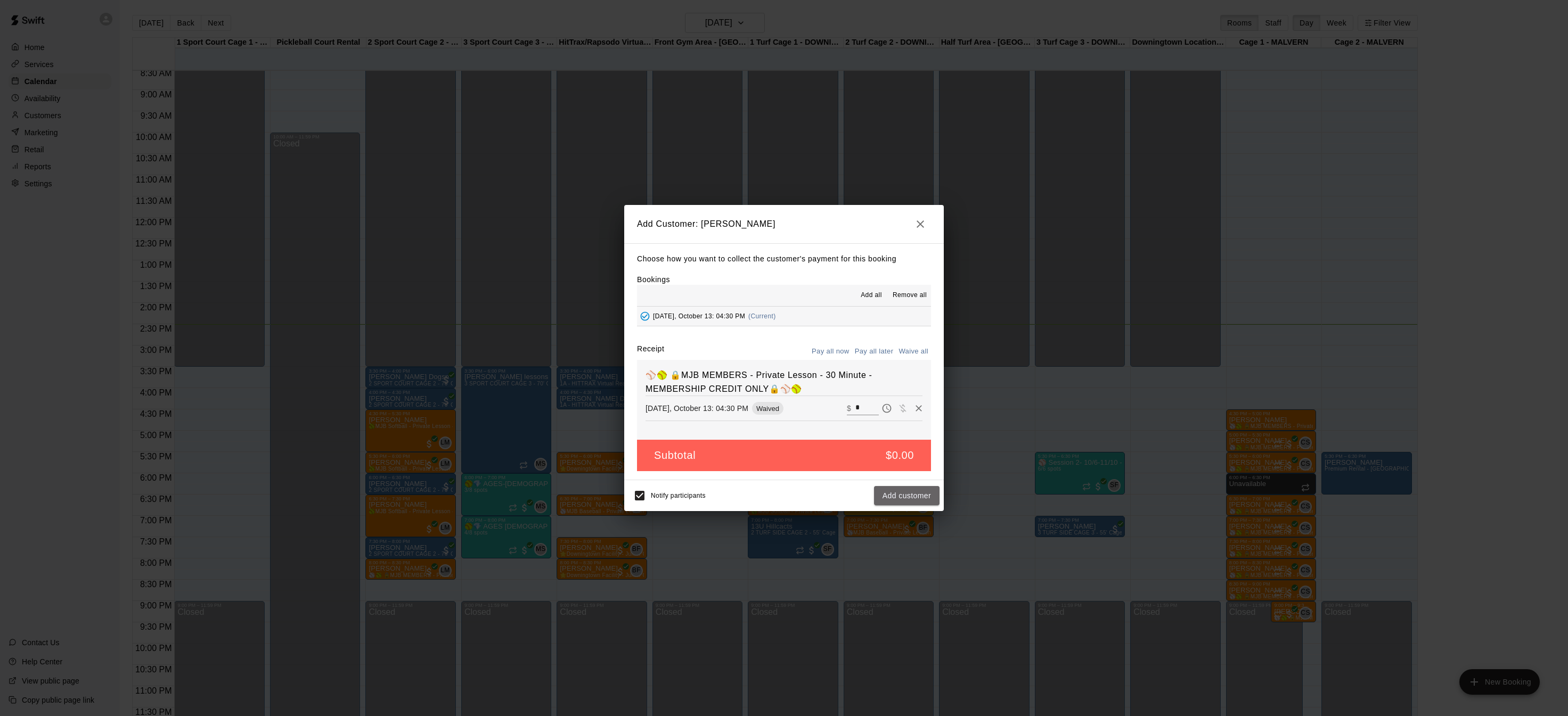
click at [901, 488] on button "Add customer" at bounding box center [907, 495] width 66 height 20
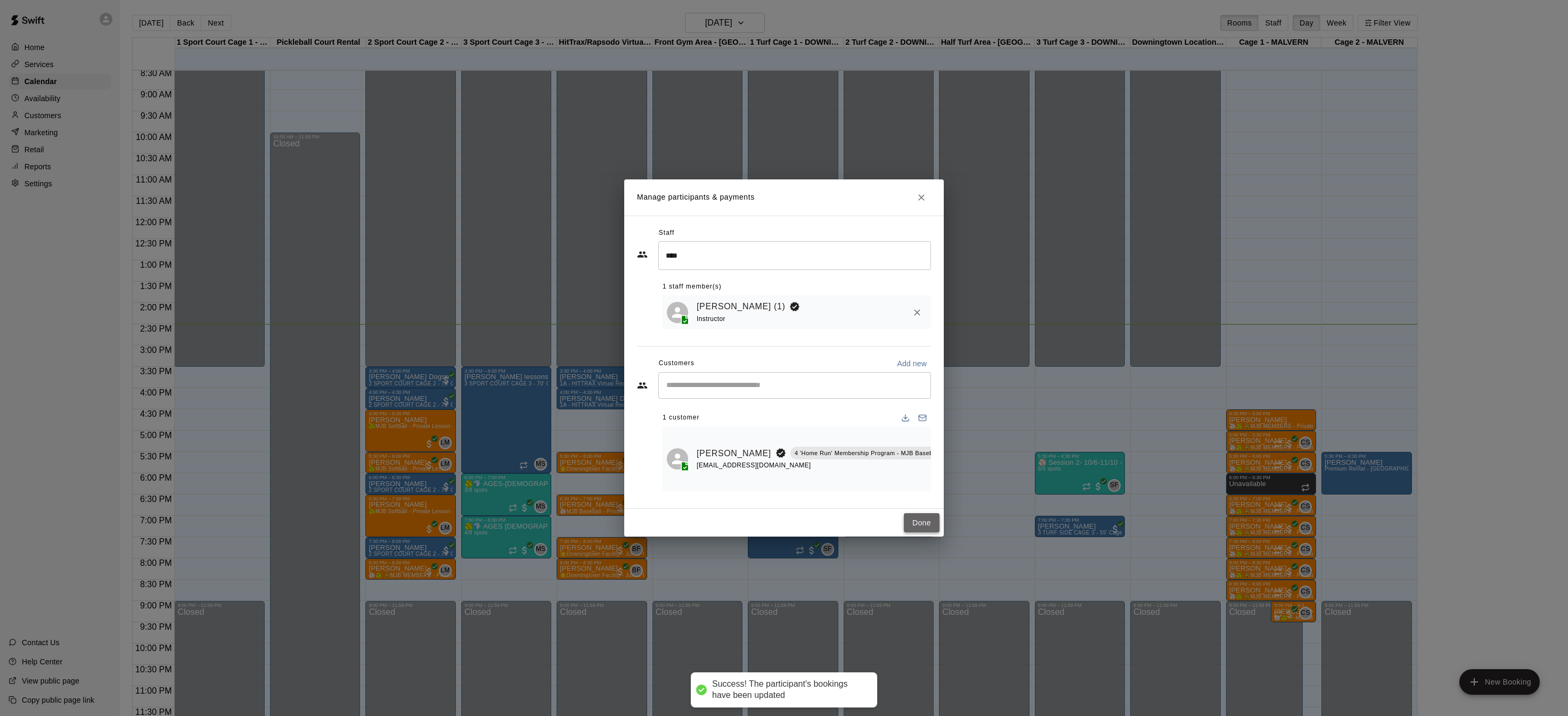
click at [922, 531] on button "Done" at bounding box center [922, 523] width 36 height 20
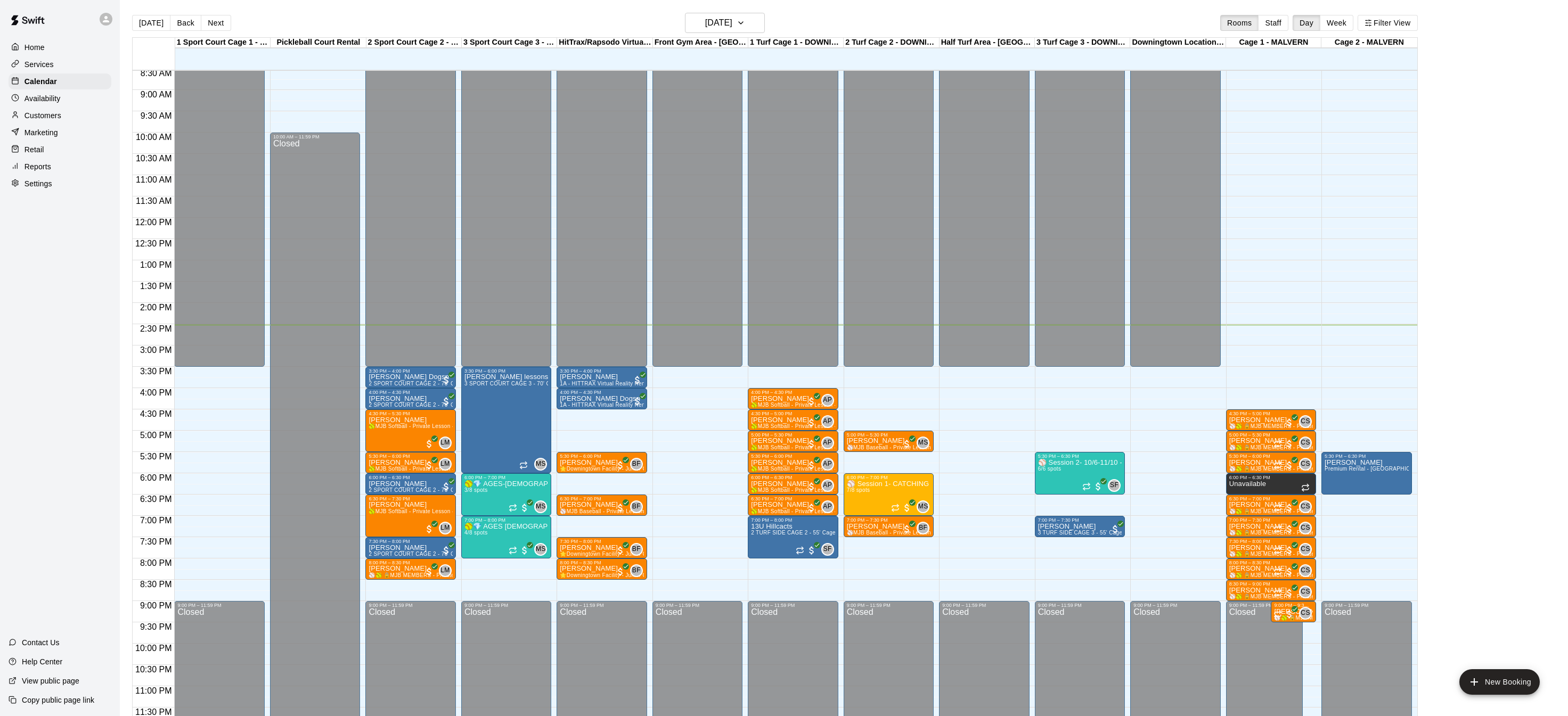
click at [47, 111] on p "Customers" at bounding box center [43, 115] width 37 height 10
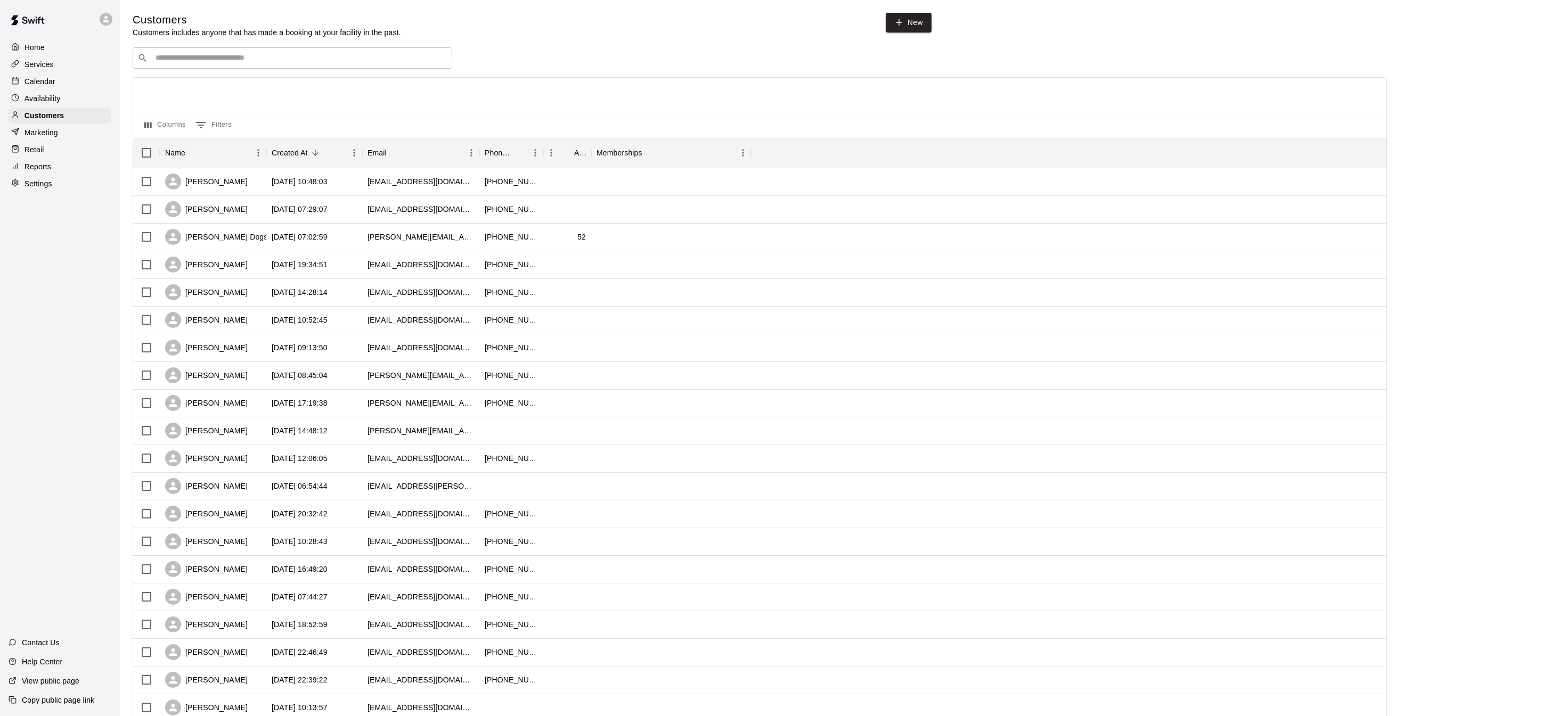
click at [331, 46] on div "Customers Customers includes anyone that has made a booking at your facility in…" at bounding box center [843, 451] width 1422 height 877
click at [326, 49] on div "​ ​" at bounding box center [292, 58] width 320 height 21
type input "****"
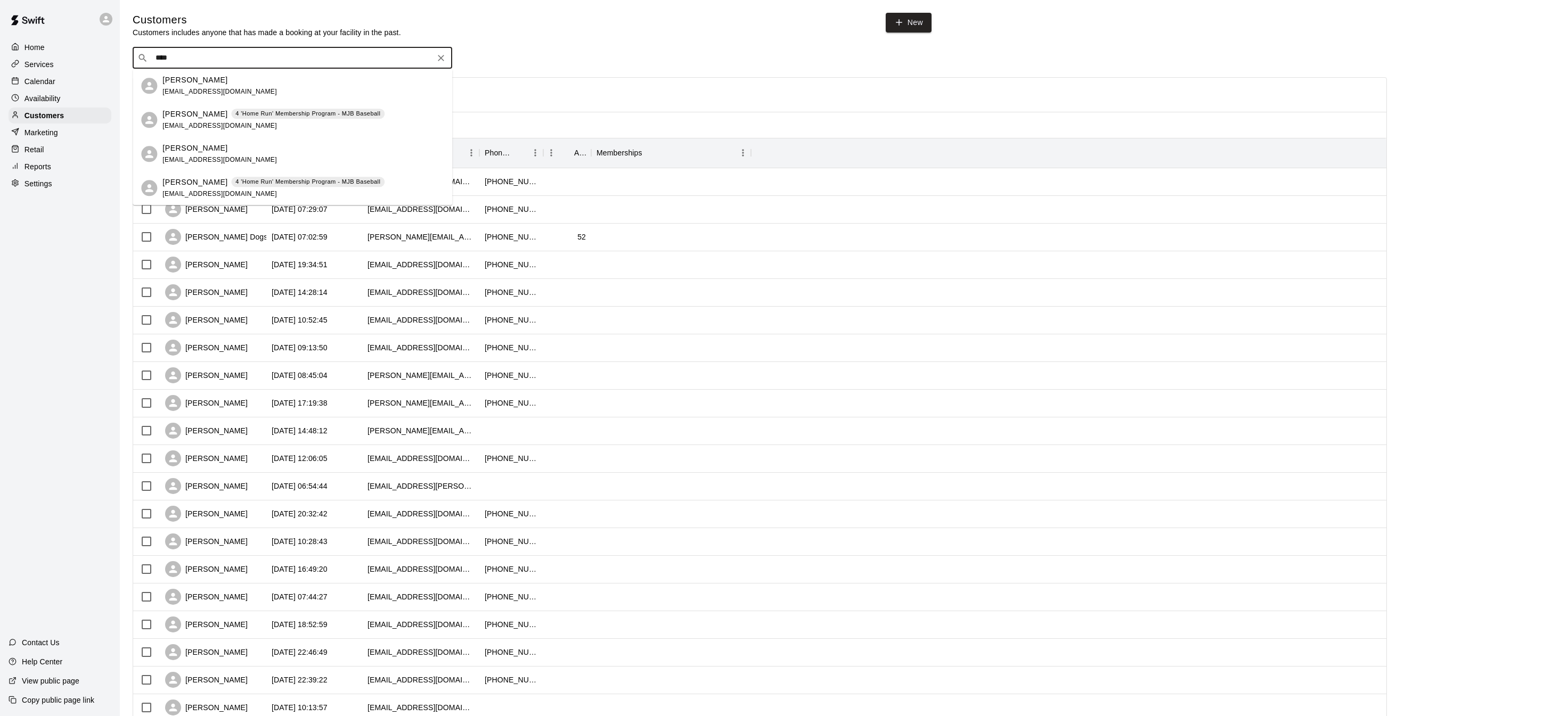
click at [190, 122] on span "[EMAIL_ADDRESS][DOMAIN_NAME]" at bounding box center [220, 126] width 114 height 8
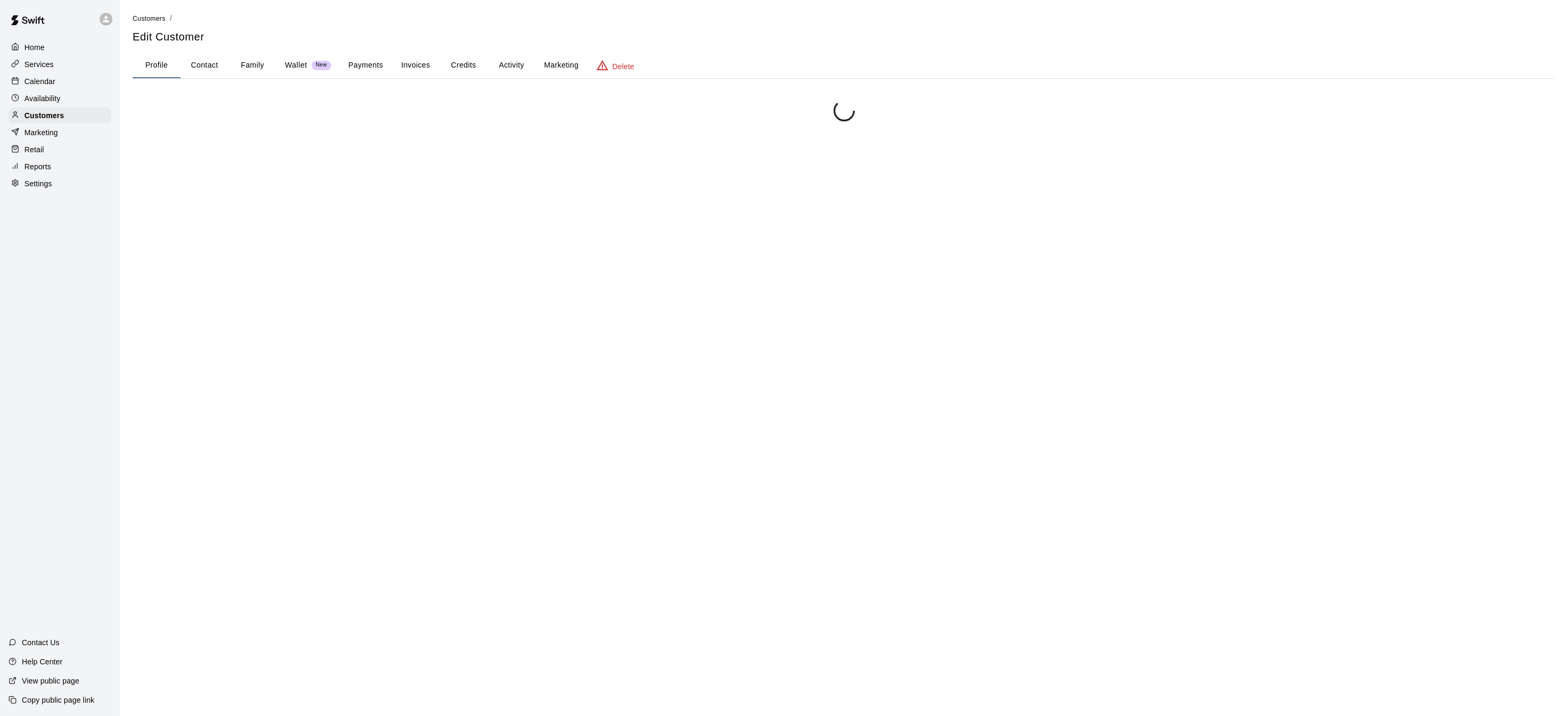
click at [190, 122] on div at bounding box center [843, 457] width 1422 height 716
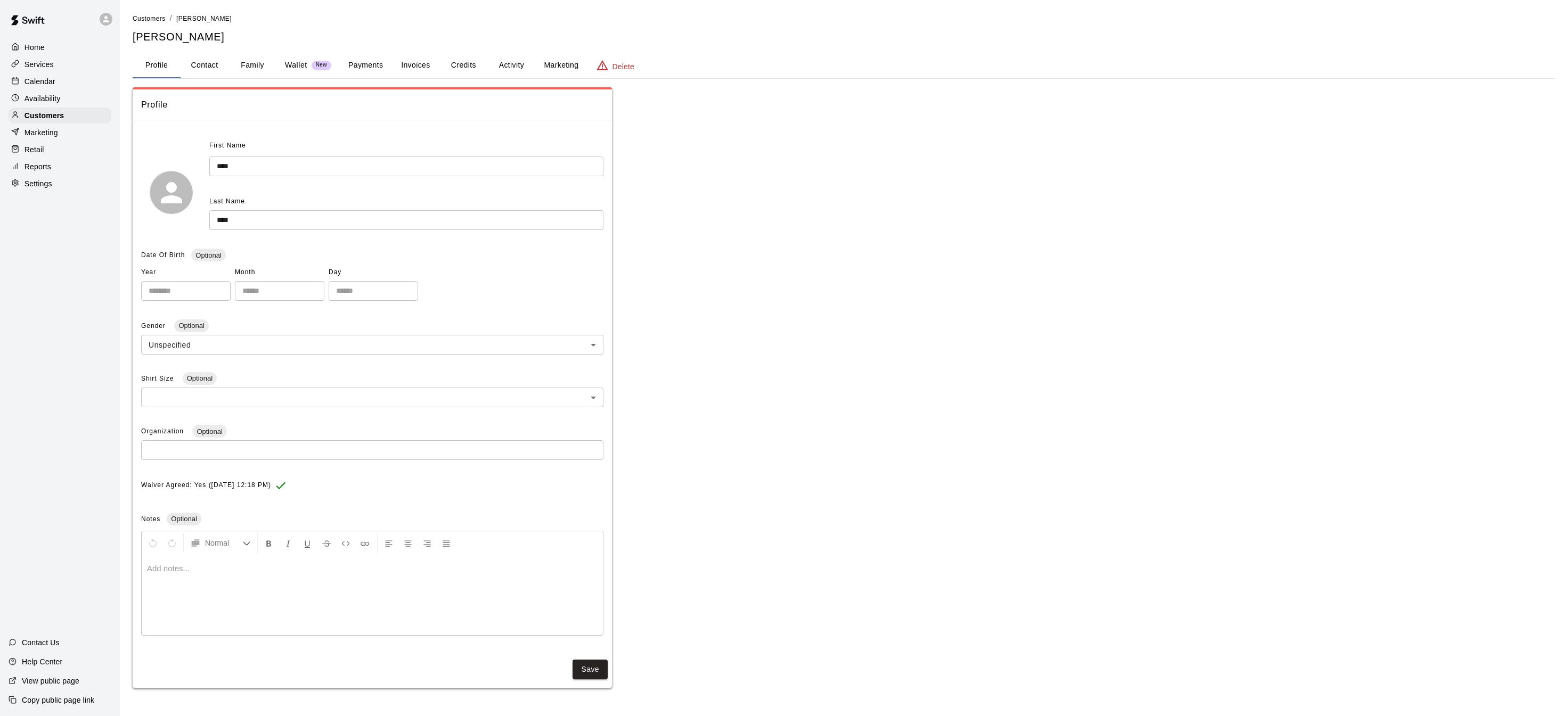
drag, startPoint x: 463, startPoint y: 69, endPoint x: 478, endPoint y: 69, distance: 15.0
click at [466, 69] on button "Credits" at bounding box center [463, 65] width 48 height 26
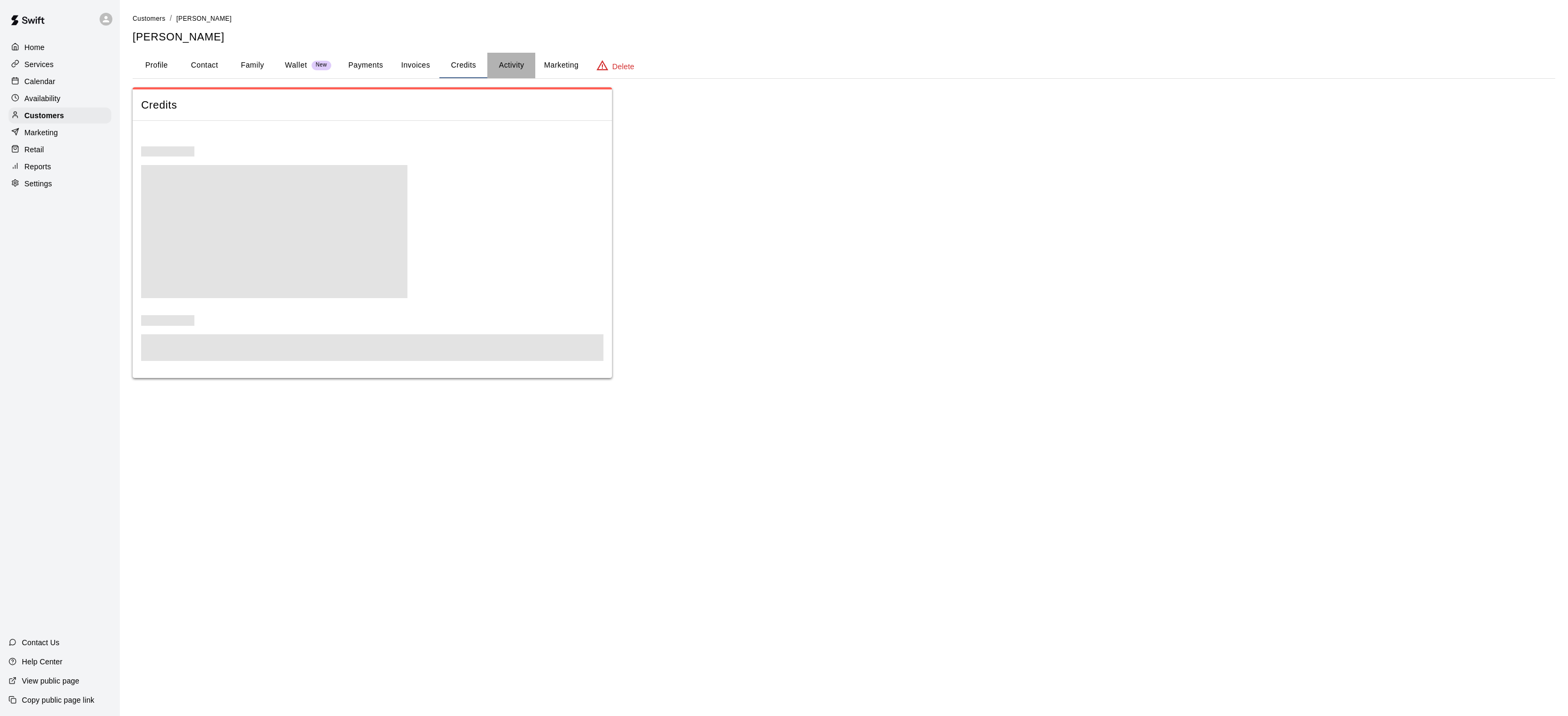
click at [501, 68] on button "Activity" at bounding box center [511, 65] width 48 height 26
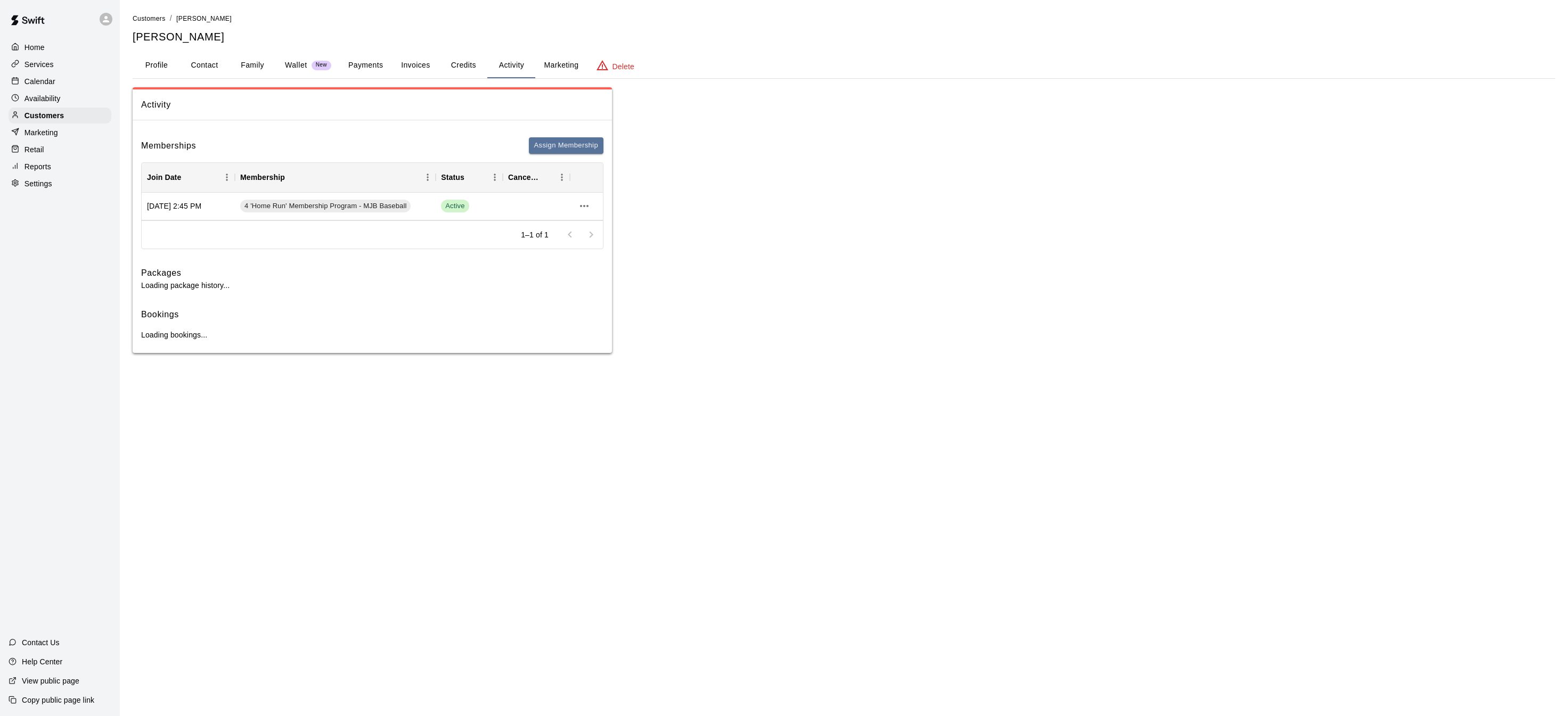
click at [485, 65] on button "Credits" at bounding box center [463, 65] width 48 height 26
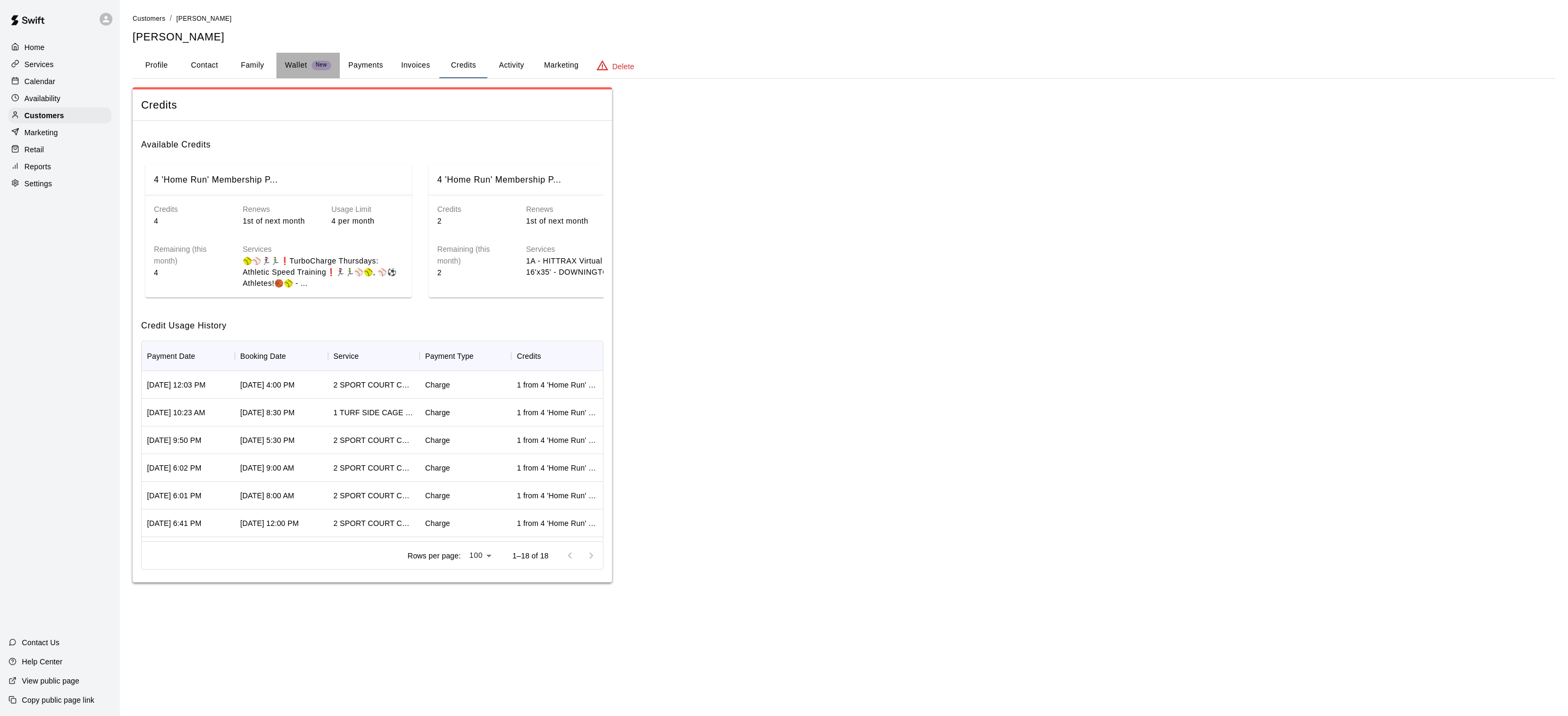
click at [312, 62] on span "New" at bounding box center [322, 65] width 20 height 7
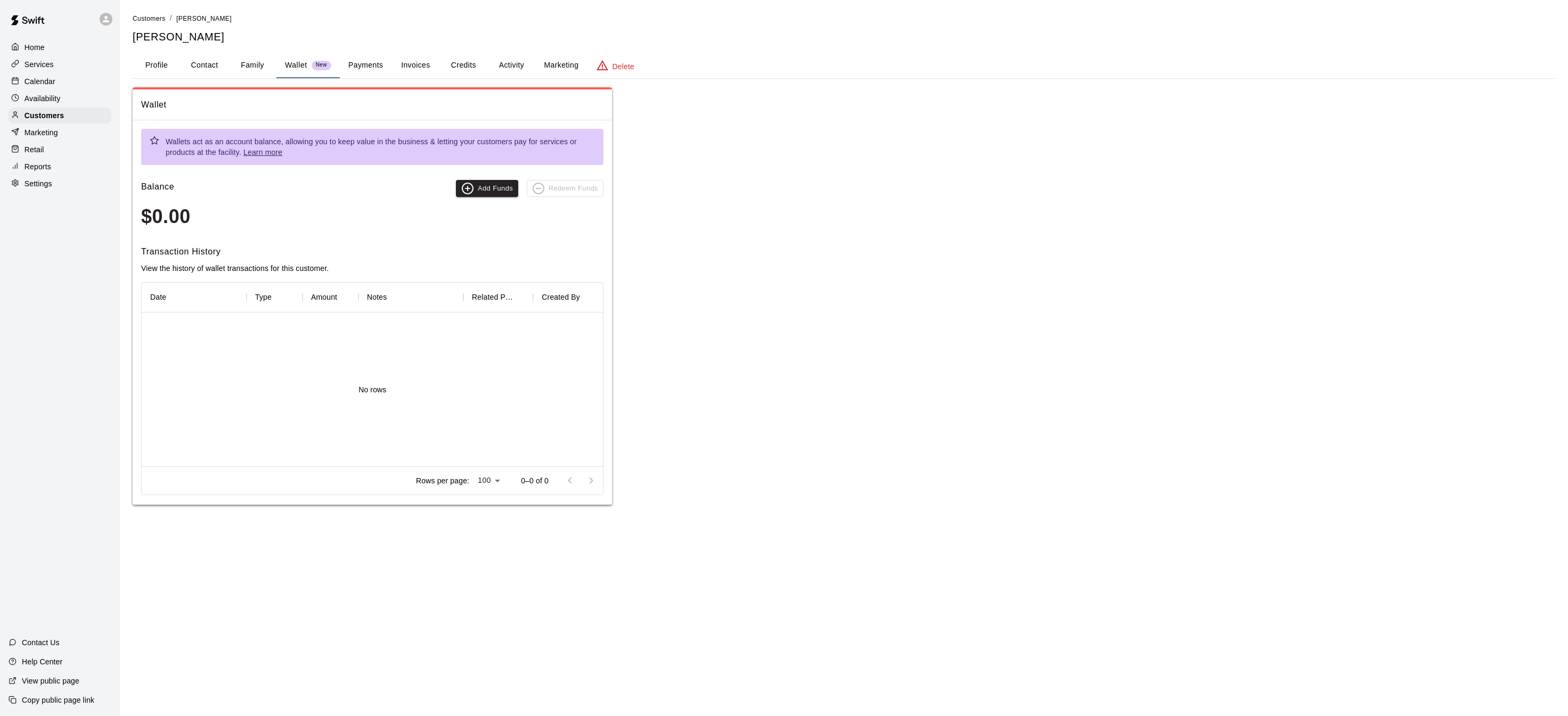
click at [220, 64] on button "Contact" at bounding box center [205, 65] width 48 height 26
select select "**"
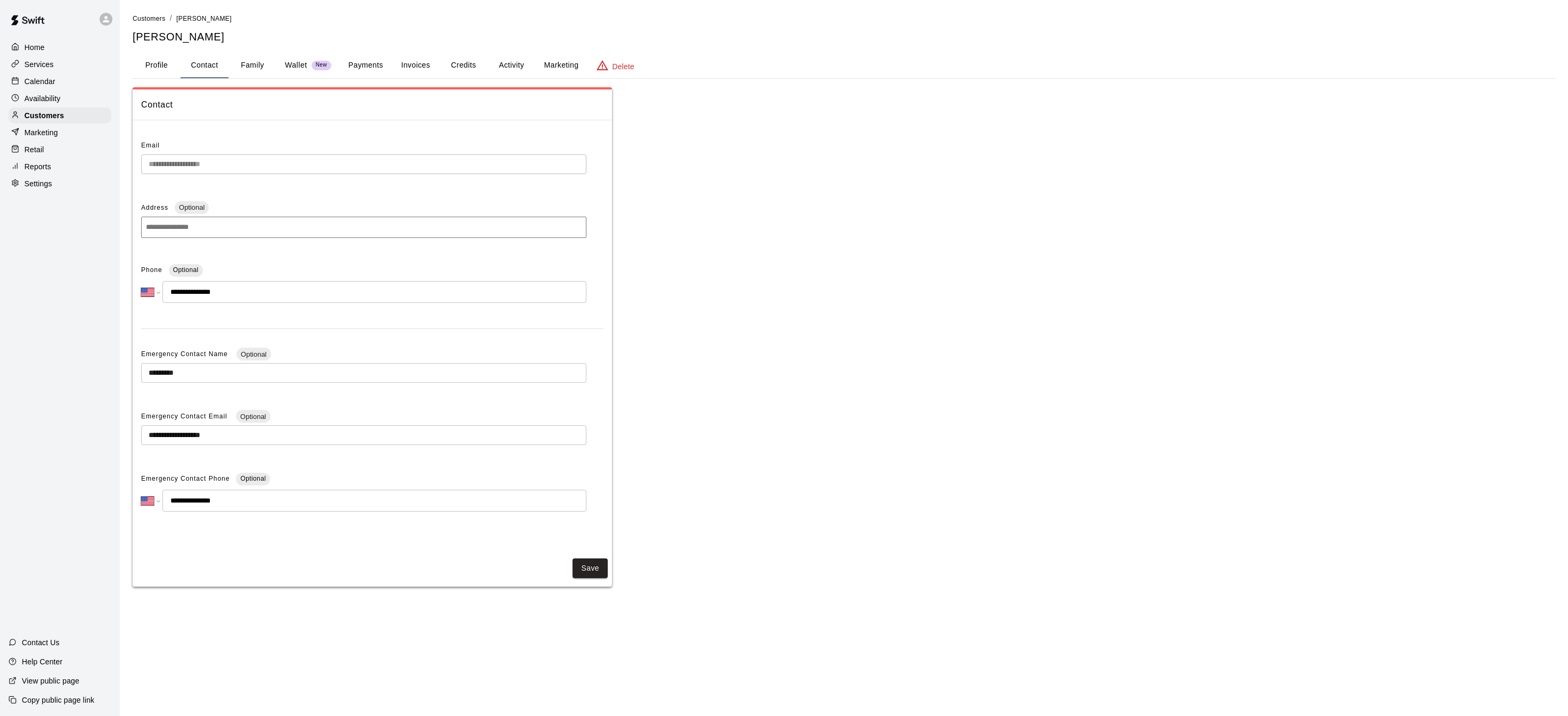
click at [324, 62] on span "New" at bounding box center [322, 65] width 20 height 7
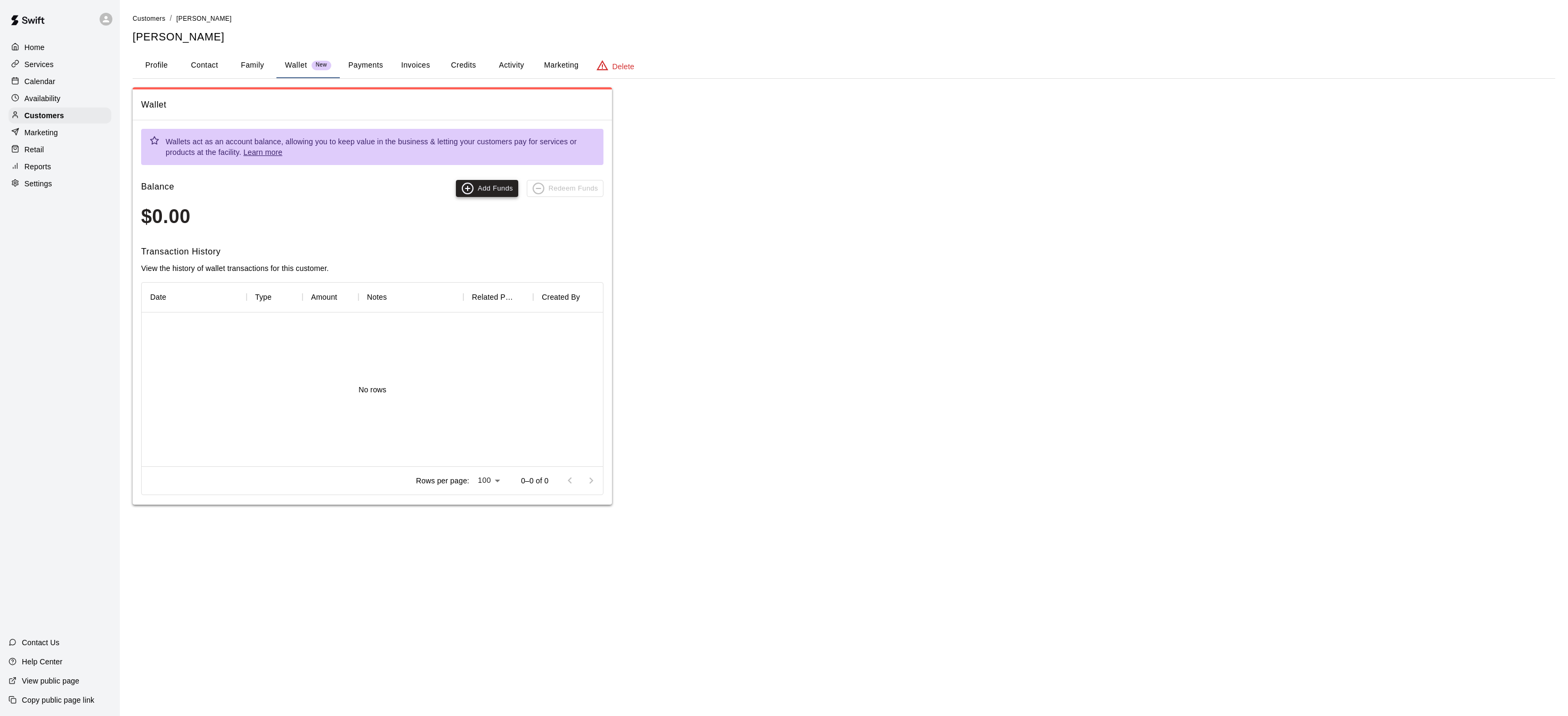
click at [474, 189] on icon "button" at bounding box center [467, 187] width 12 height 12
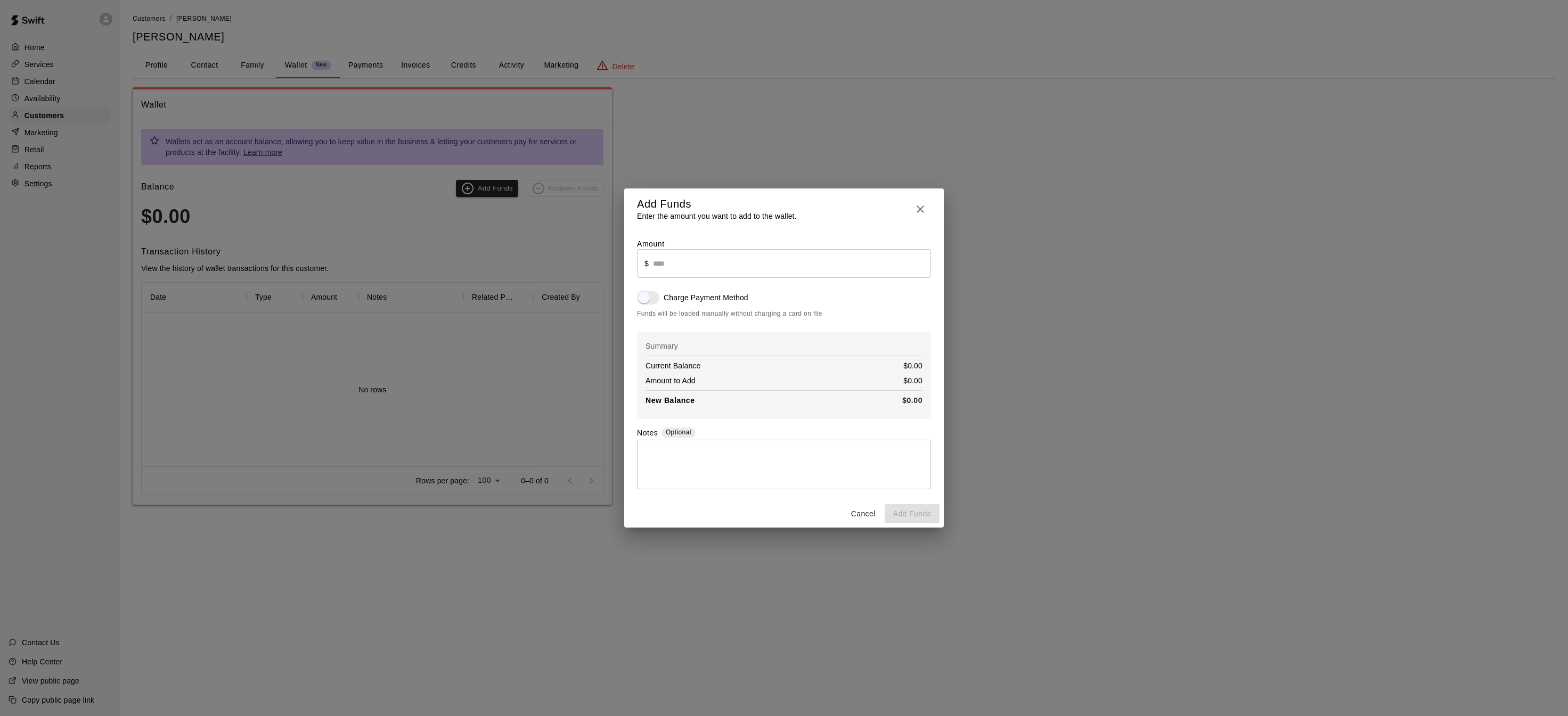
click at [712, 262] on input "text" at bounding box center [792, 263] width 278 height 29
type input "******"
click at [787, 291] on div "Charge Payment Method" at bounding box center [784, 298] width 294 height 14
click at [927, 207] on button "button" at bounding box center [920, 209] width 21 height 25
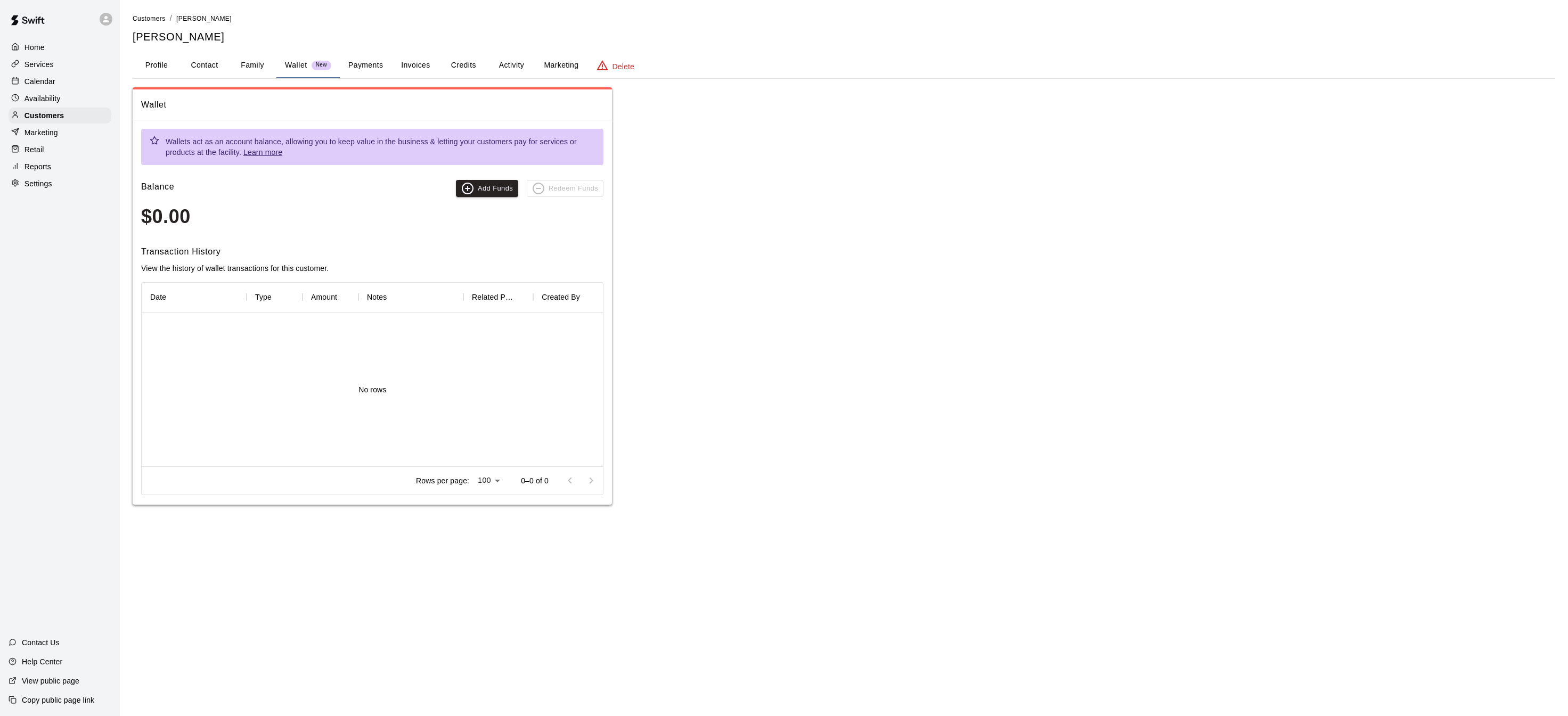
click at [76, 66] on div "Services" at bounding box center [60, 64] width 103 height 16
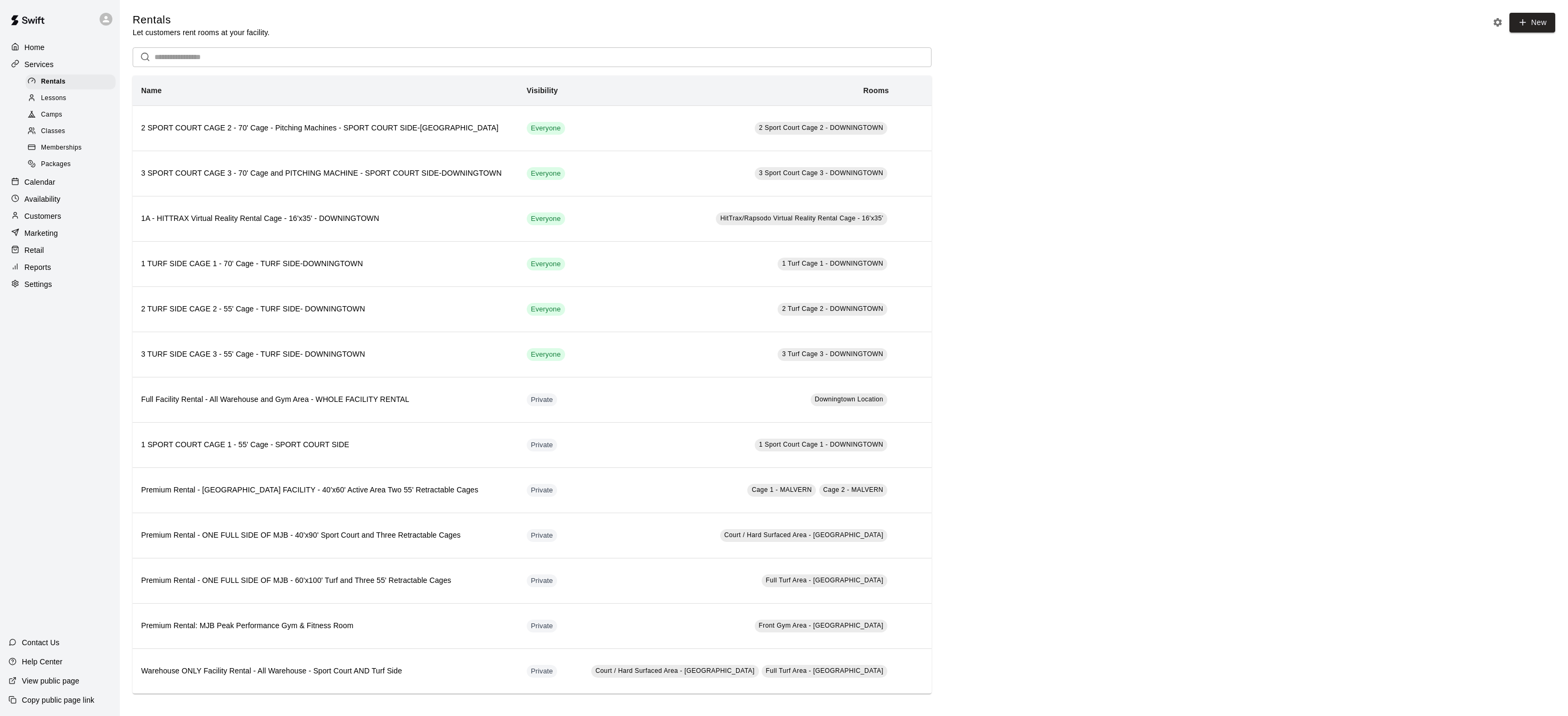
click at [55, 177] on p "Calendar" at bounding box center [40, 182] width 30 height 10
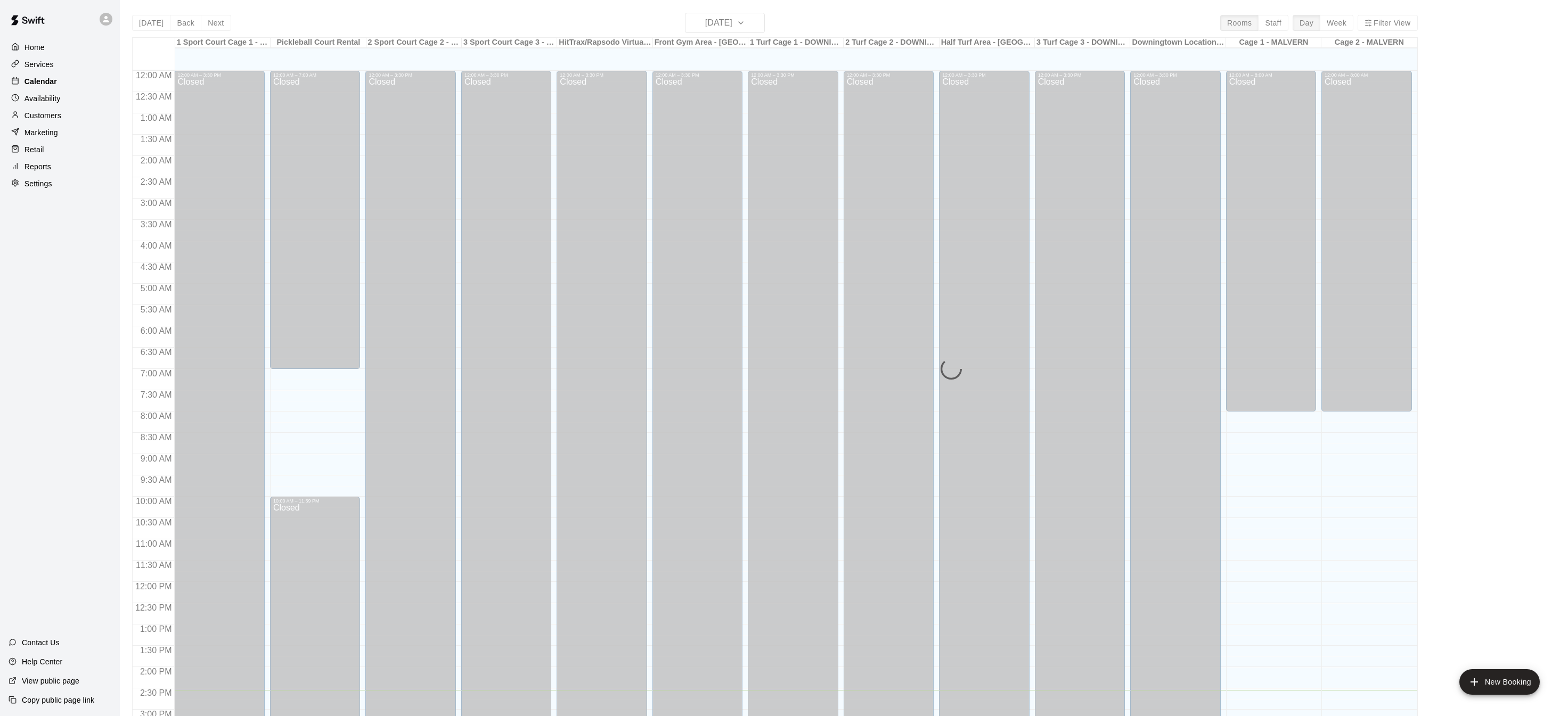
scroll to position [332, 0]
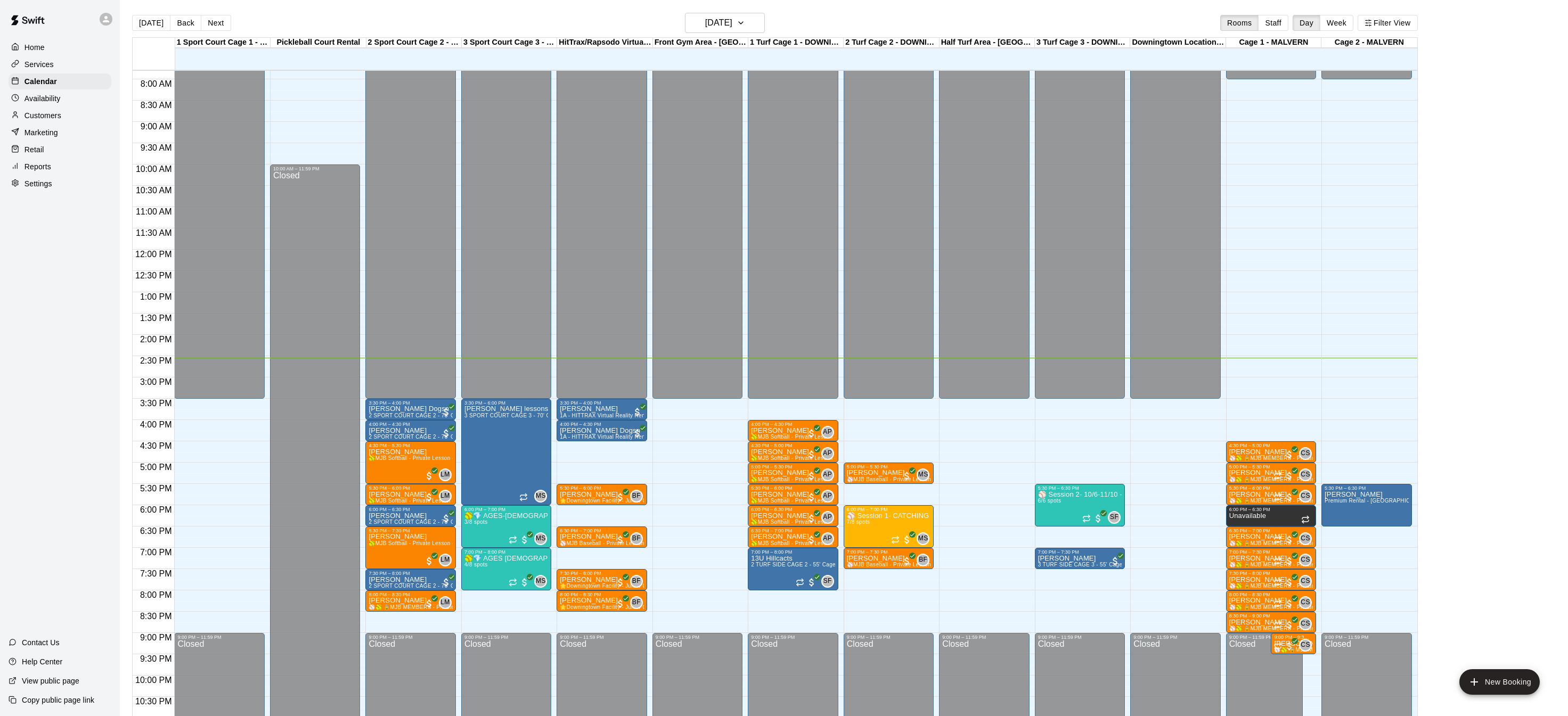
click at [28, 106] on div "Home Services Calendar Availability Customers Marketing Retail Reports Settings" at bounding box center [60, 115] width 120 height 154
drag, startPoint x: 36, startPoint y: 100, endPoint x: 49, endPoint y: 110, distance: 16.4
click at [36, 100] on p "Availability" at bounding box center [43, 98] width 36 height 10
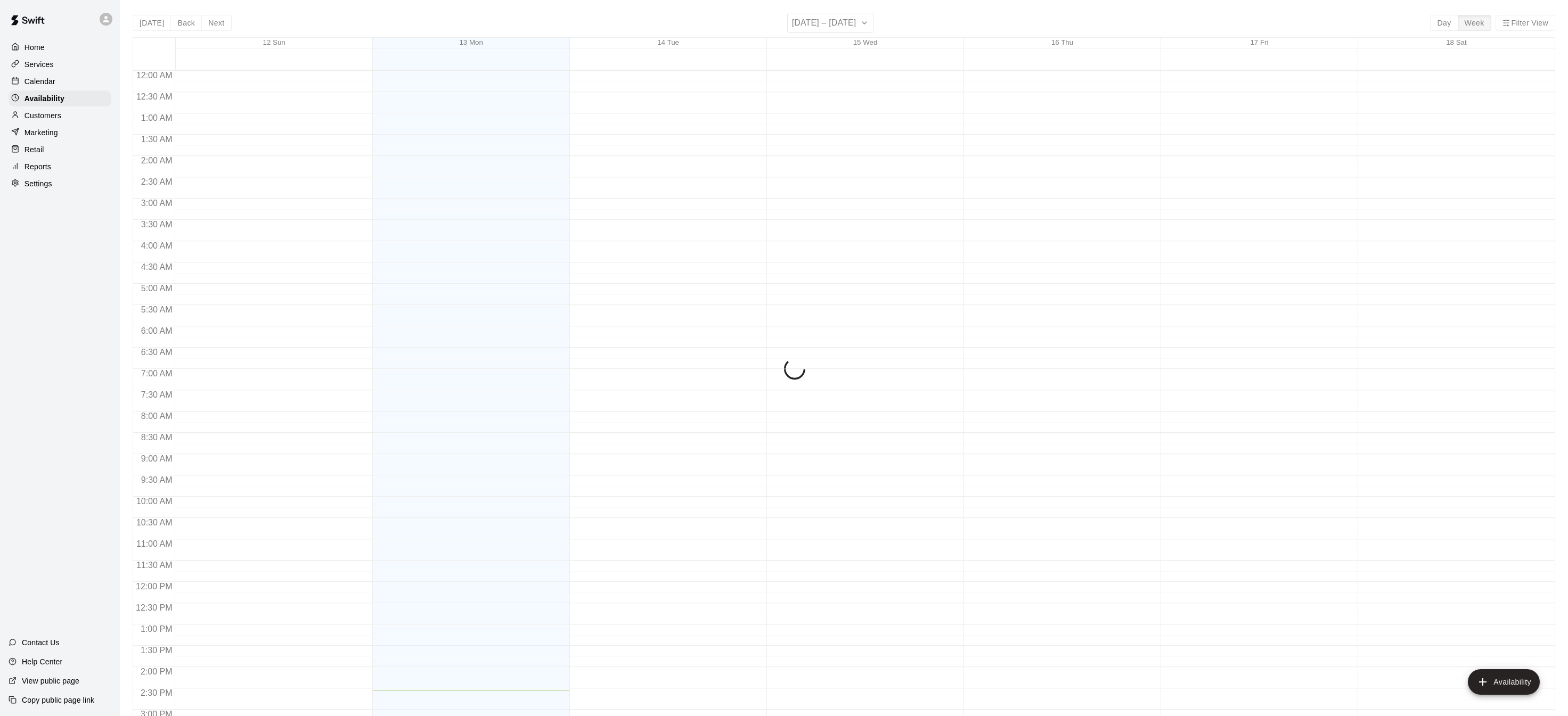
scroll to position [364, 0]
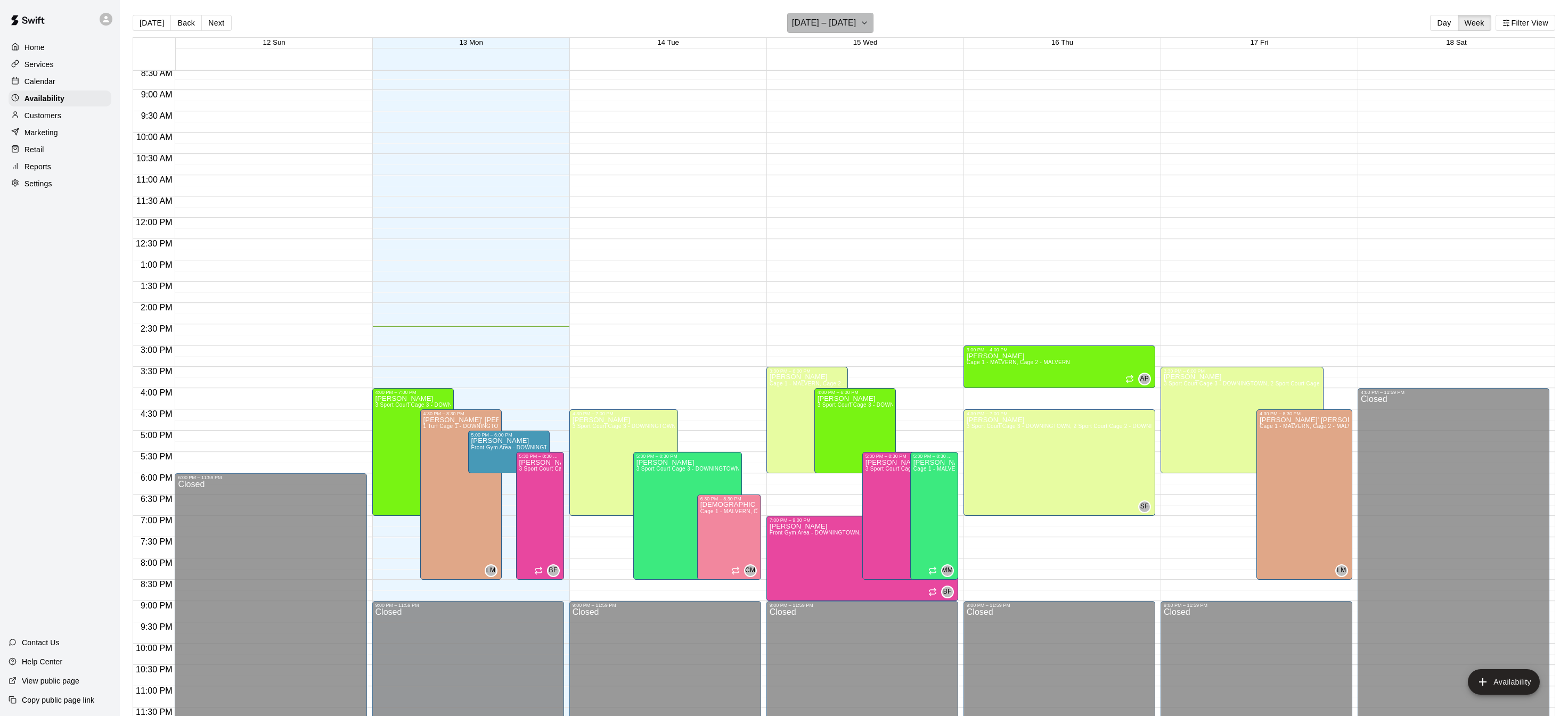
click at [856, 16] on button "[DATE] – [DATE]" at bounding box center [831, 22] width 87 height 20
click at [46, 86] on div at bounding box center [784, 358] width 1568 height 716
click at [49, 83] on p "Calendar" at bounding box center [40, 81] width 30 height 10
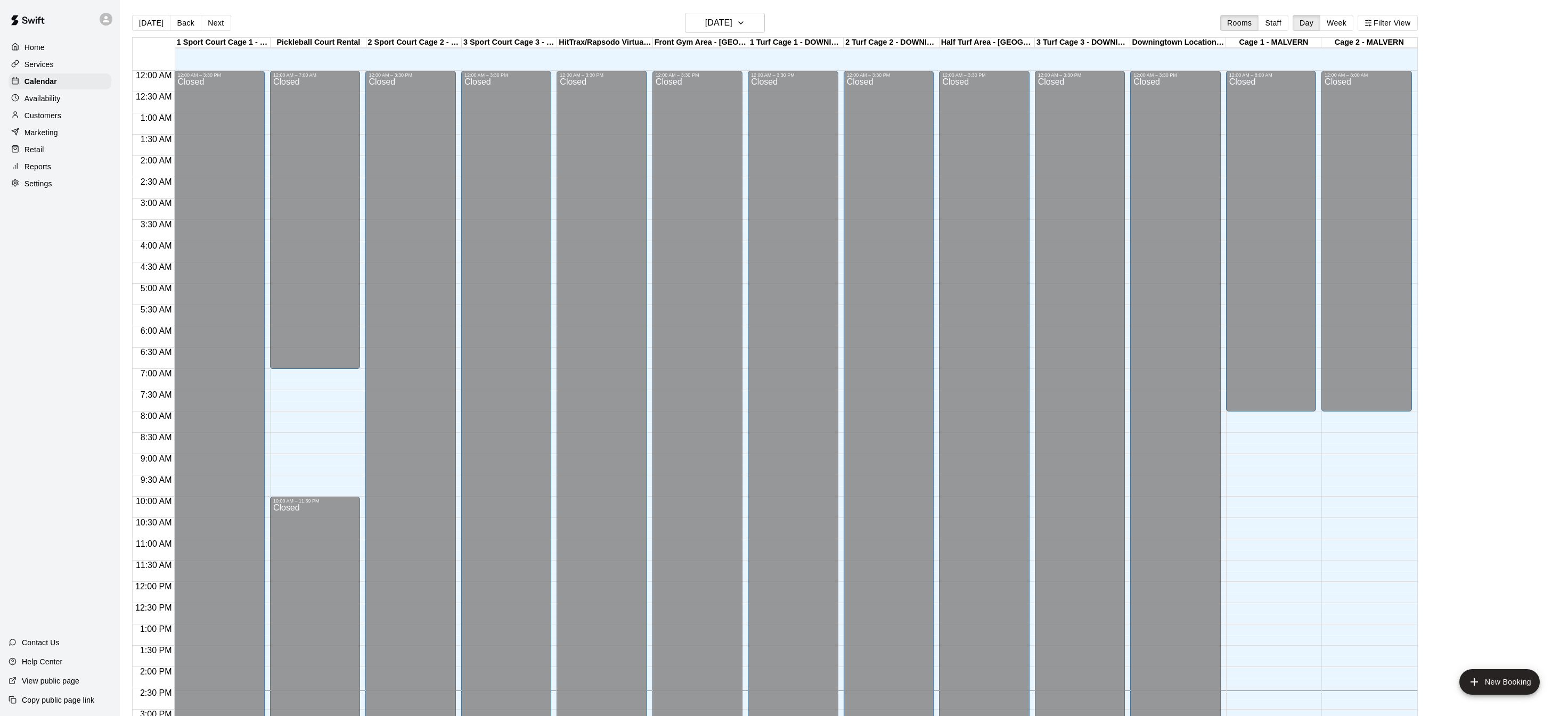
scroll to position [332, 0]
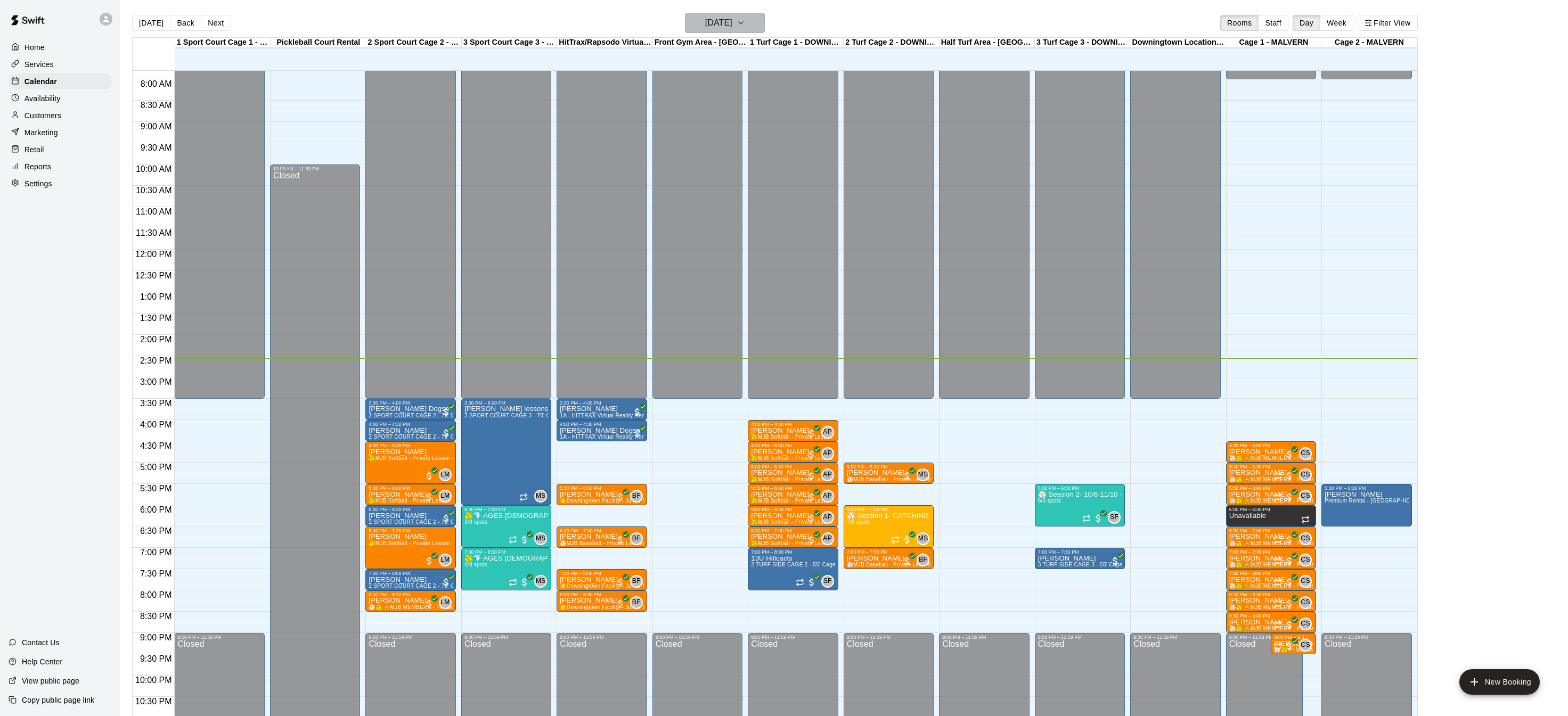
click at [759, 30] on button "[DATE]" at bounding box center [725, 22] width 80 height 20
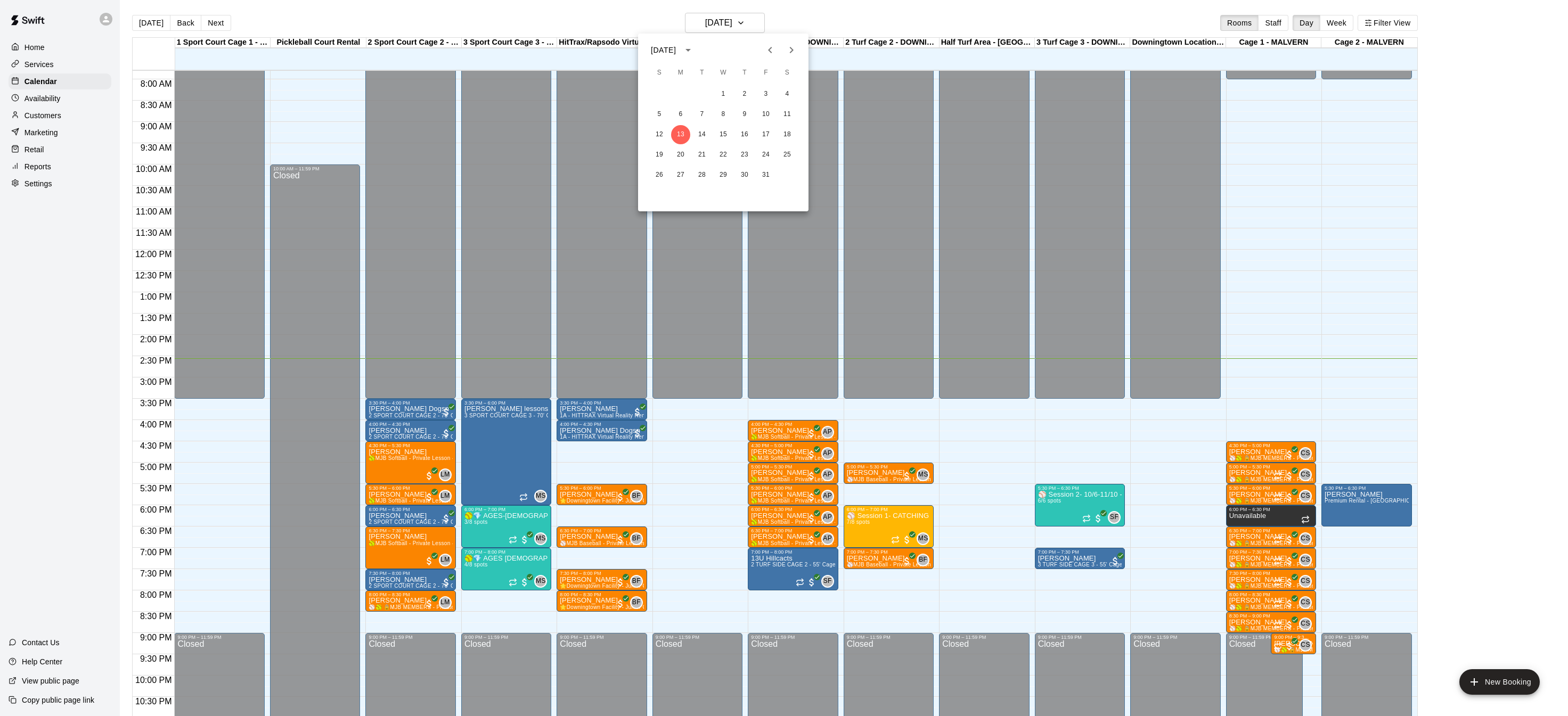
click at [692, 131] on div "12 13 14 15 16 17 18" at bounding box center [723, 135] width 170 height 19
click at [696, 131] on button "14" at bounding box center [702, 135] width 19 height 19
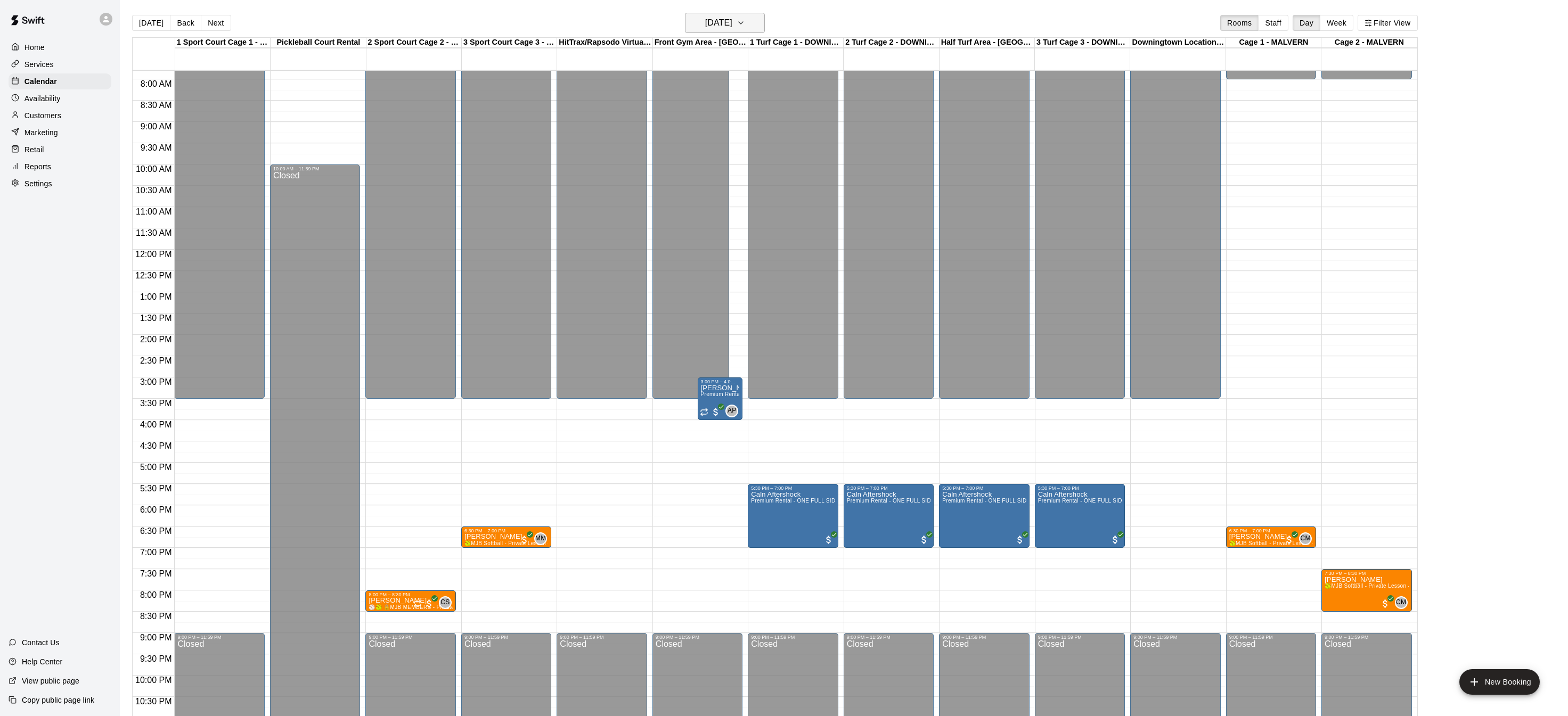
click at [733, 19] on h6 "[DATE]" at bounding box center [718, 23] width 28 height 15
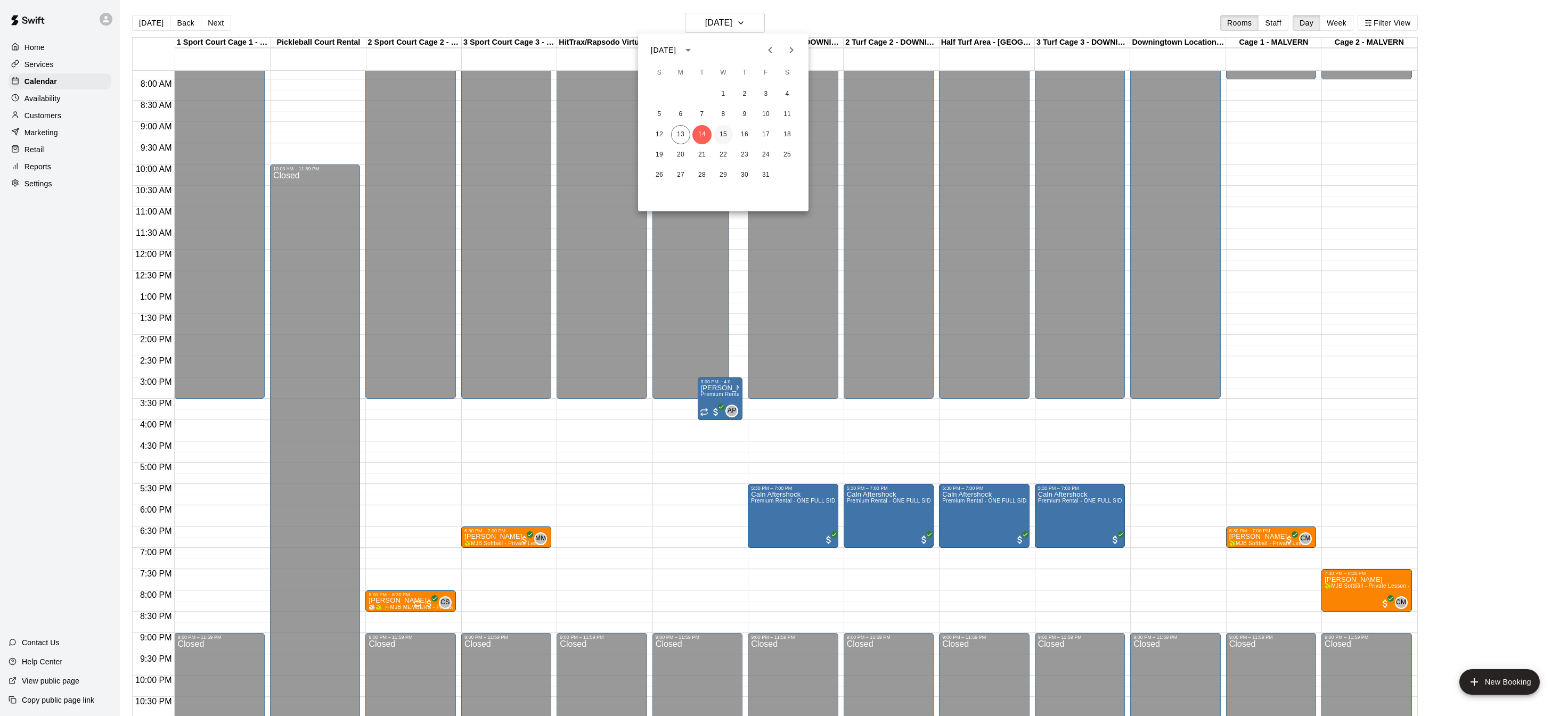
click at [724, 139] on button "15" at bounding box center [723, 135] width 19 height 19
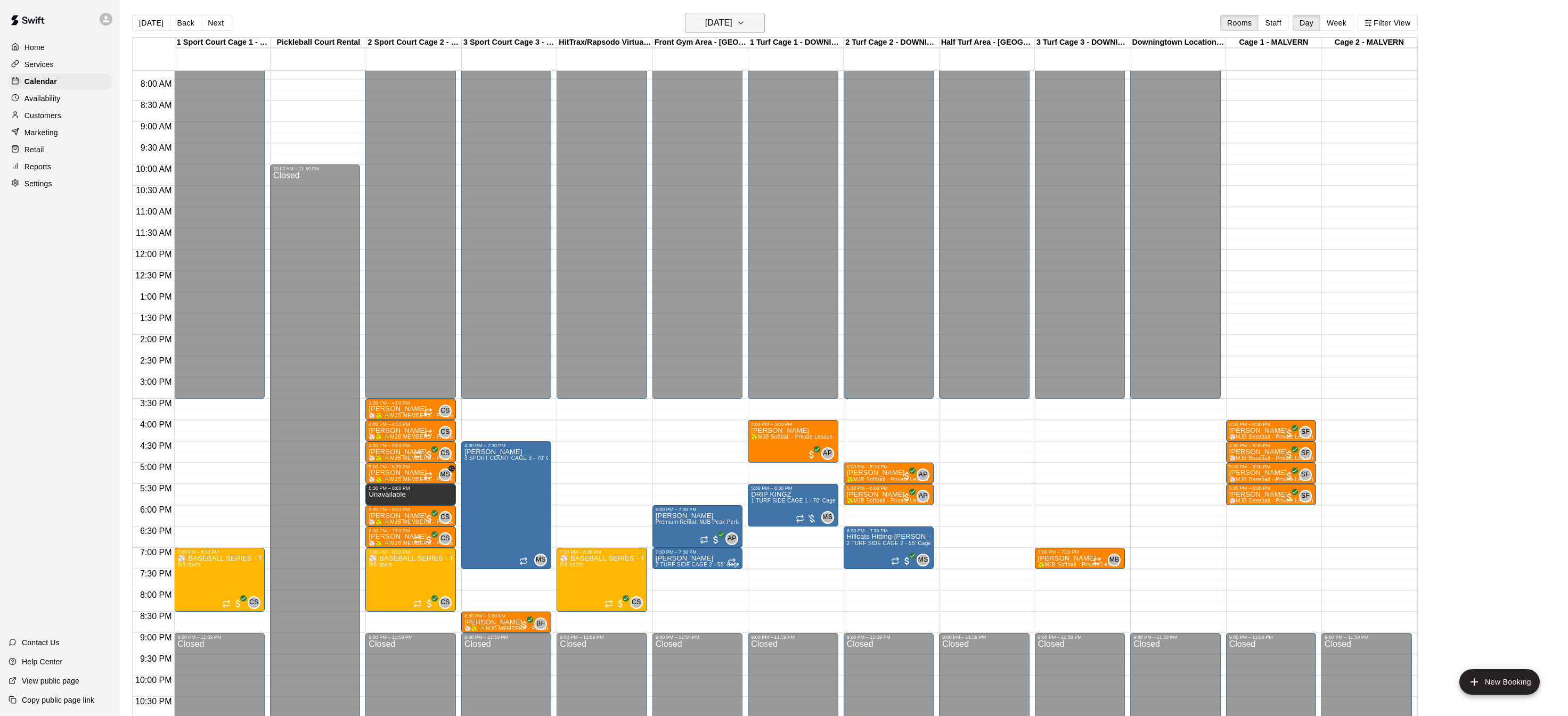
click at [733, 27] on h6 "[DATE]" at bounding box center [718, 23] width 28 height 15
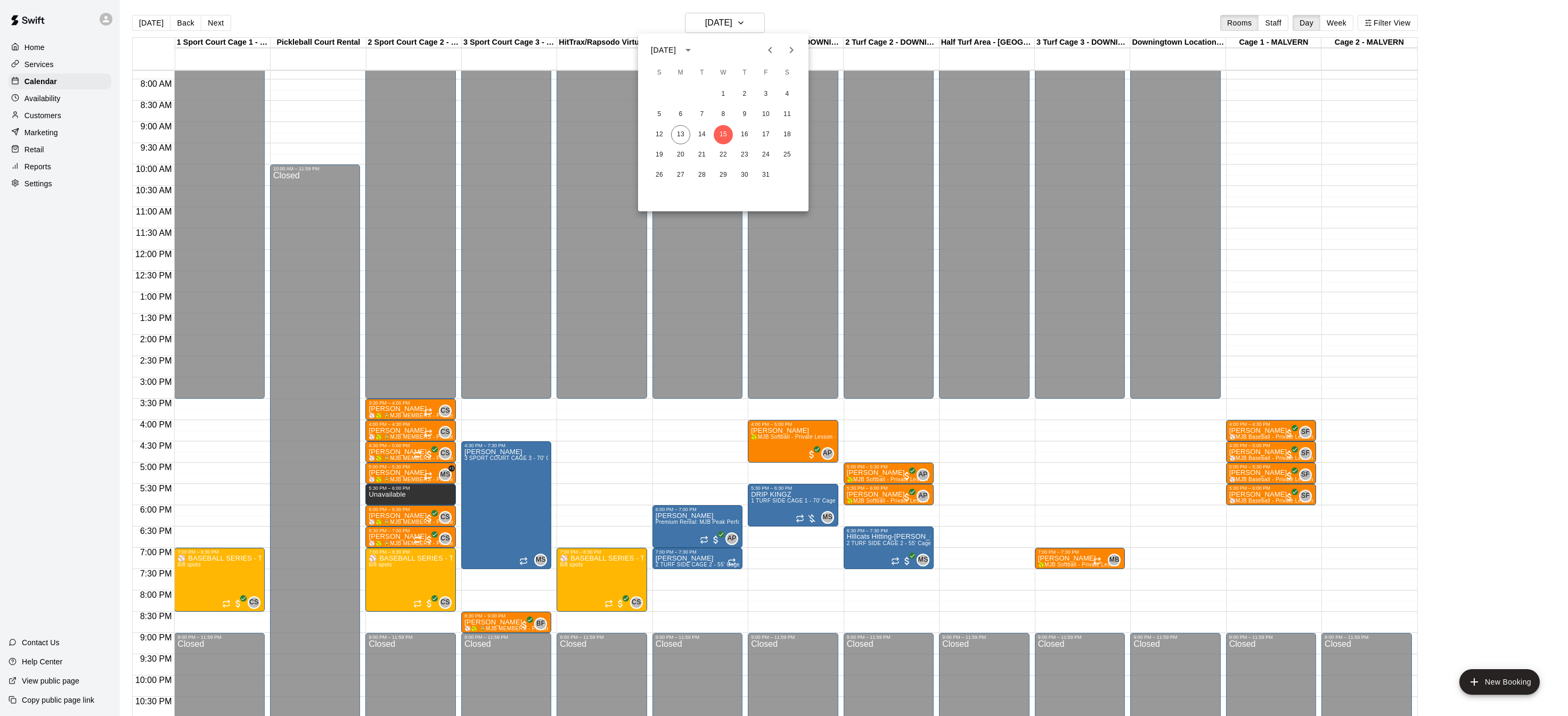
click at [757, 37] on div "[DATE] S M T W T F S 1 2 3 4 5 6 7 8 9 10 11 12 13 14 15 16 17 18 19 20 21 22 2…" at bounding box center [723, 122] width 170 height 178
click at [1261, 87] on div at bounding box center [784, 358] width 1568 height 716
